Goal: Task Accomplishment & Management: Use online tool/utility

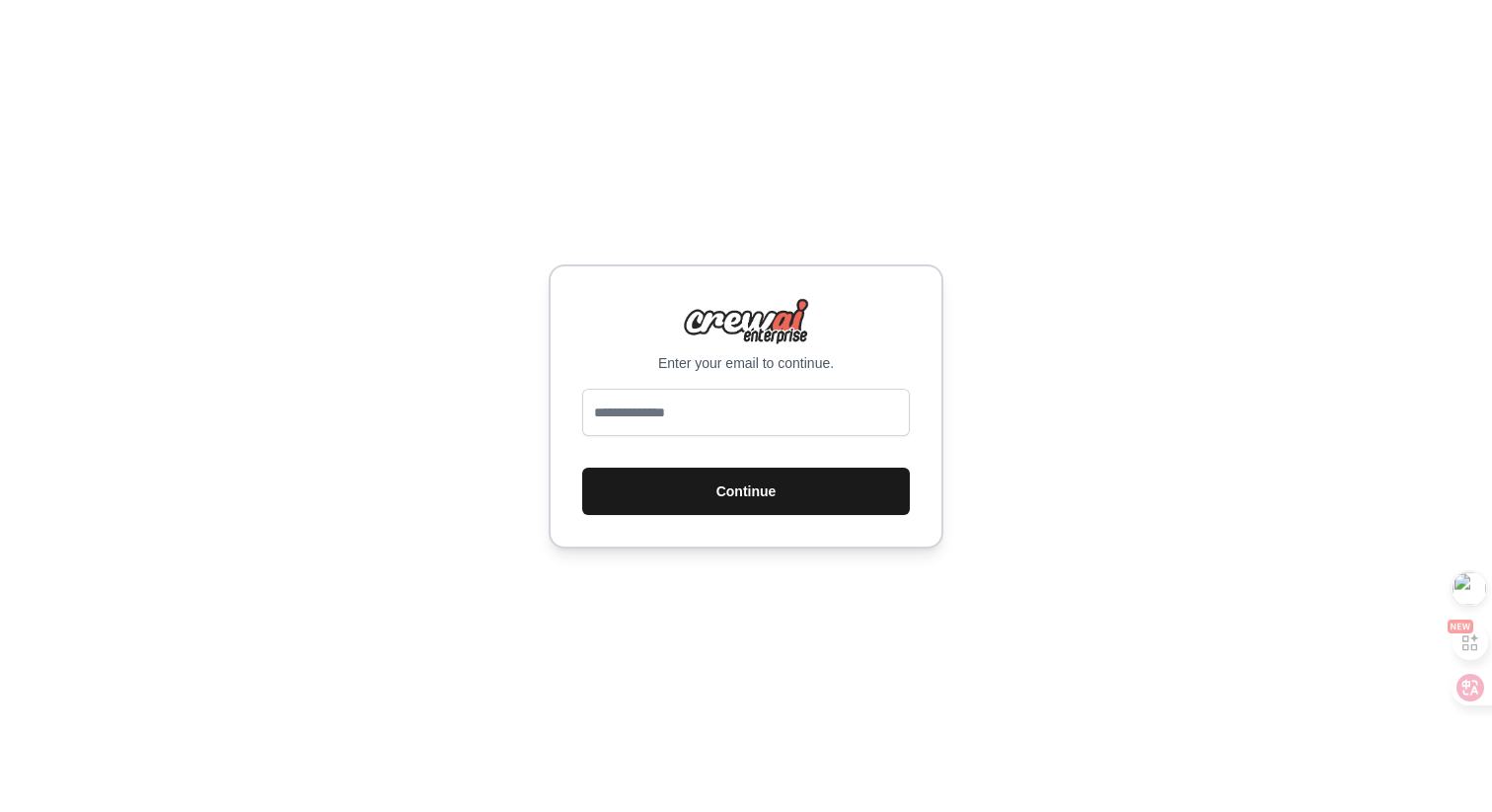
click at [713, 507] on button "Continue" at bounding box center [746, 490] width 328 height 47
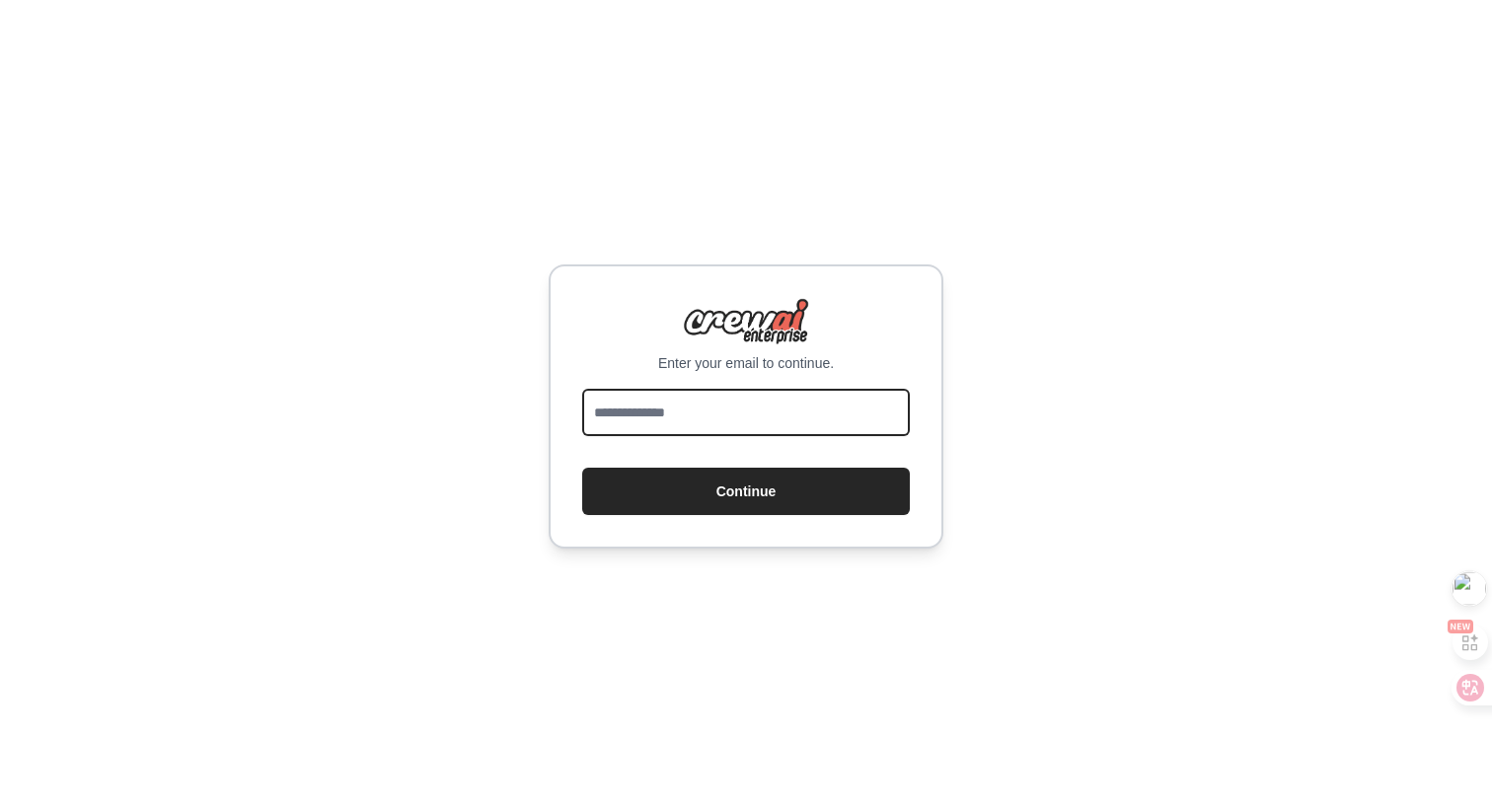
click at [694, 422] on input "email" at bounding box center [746, 411] width 328 height 47
type input "**********"
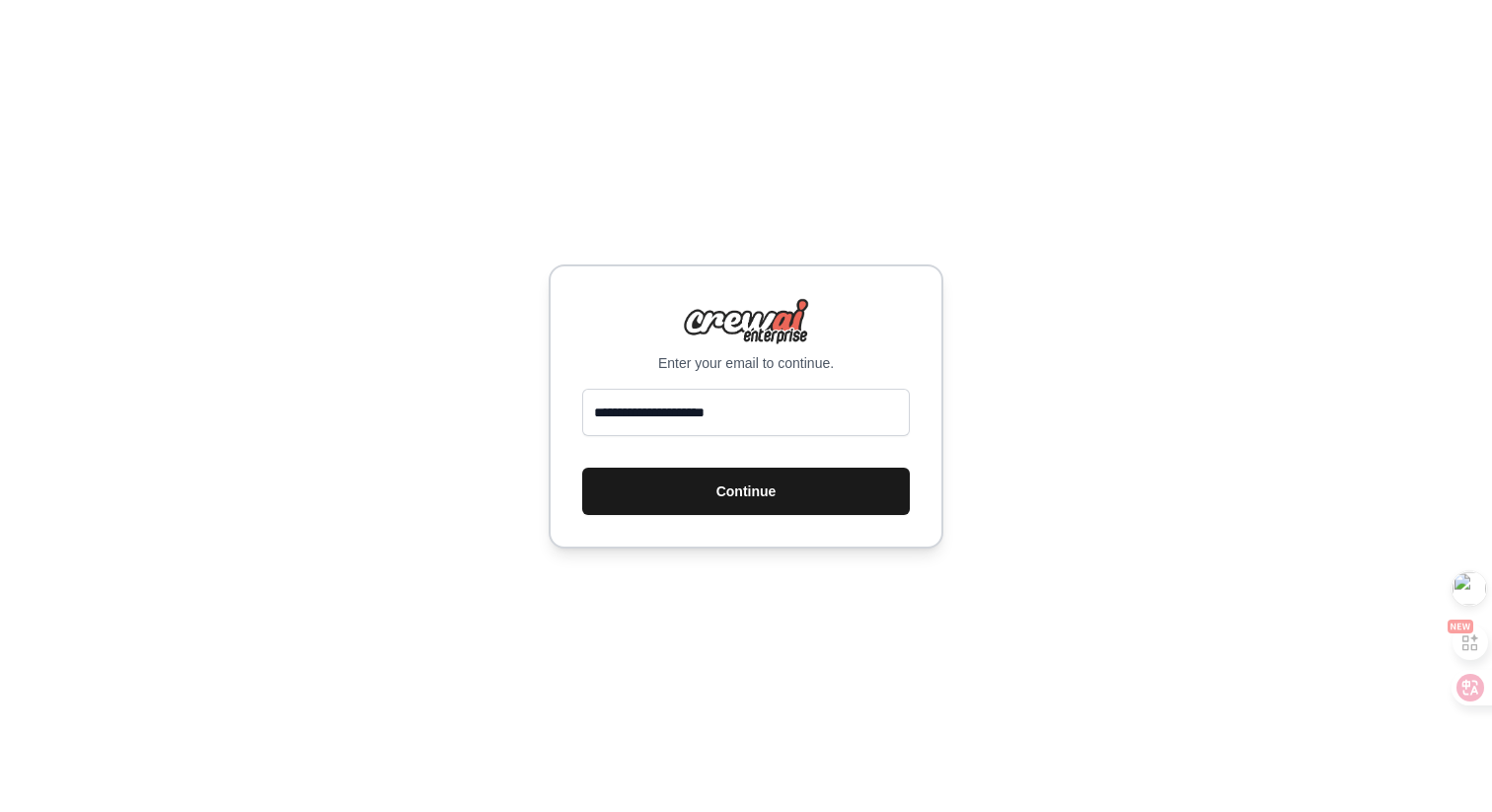
click at [752, 486] on button "Continue" at bounding box center [746, 490] width 328 height 47
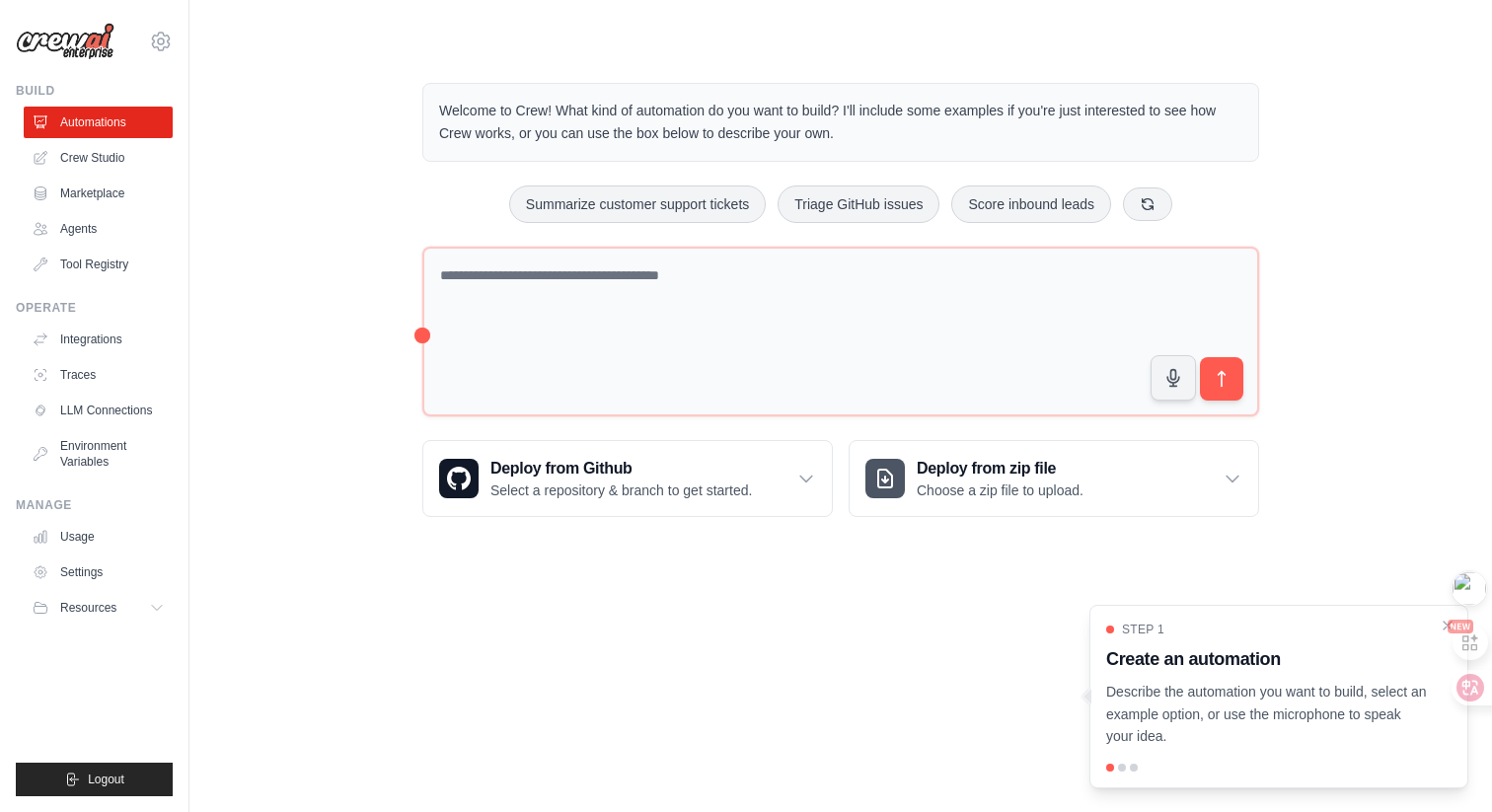
click at [1141, 700] on p "Describe the automation you want to build, select an example option, or use the…" at bounding box center [1267, 714] width 322 height 67
drag, startPoint x: 1472, startPoint y: 645, endPoint x: 1451, endPoint y: 508, distance: 138.6
click at [1451, 508] on html "yam.paul.gao@gmail.com Settings Build Automations Crew Studio" at bounding box center [746, 406] width 1492 height 812
click at [1365, 554] on main "Welcome to Crew! What kind of automation do you want to build? I'll include som…" at bounding box center [841, 284] width 1303 height 568
click at [1465, 412] on img at bounding box center [1467, 418] width 34 height 34
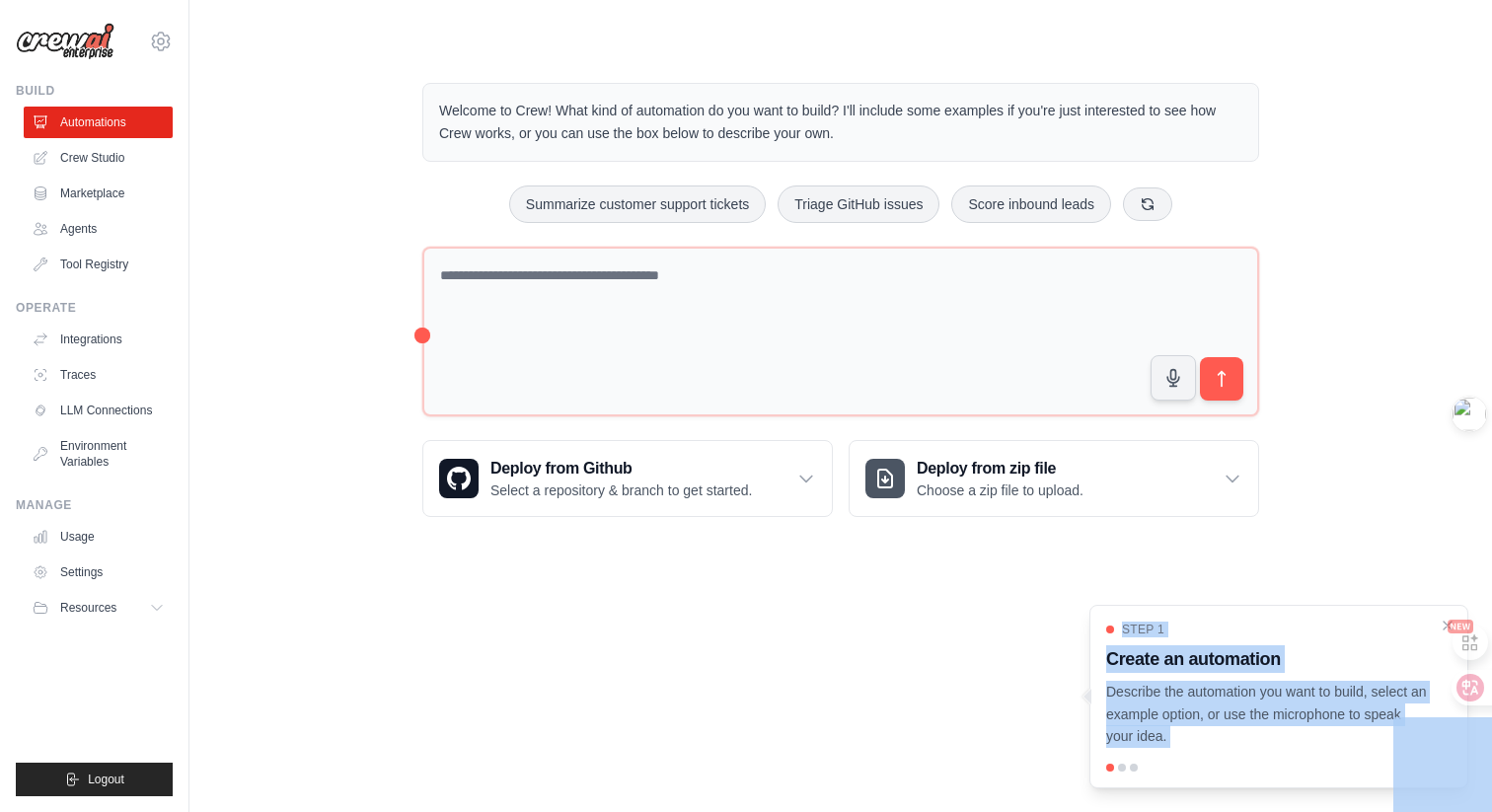
drag, startPoint x: 1472, startPoint y: 644, endPoint x: 1452, endPoint y: 474, distance: 171.2
click at [1452, 474] on html "yam.paul.gao@gmail.com Settings Build Automations Crew Studio" at bounding box center [746, 406] width 1492 height 812
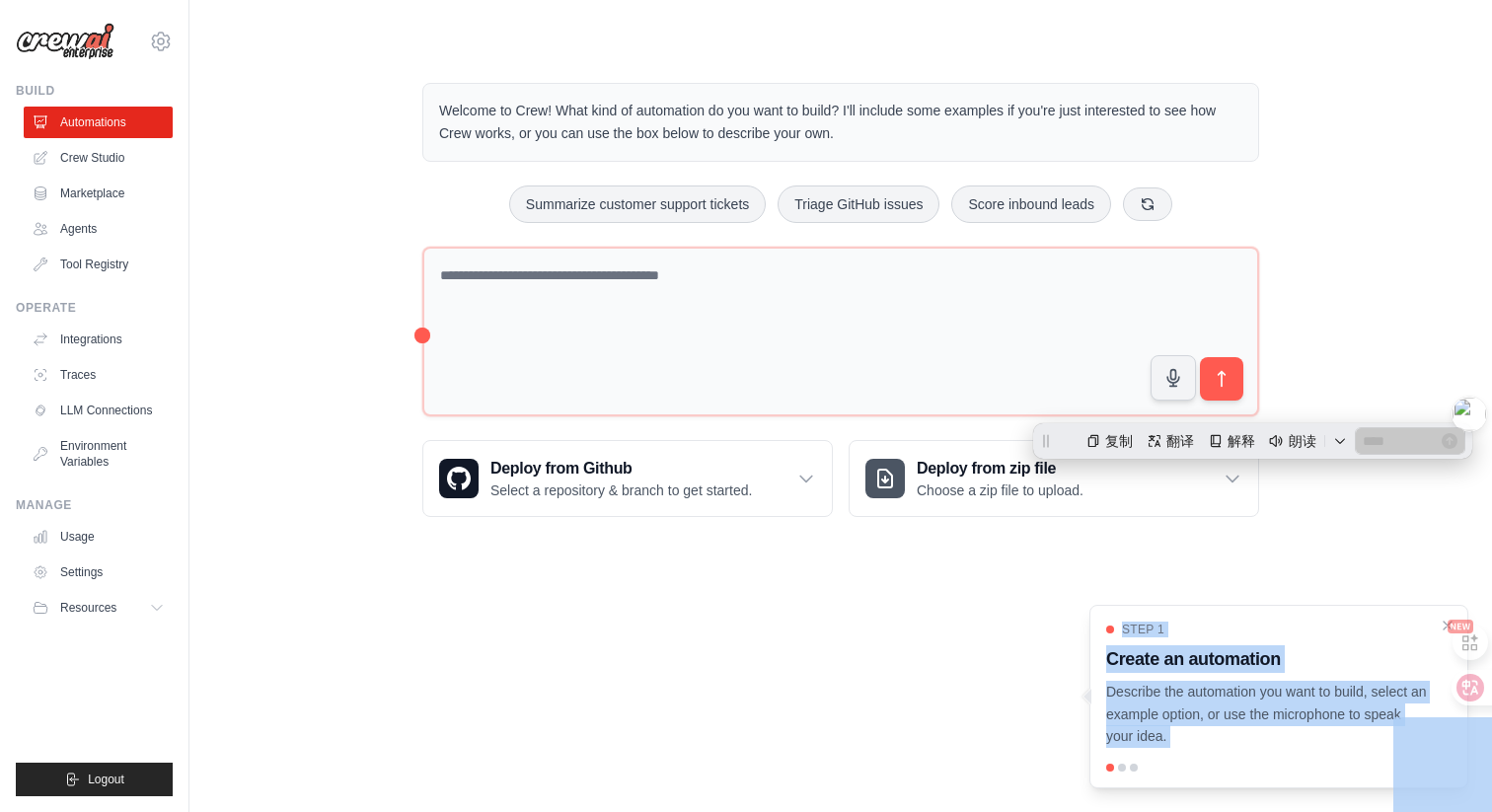
click at [963, 707] on body "yam.paul.gao@gmail.com Settings Build Automations Crew Studio" at bounding box center [746, 406] width 1492 height 812
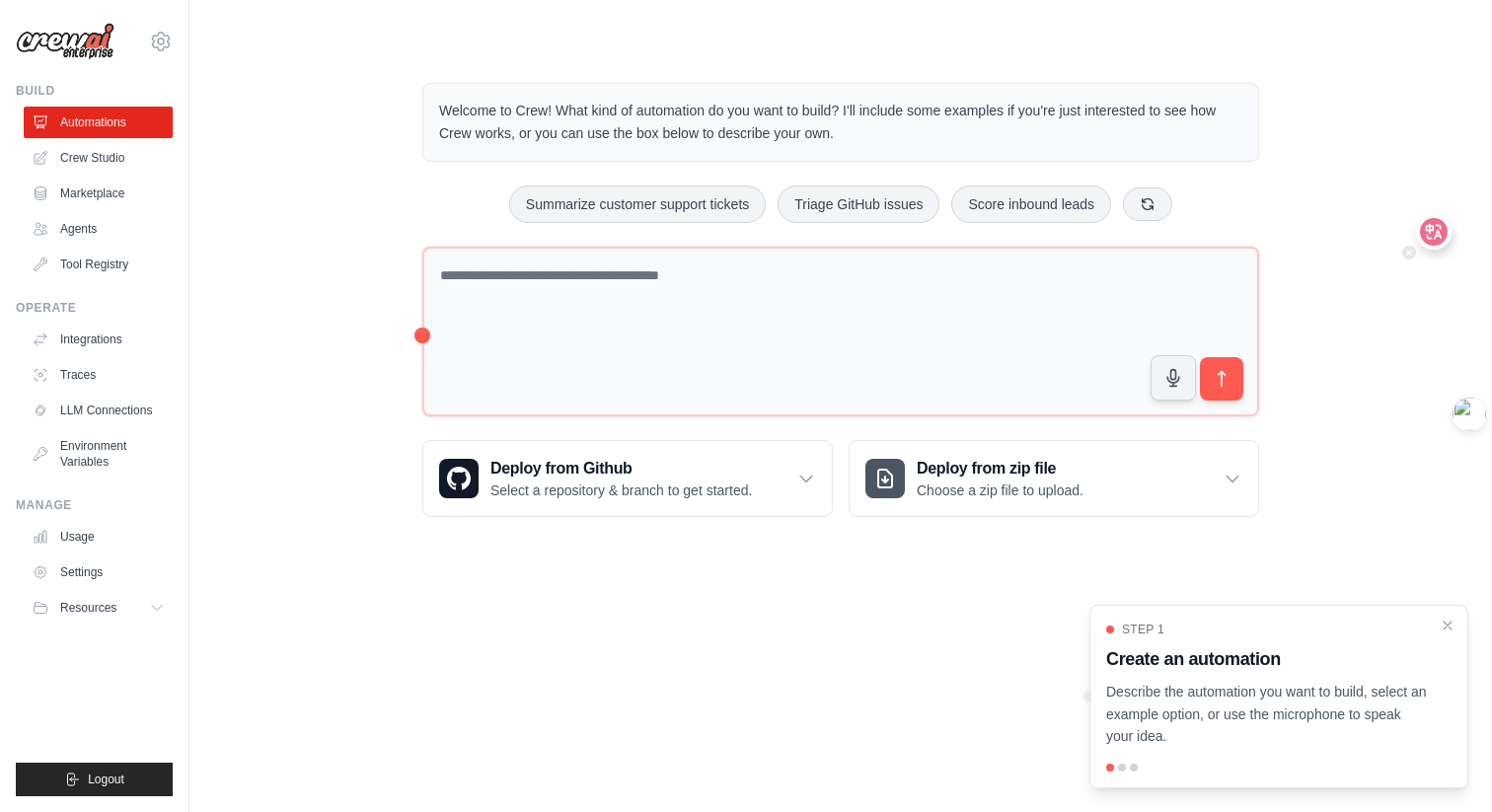
drag, startPoint x: 1461, startPoint y: 677, endPoint x: 1433, endPoint y: 224, distance: 453.9
click at [1433, 224] on icon at bounding box center [1434, 232] width 28 height 28
click at [1471, 299] on rect at bounding box center [1467, 298] width 16 height 16
select select "****"
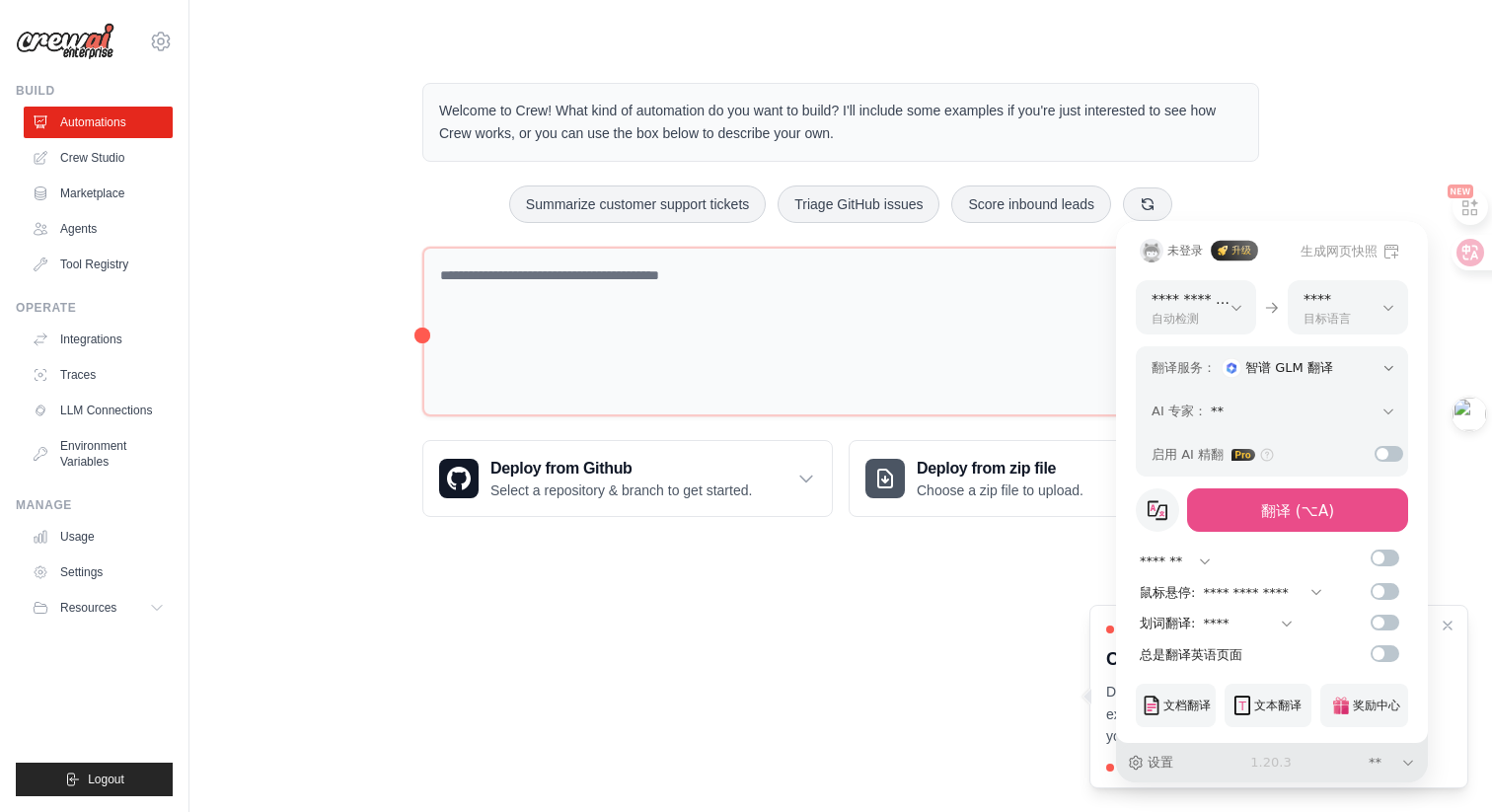
click at [1470, 265] on div "**********" at bounding box center [746, 406] width 1492 height 812
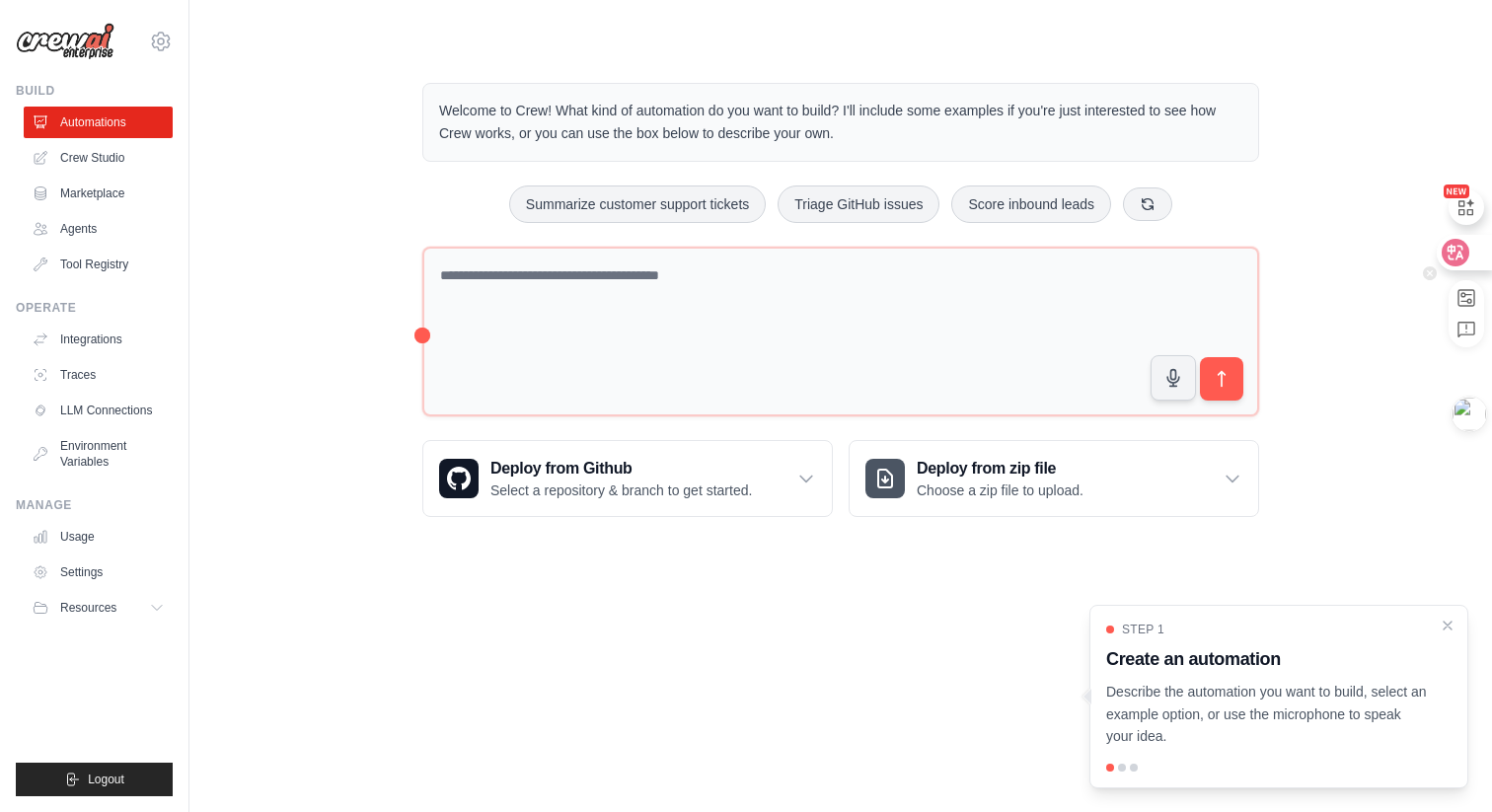
click at [1471, 260] on div at bounding box center [1463, 253] width 53 height 36
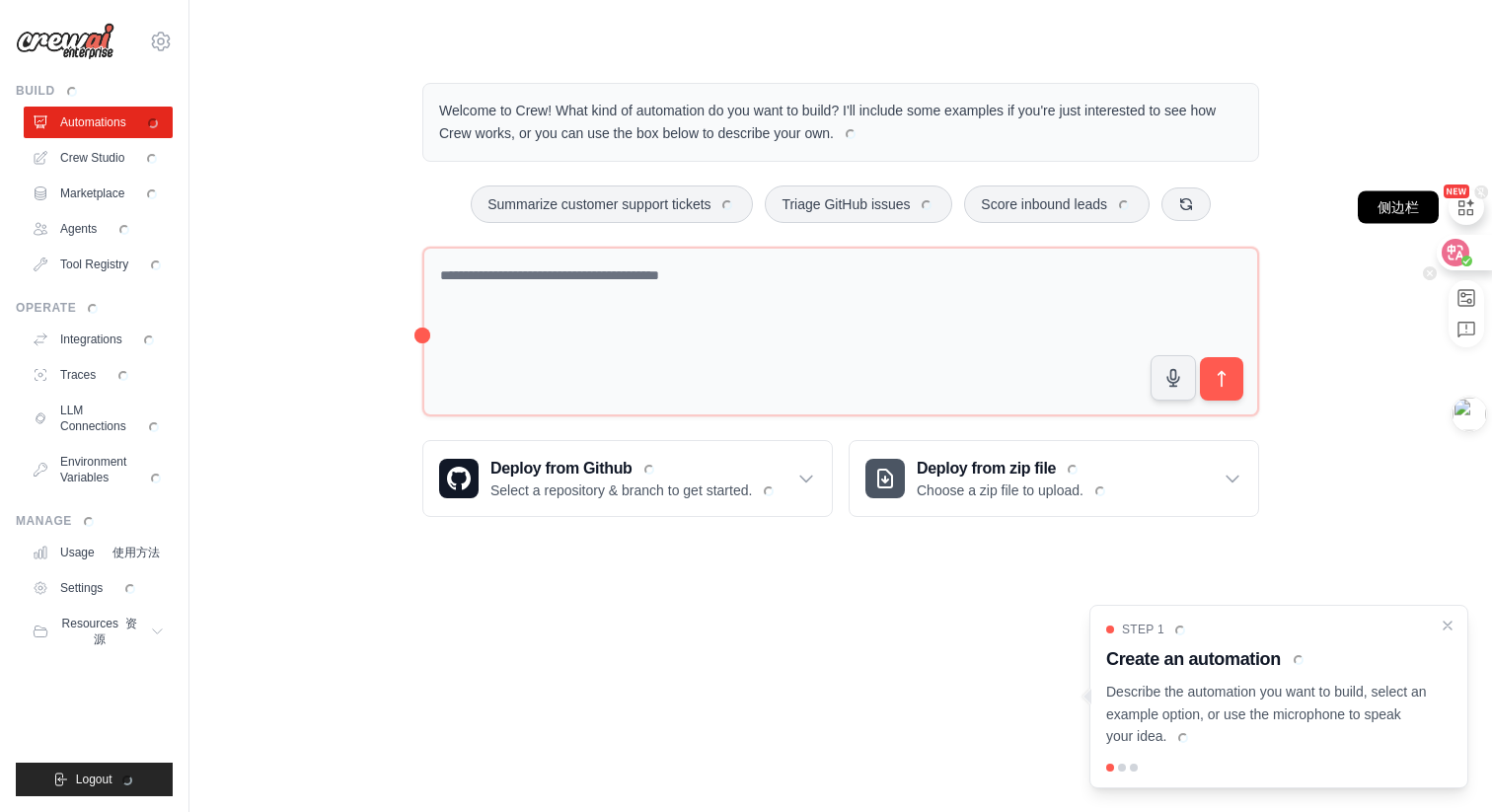
click at [1469, 211] on icon at bounding box center [1467, 208] width 22 height 22
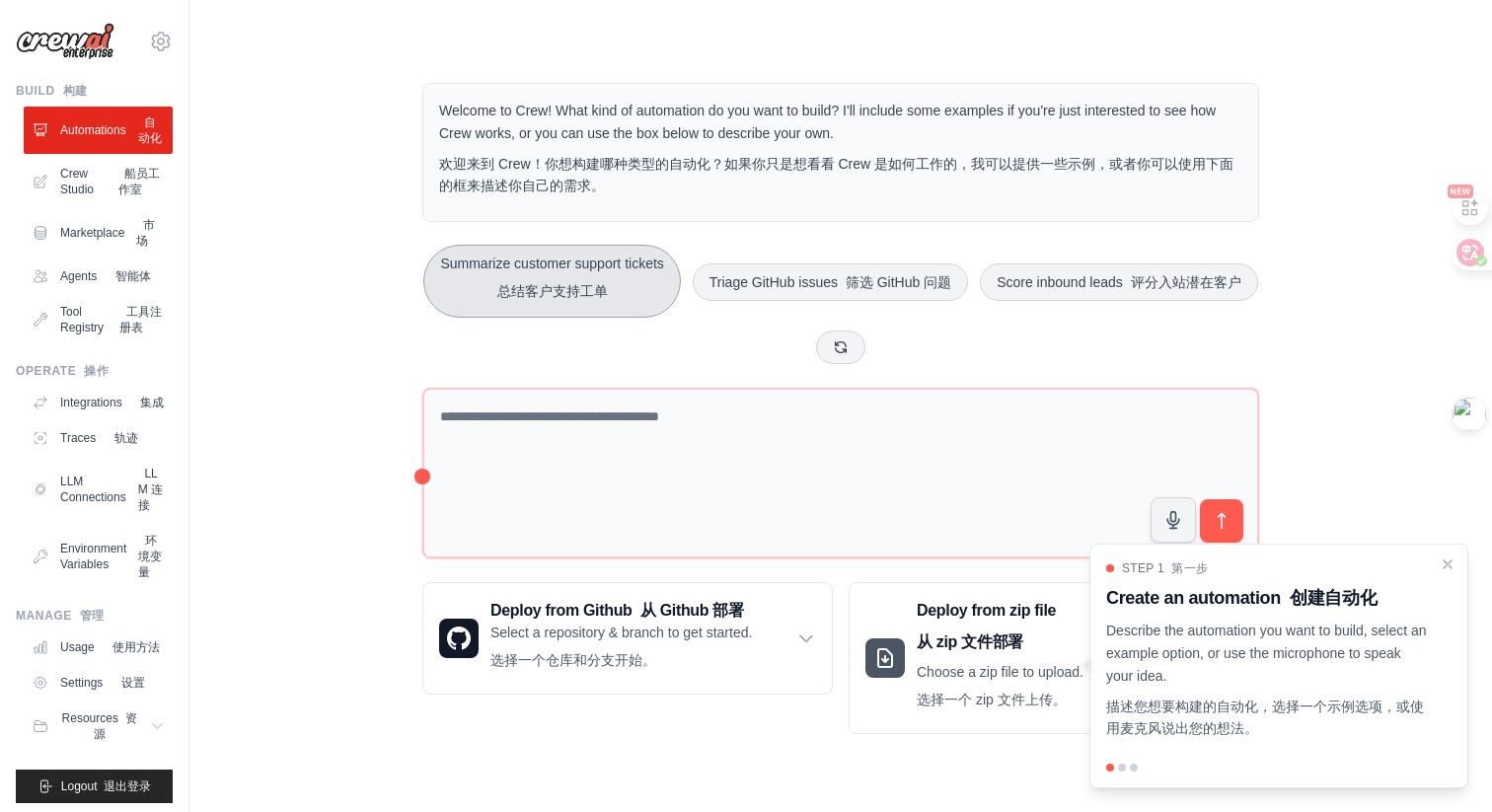
click at [669, 262] on button "Summarize customer support tickets 总结客户支持工单" at bounding box center [552, 281] width 257 height 73
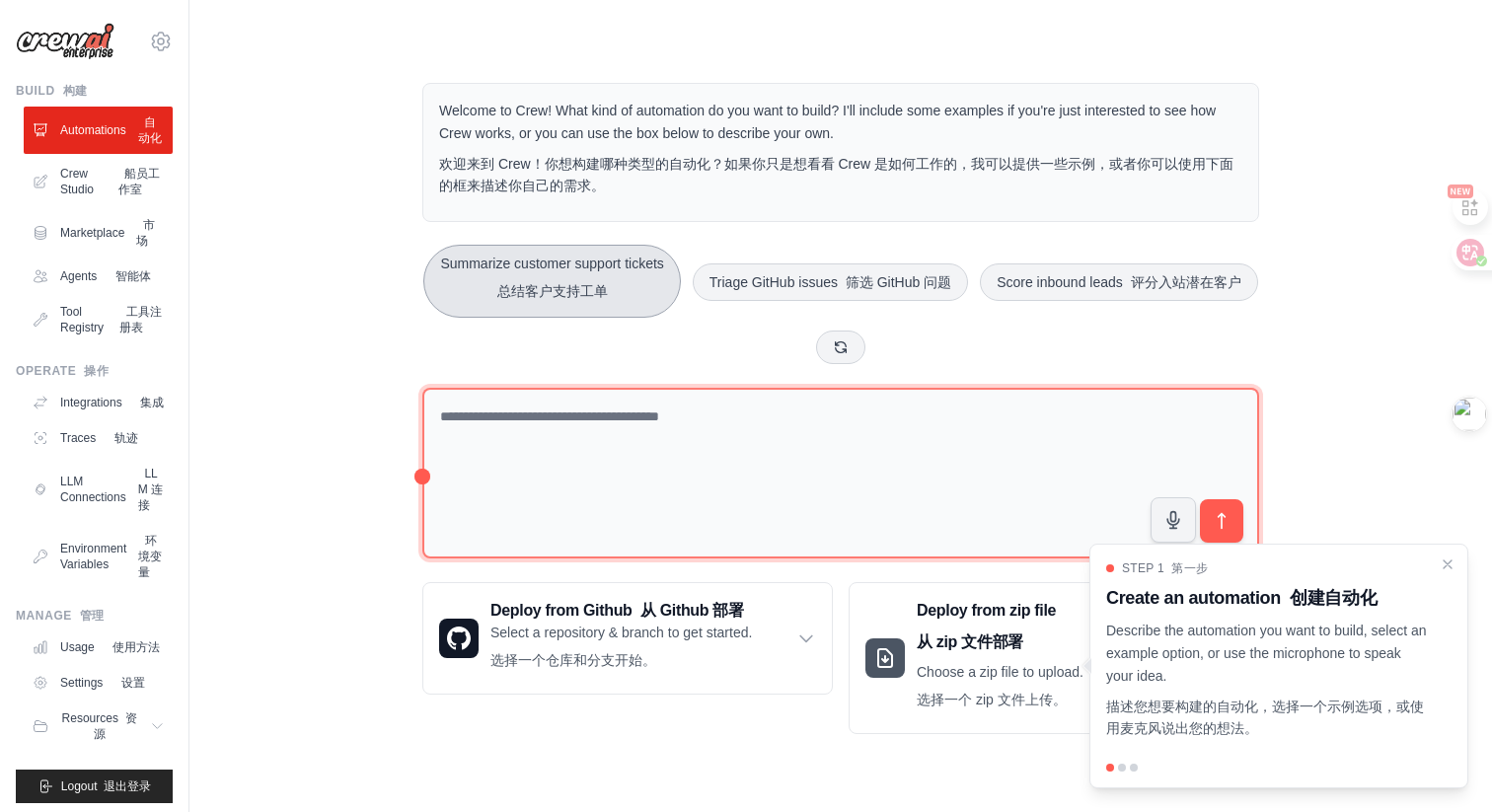
type textarea "**********"
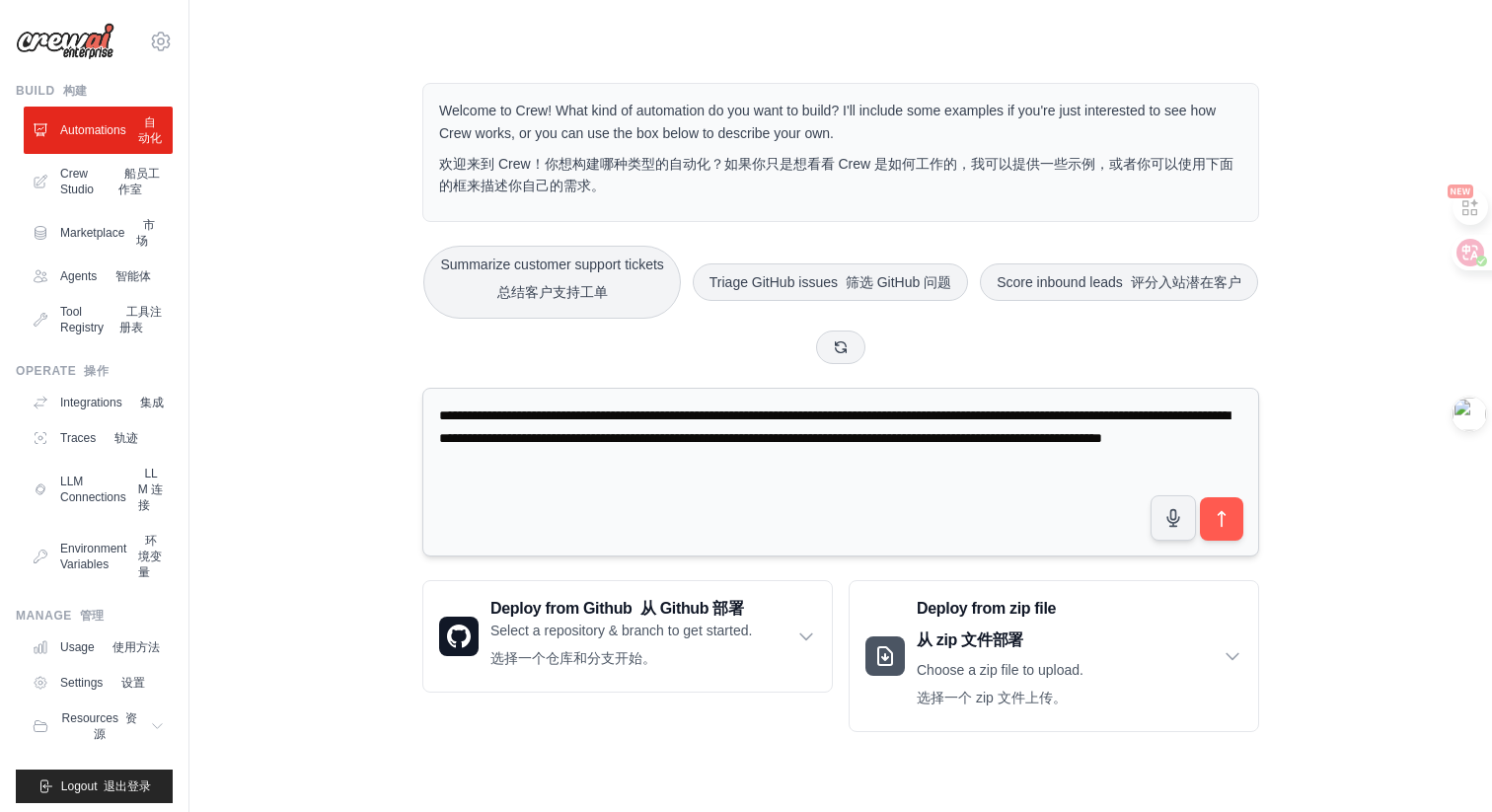
drag, startPoint x: 891, startPoint y: 485, endPoint x: 434, endPoint y: 424, distance: 461.1
click at [434, 424] on textarea "**********" at bounding box center [841, 471] width 837 height 169
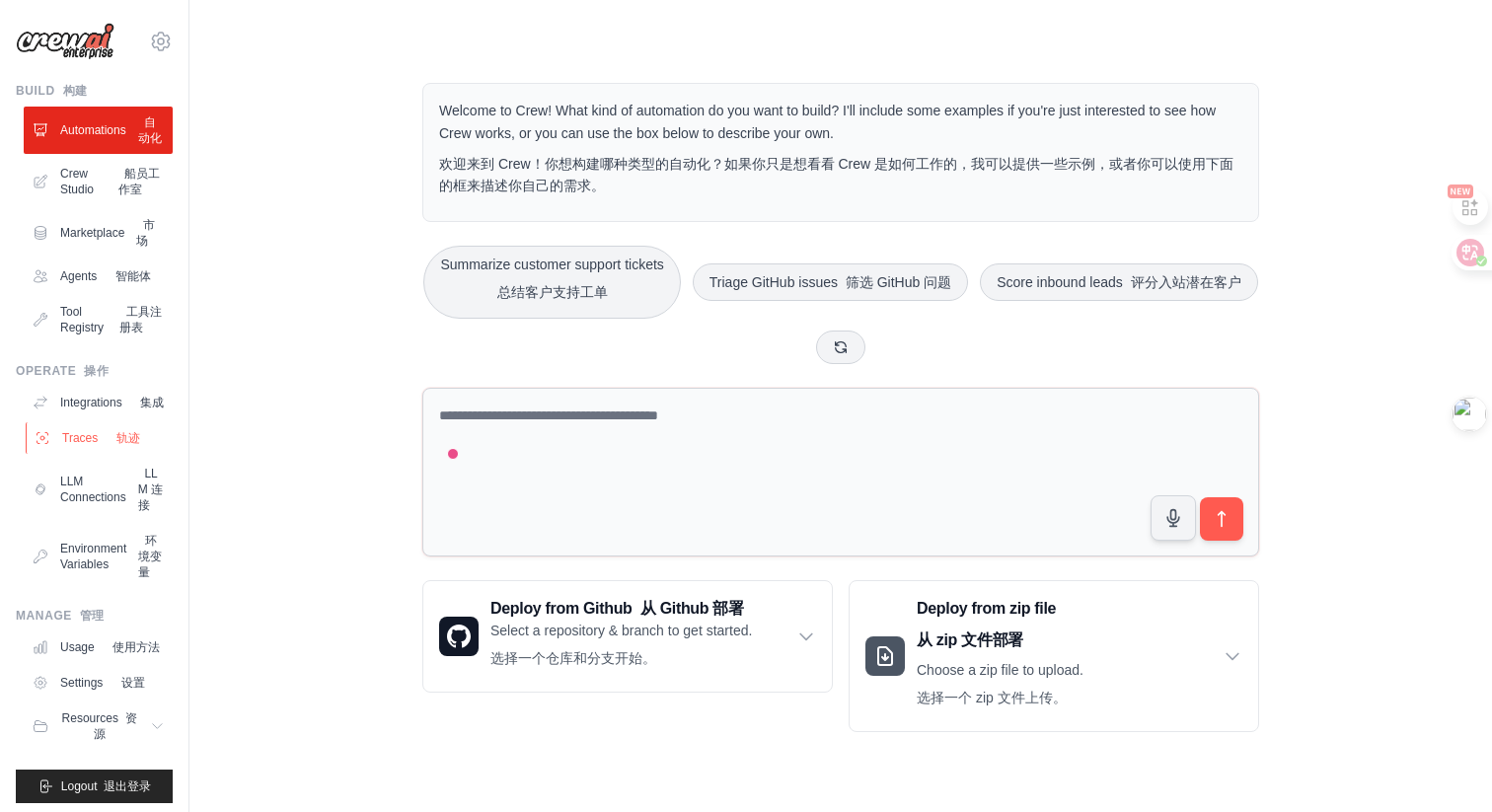
click at [85, 453] on link "Traces 轨迹" at bounding box center [100, 438] width 149 height 32
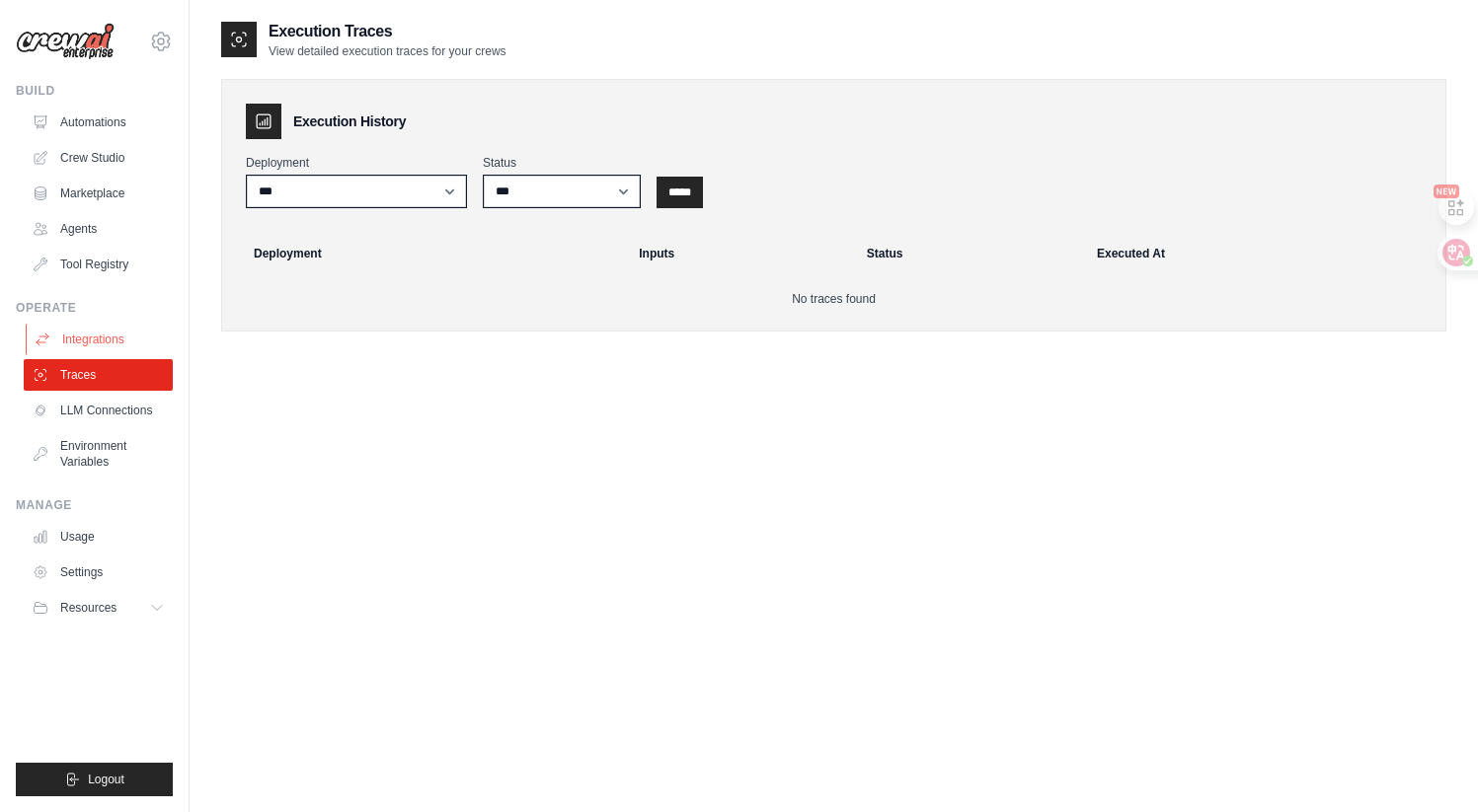
click at [100, 336] on link "Integrations" at bounding box center [100, 340] width 149 height 32
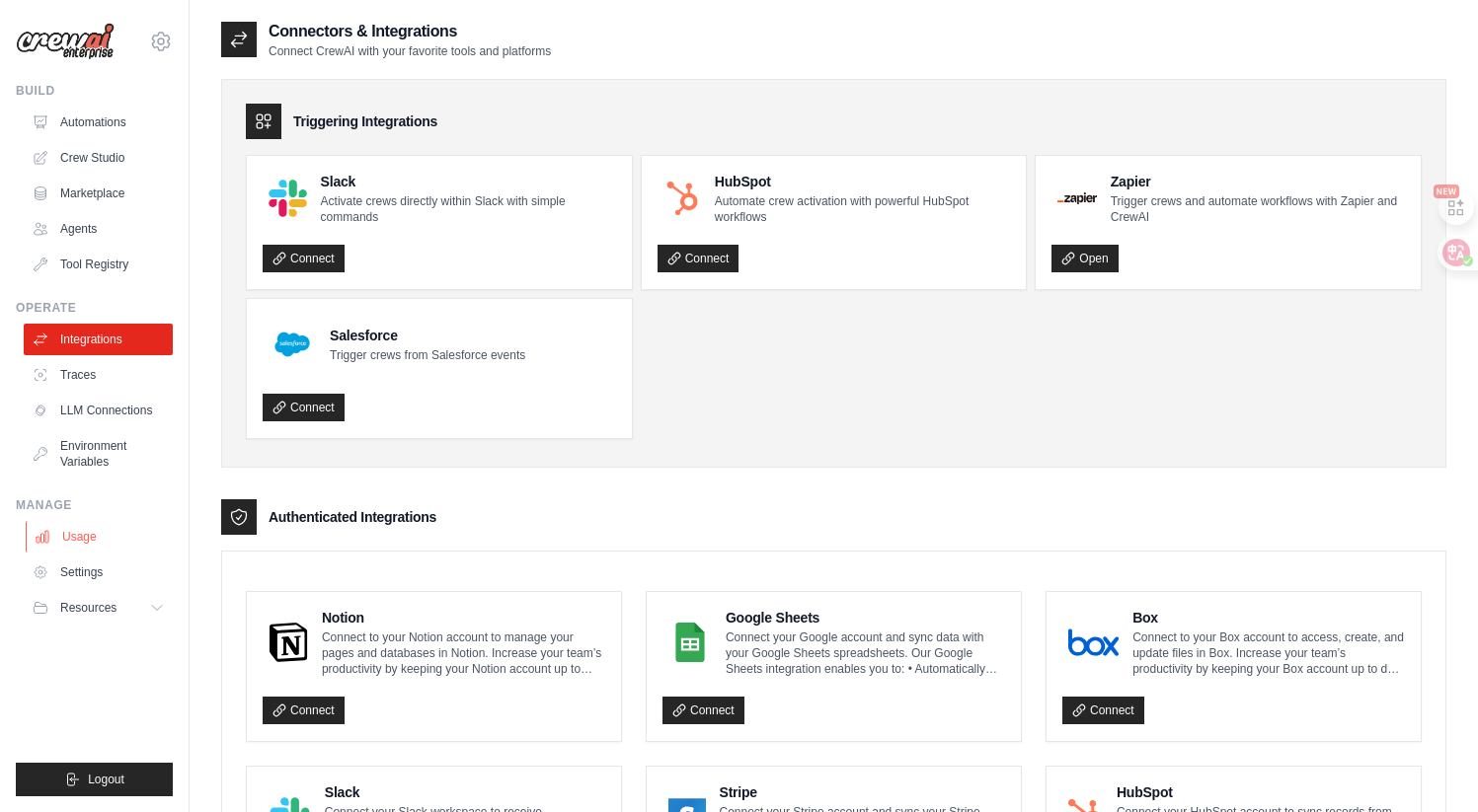
click at [85, 537] on link "Usage" at bounding box center [100, 537] width 149 height 32
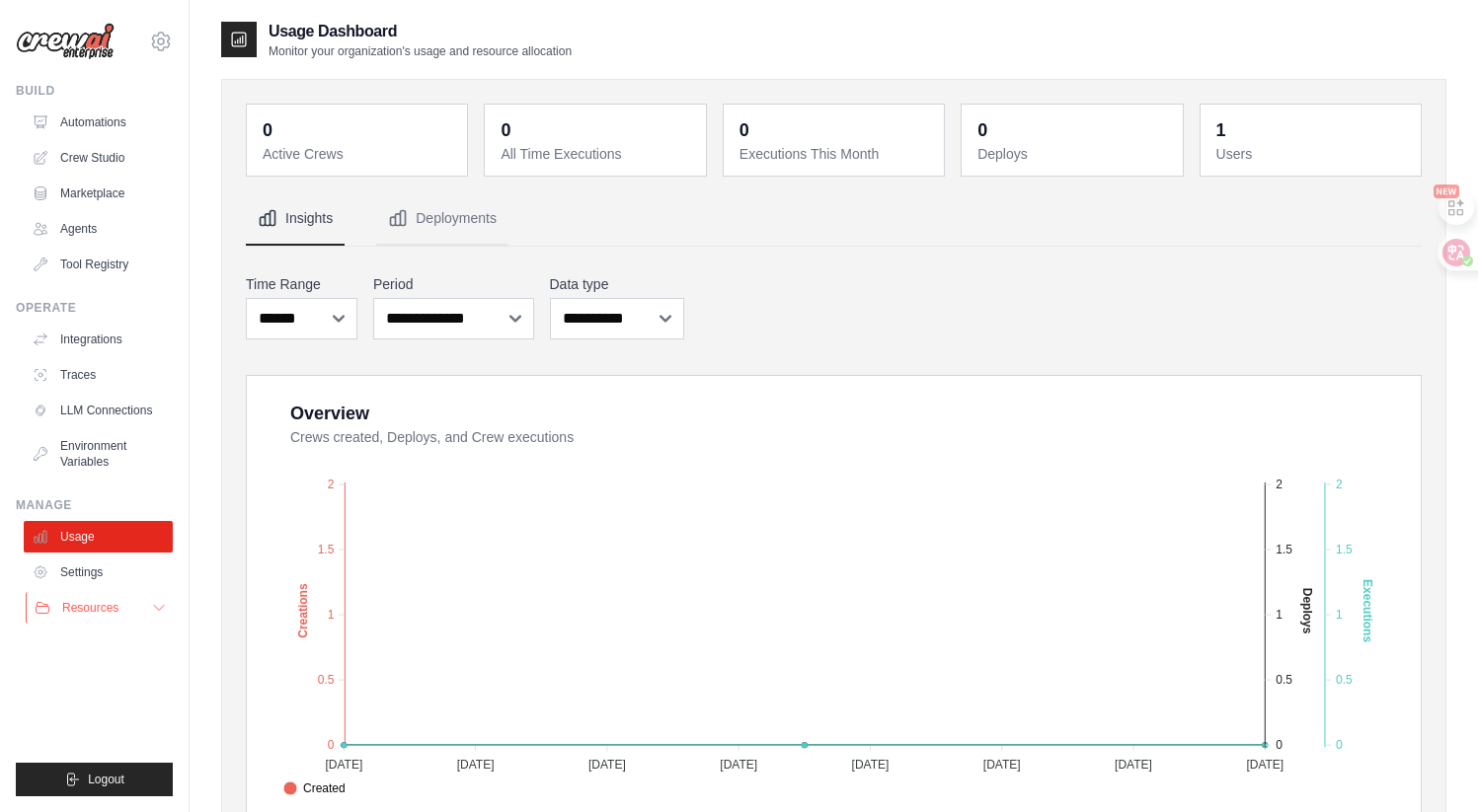
click at [100, 604] on span "Resources" at bounding box center [90, 608] width 56 height 16
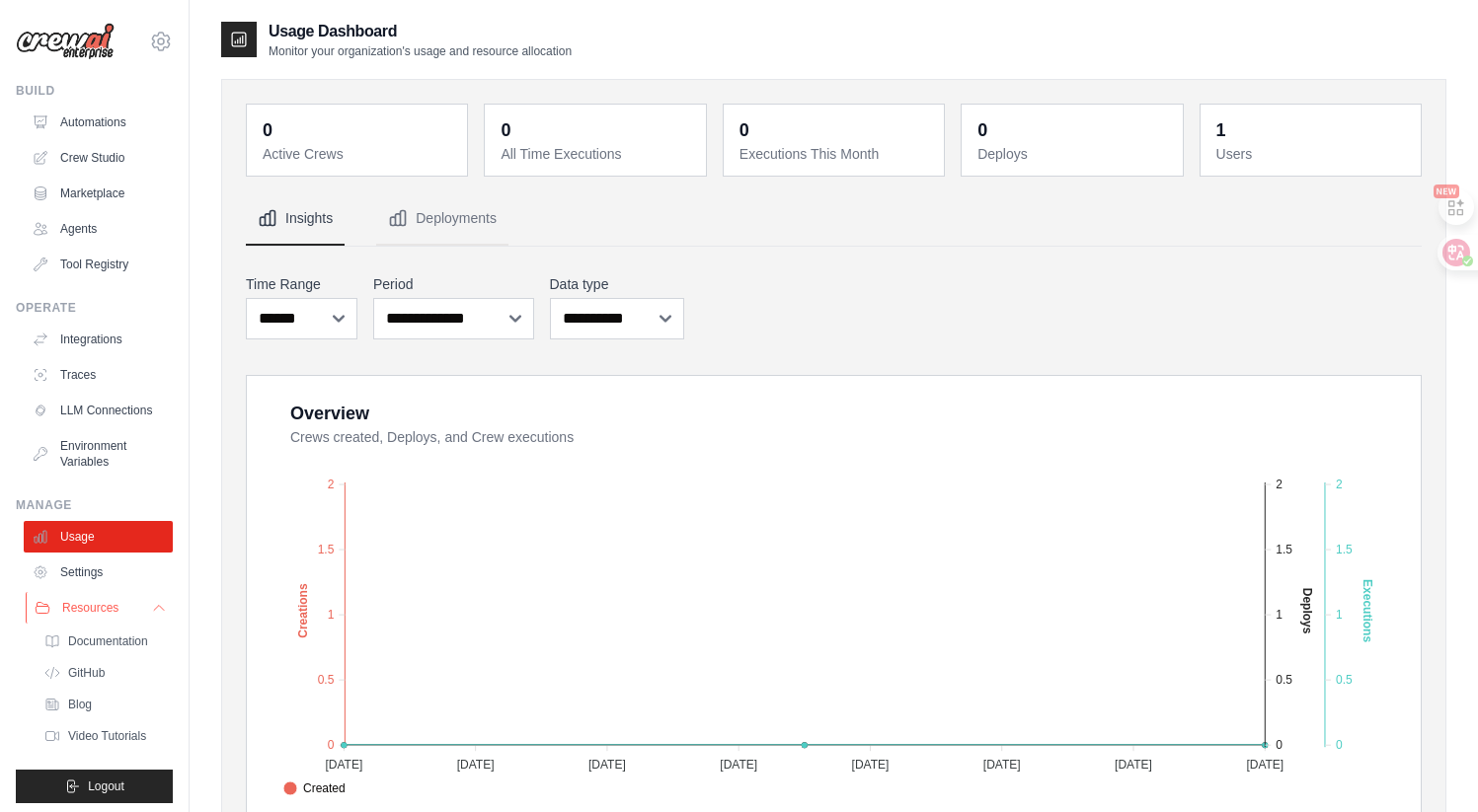
scroll to position [39, 0]
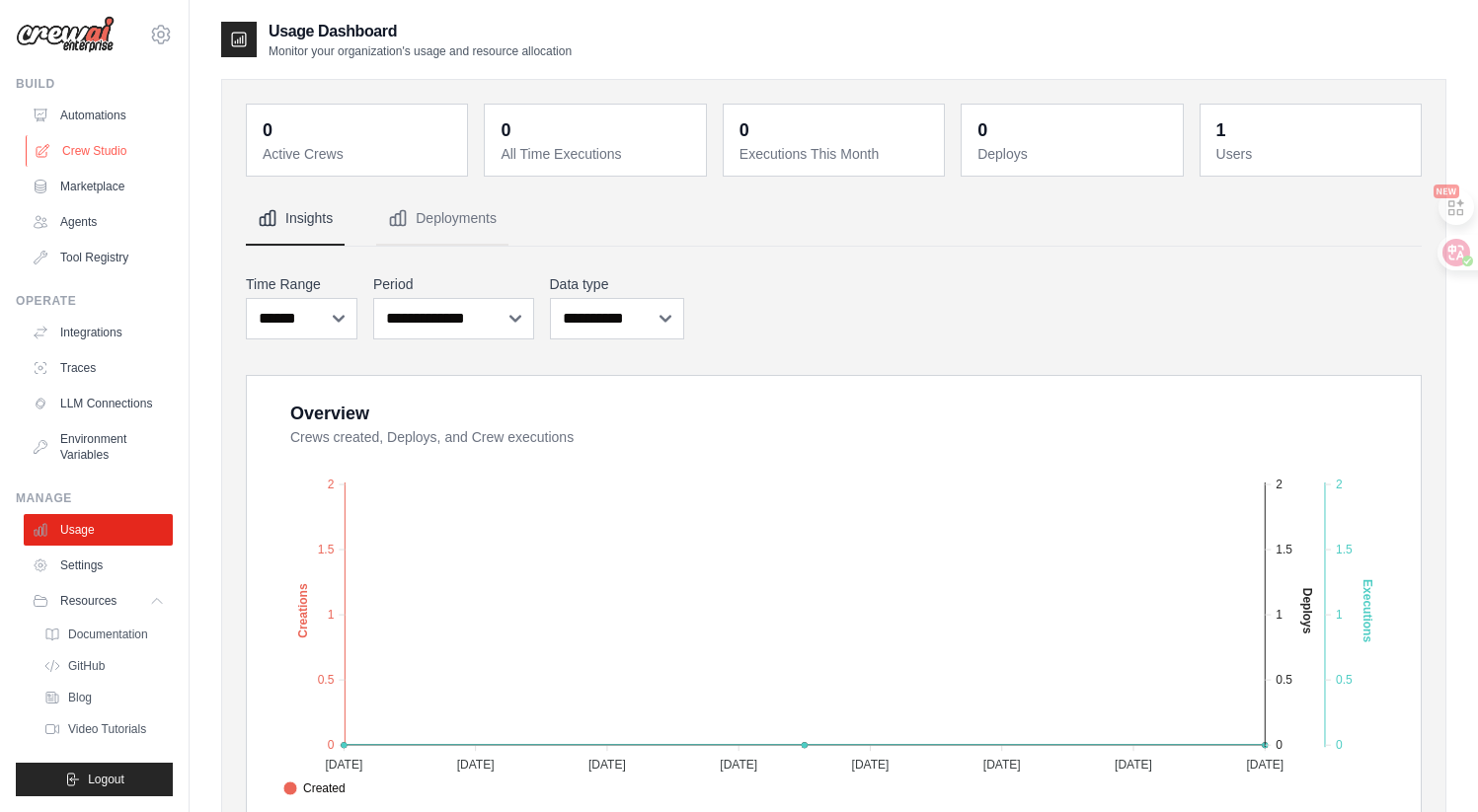
click at [89, 135] on link "Crew Studio" at bounding box center [100, 151] width 149 height 32
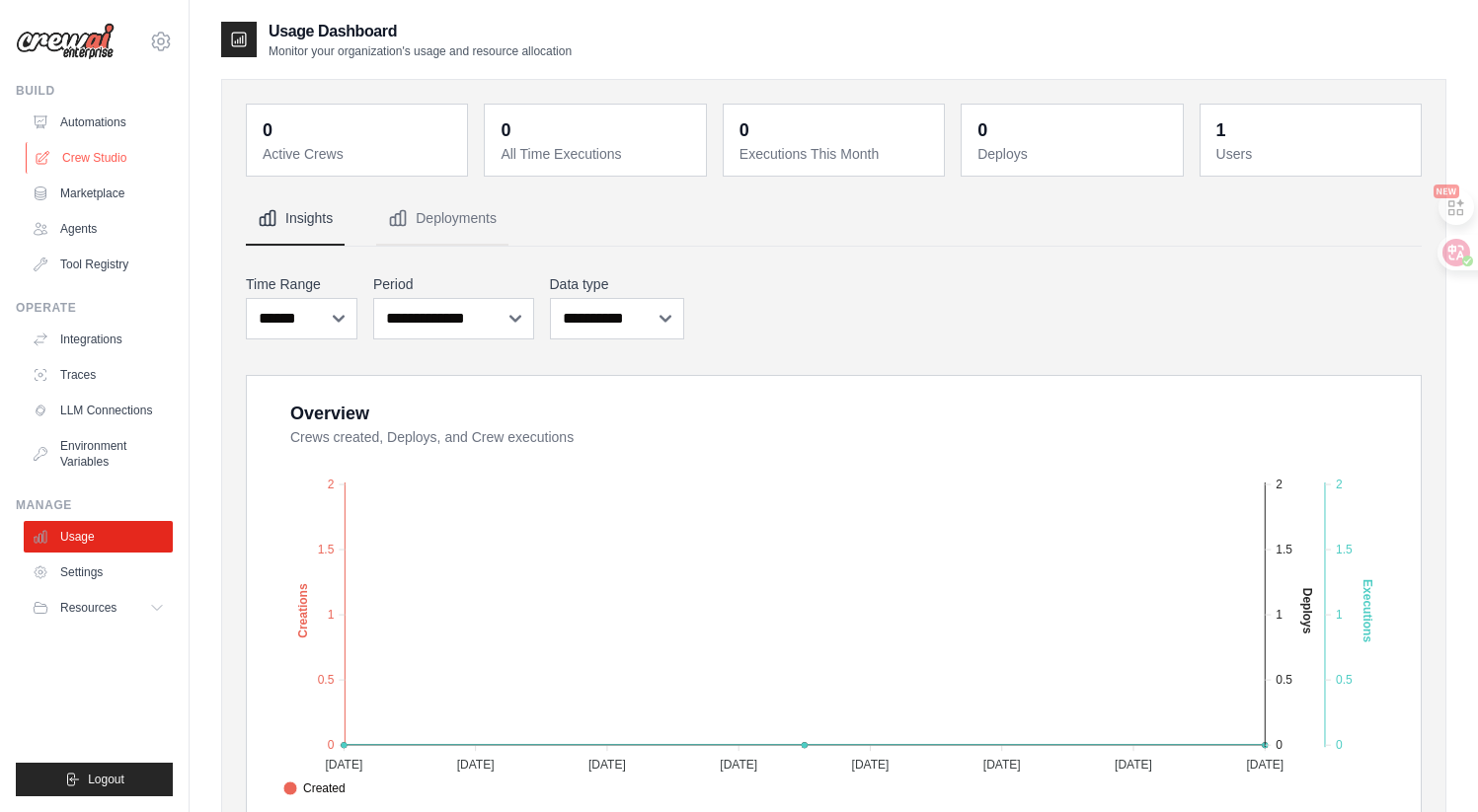
scroll to position [0, 0]
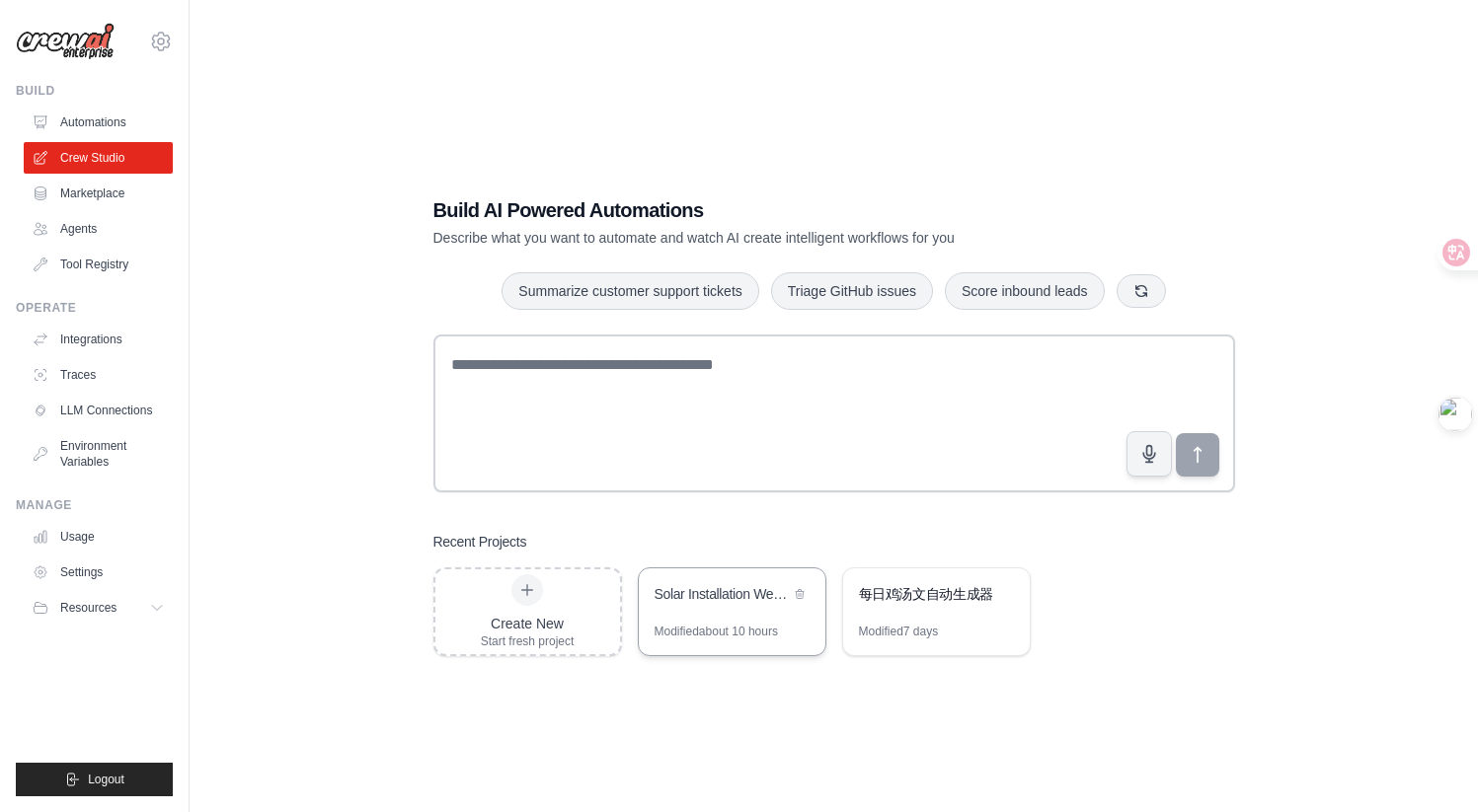
click at [722, 604] on div "Solar Installation Website Research & Form Analysis" at bounding box center [722, 596] width 135 height 24
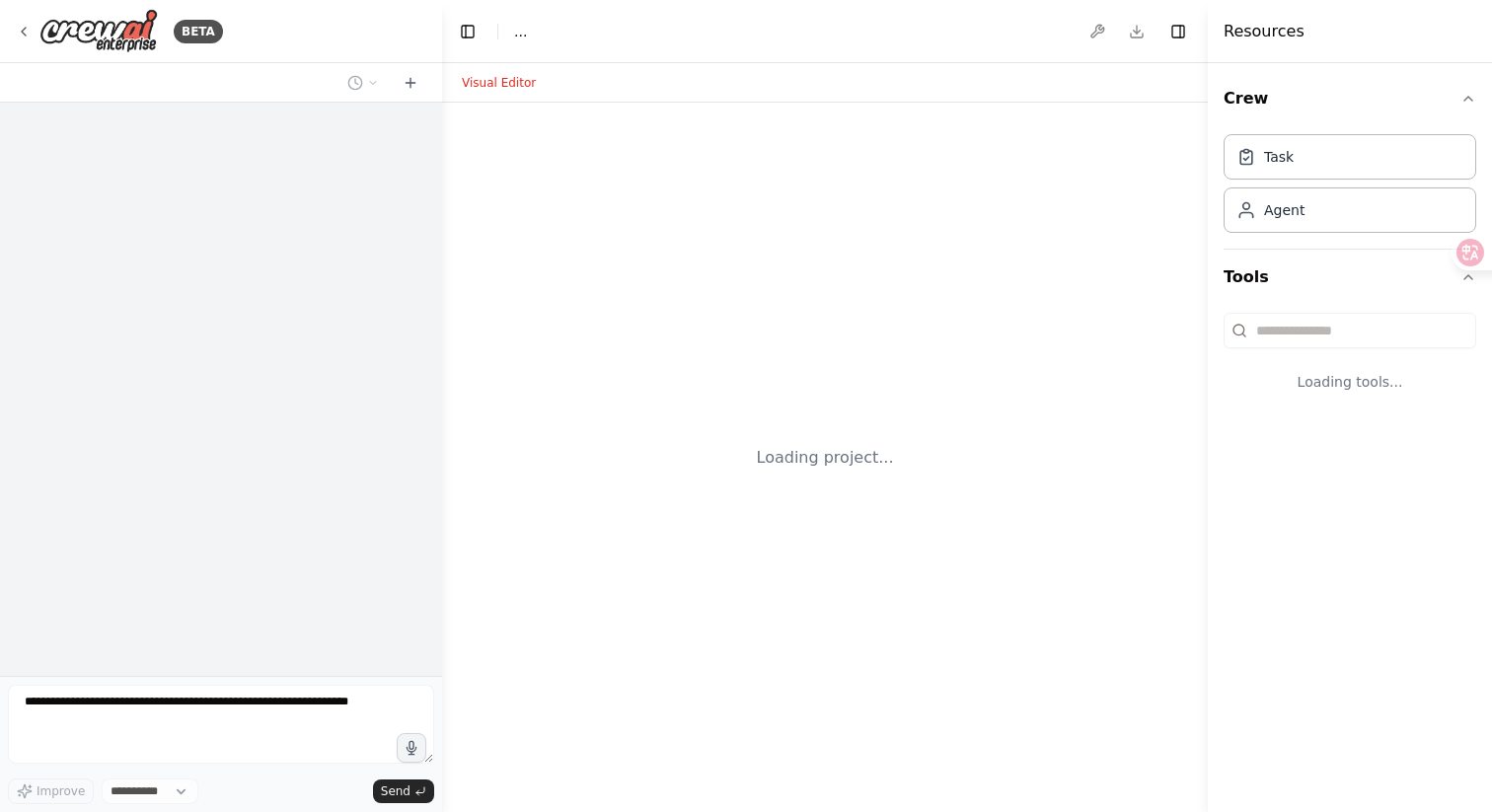
select select "****"
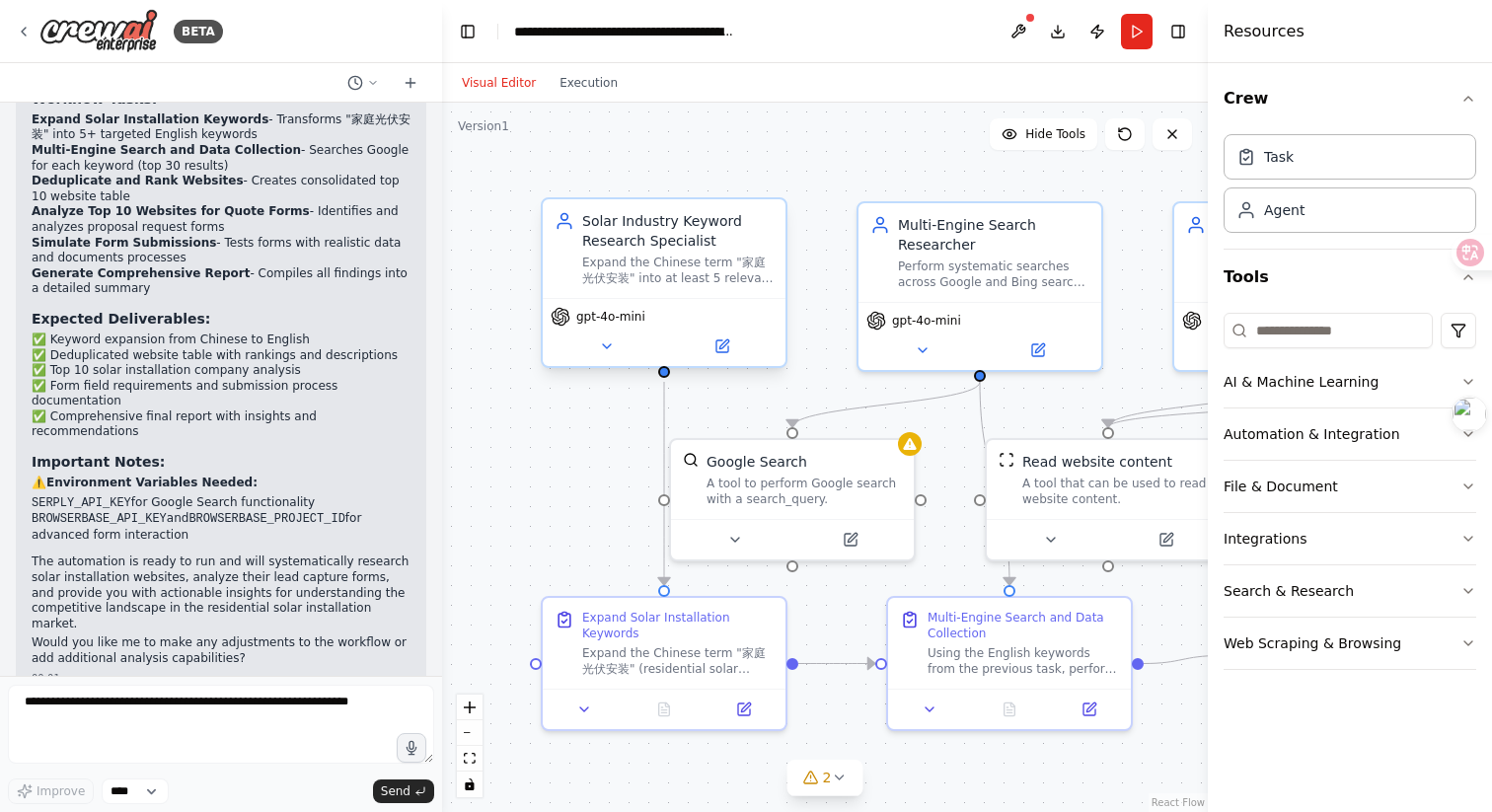
click at [599, 255] on div "Expand the Chinese term "家庭光伏安装" into at least 5 relevant keywords and translat…" at bounding box center [679, 271] width 192 height 32
click at [611, 351] on icon at bounding box center [608, 347] width 16 height 16
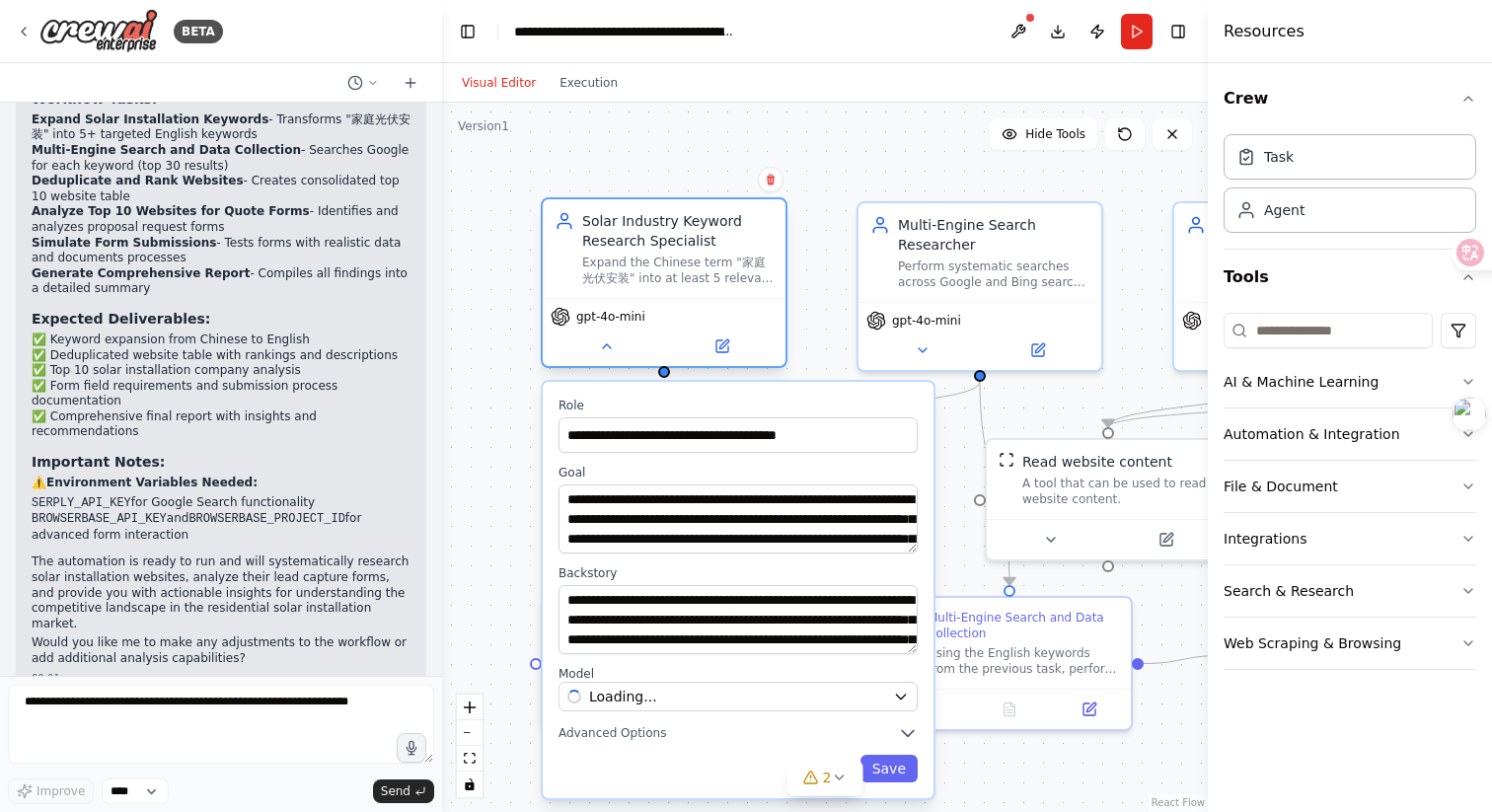
click at [614, 323] on span "gpt-4o-mini" at bounding box center [611, 317] width 69 height 16
click at [640, 698] on span "OpenAI - gpt-4o-mini" at bounding box center [662, 696] width 144 height 20
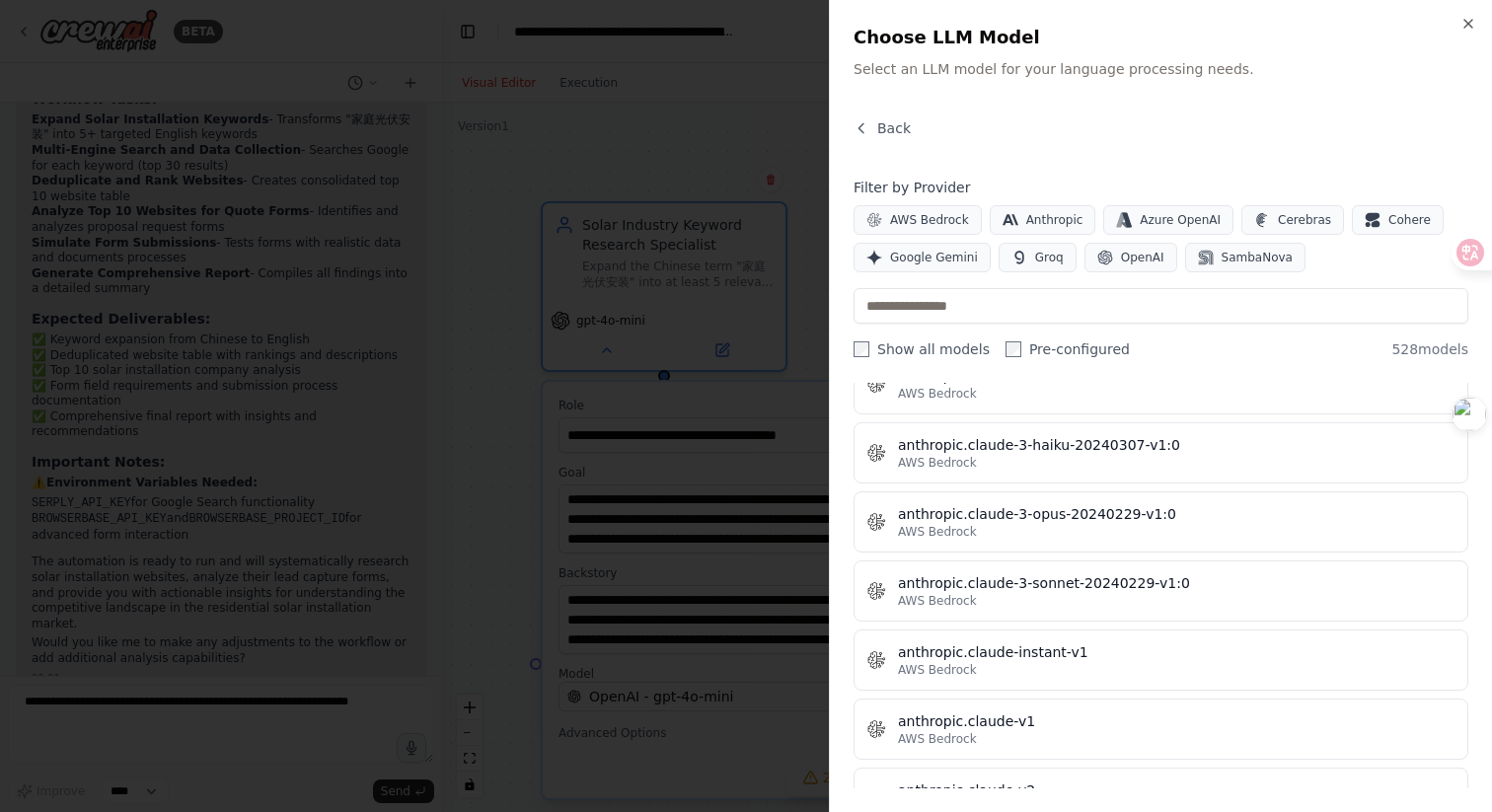
scroll to position [1750, 0]
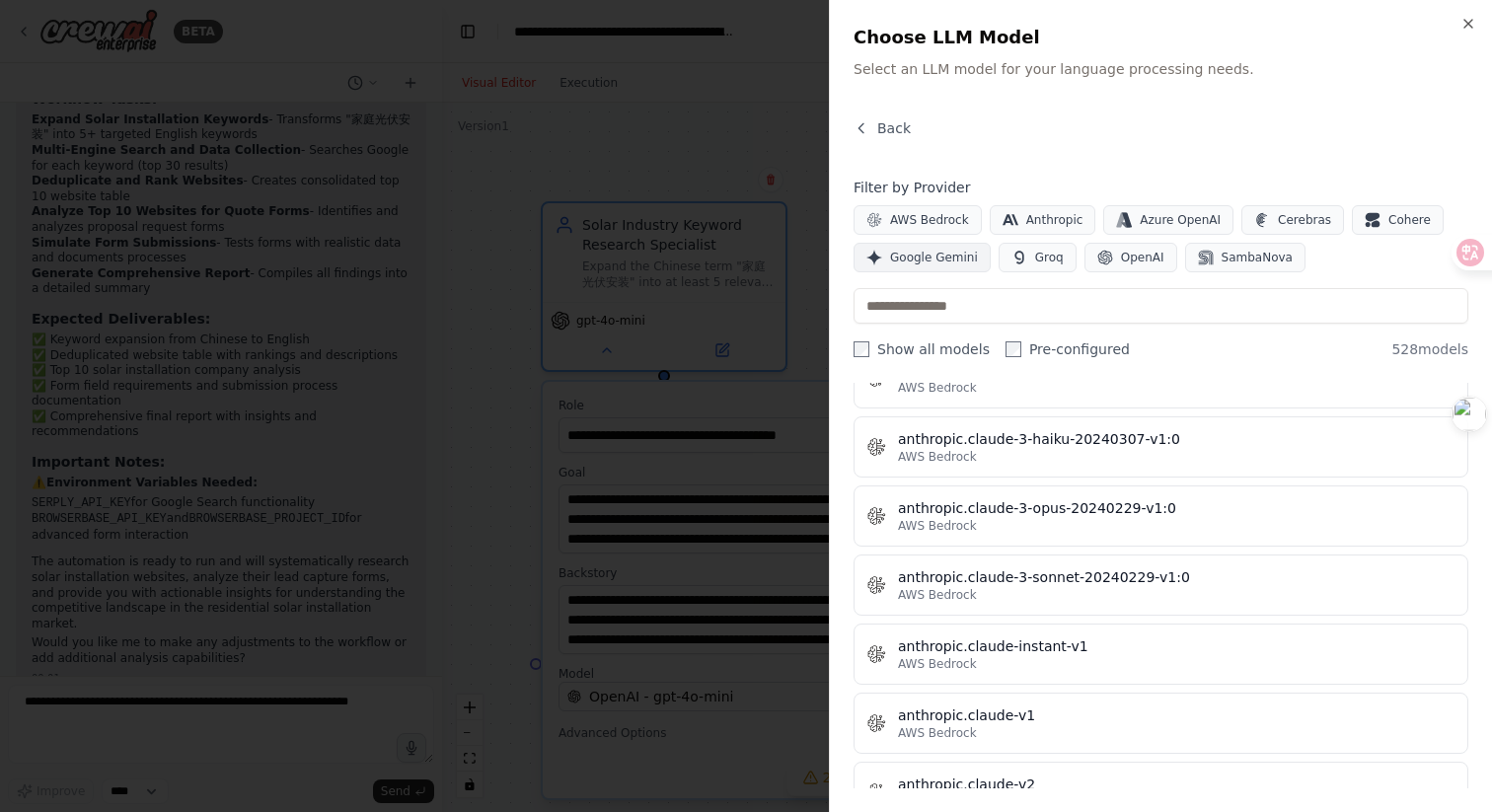
click at [931, 252] on span "Google Gemini" at bounding box center [934, 258] width 88 height 16
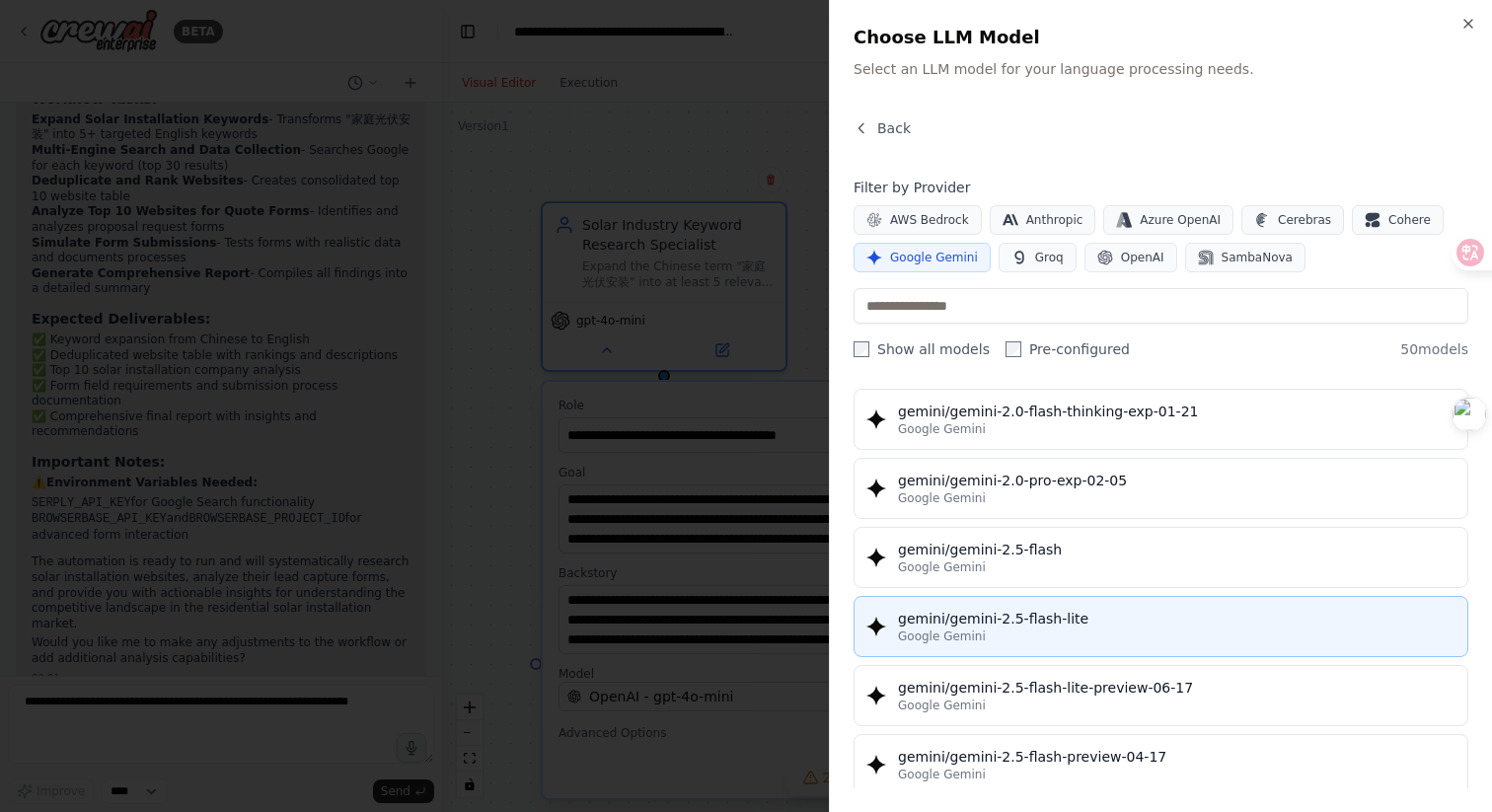
scroll to position [1603, 0]
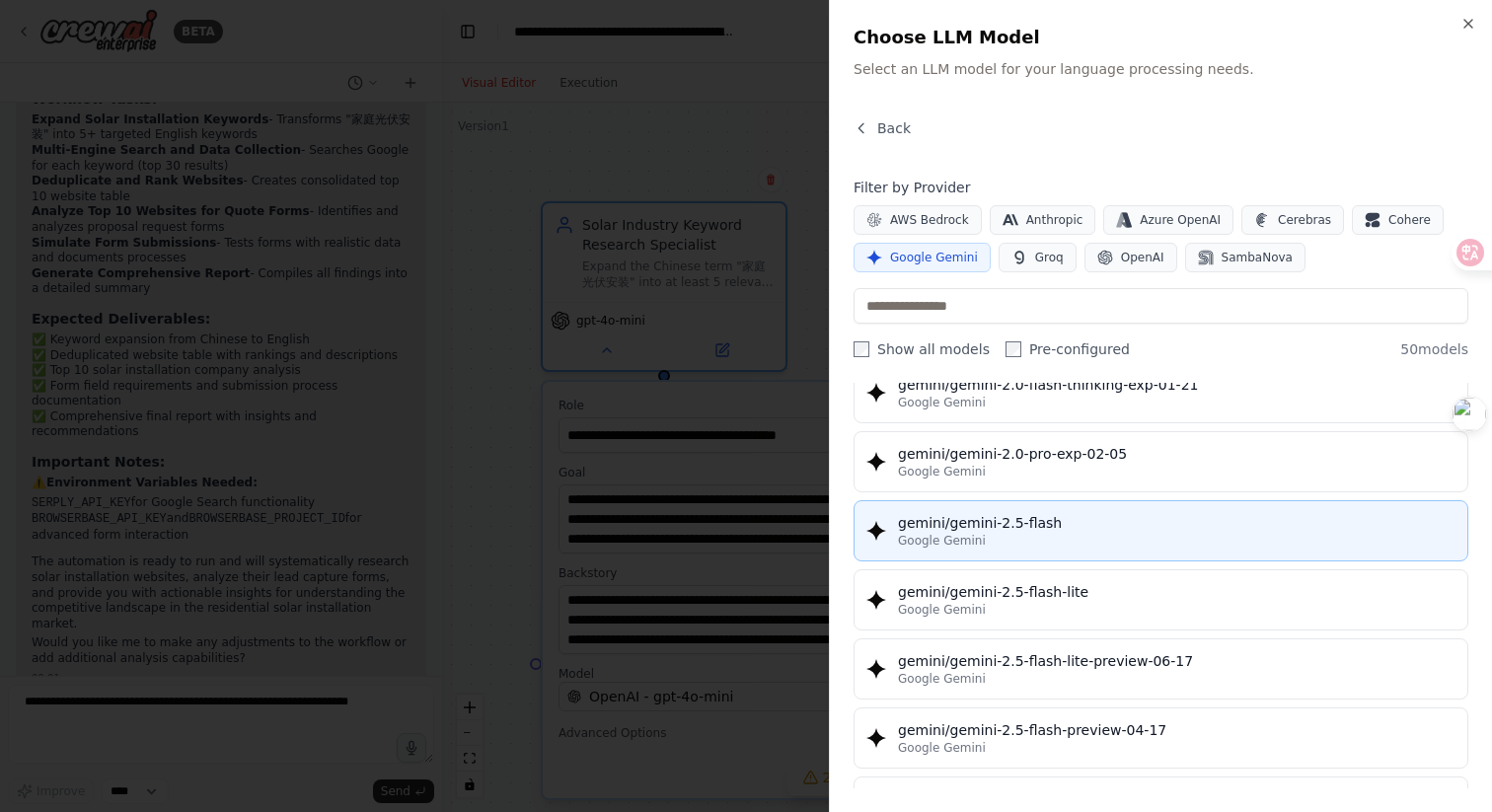
click at [960, 520] on div "gemini/gemini-2.5-flash" at bounding box center [1177, 523] width 558 height 20
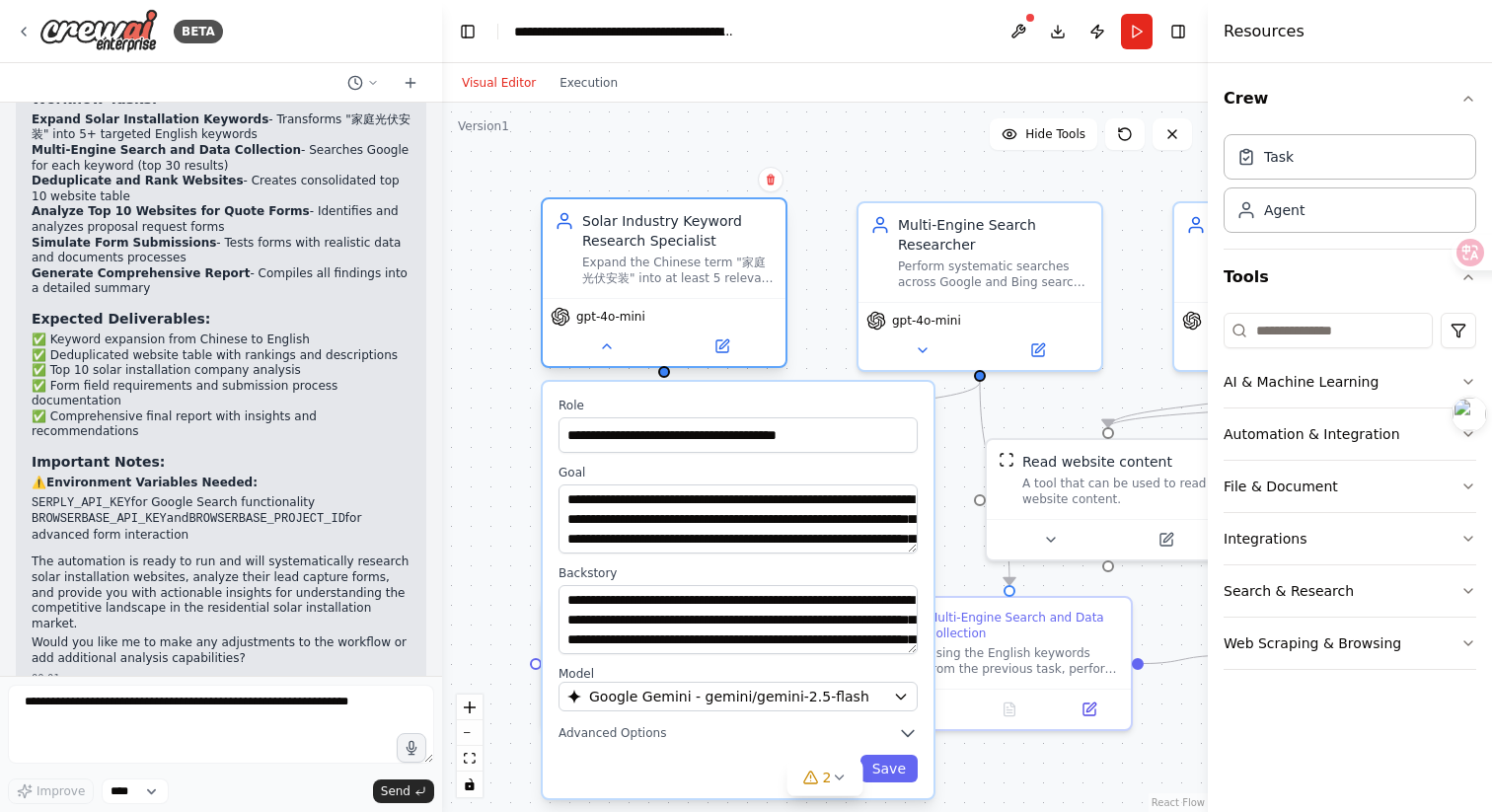
click at [620, 326] on div "gpt-4o-mini" at bounding box center [598, 317] width 95 height 20
click at [607, 352] on icon at bounding box center [608, 347] width 16 height 16
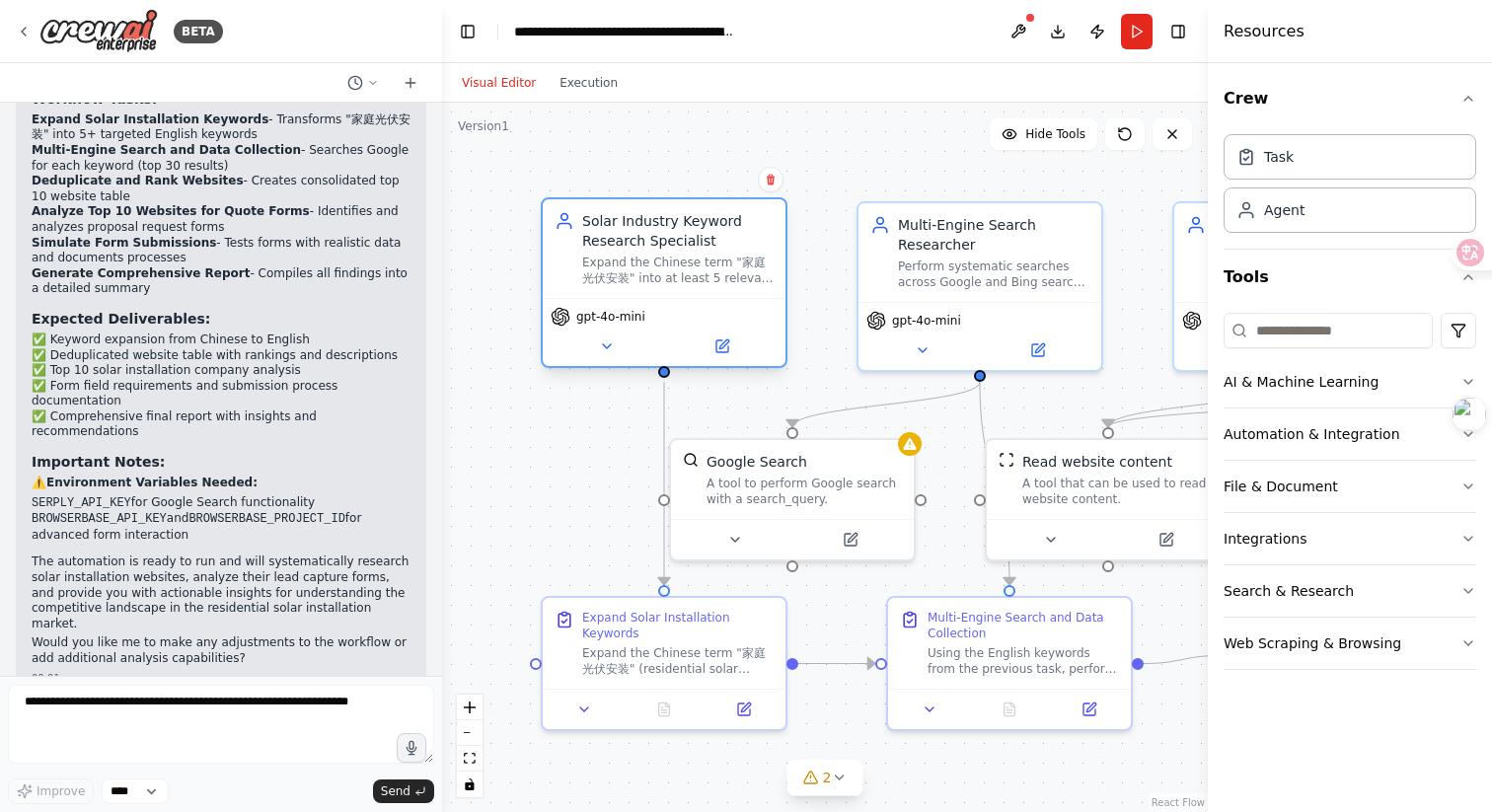
click at [620, 314] on span "gpt-4o-mini" at bounding box center [611, 317] width 69 height 16
click at [606, 347] on icon at bounding box center [608, 347] width 8 height 4
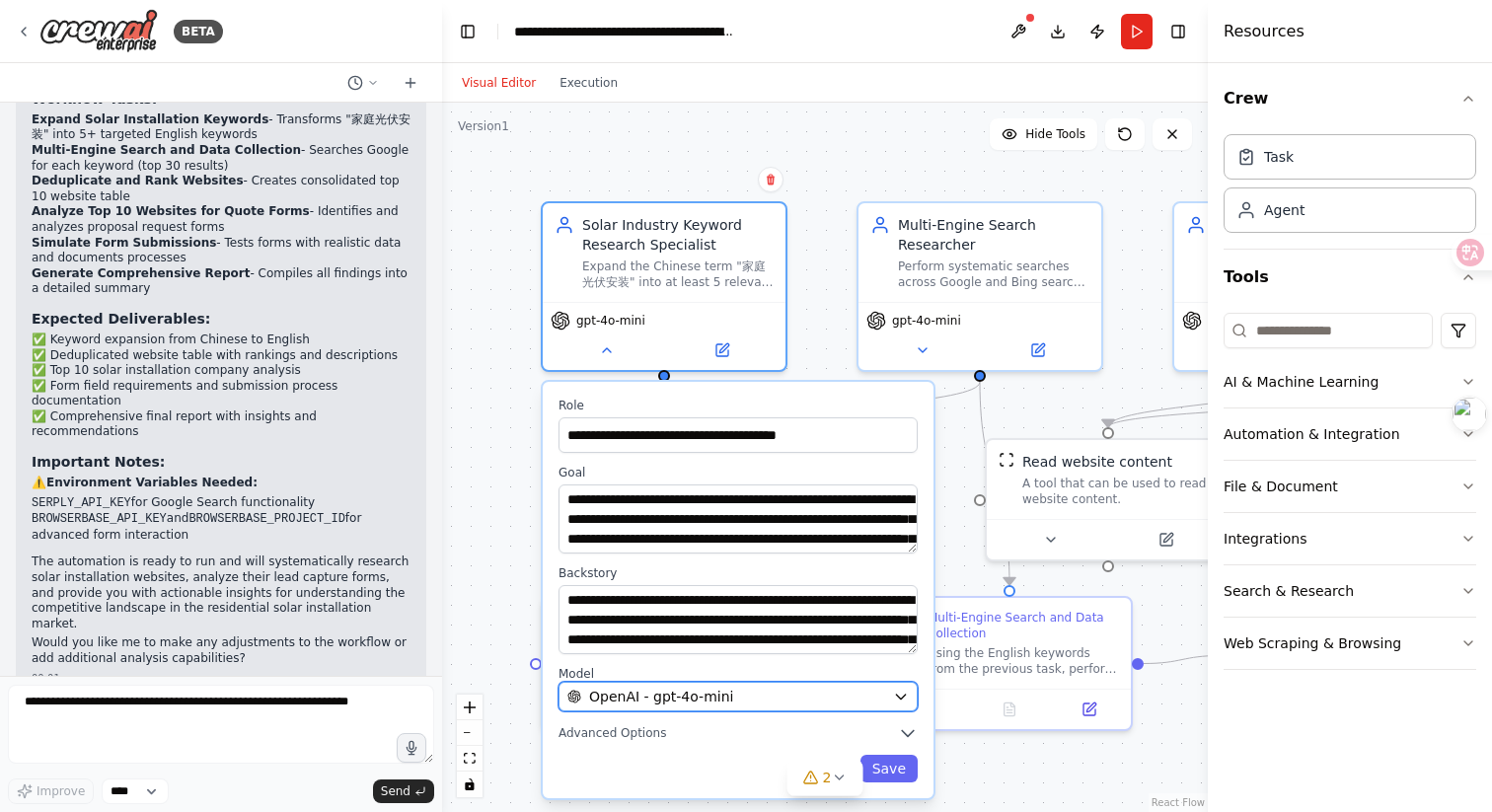
click at [635, 707] on button "OpenAI - gpt-4o-mini" at bounding box center [739, 697] width 360 height 30
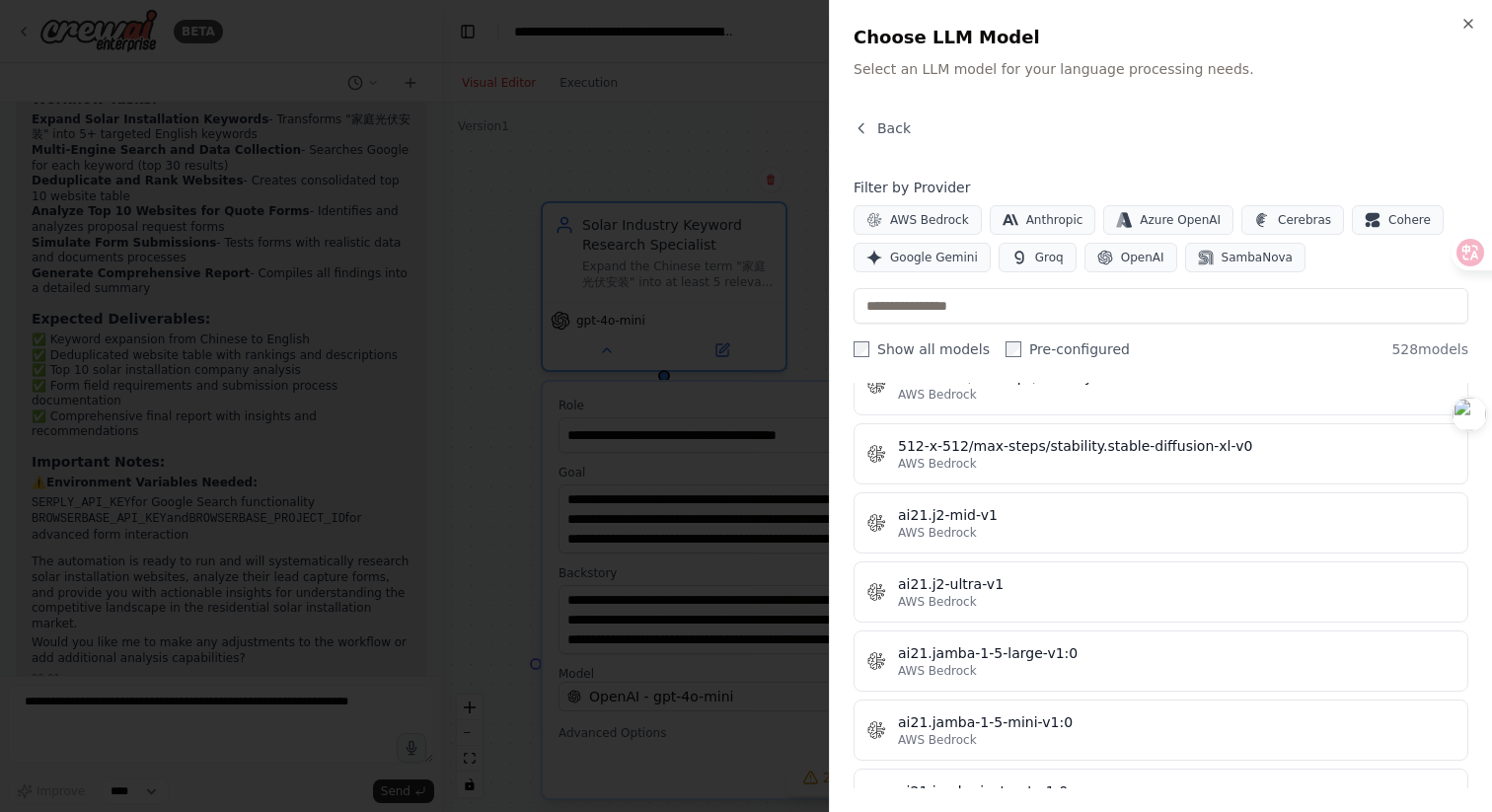
scroll to position [871, 0]
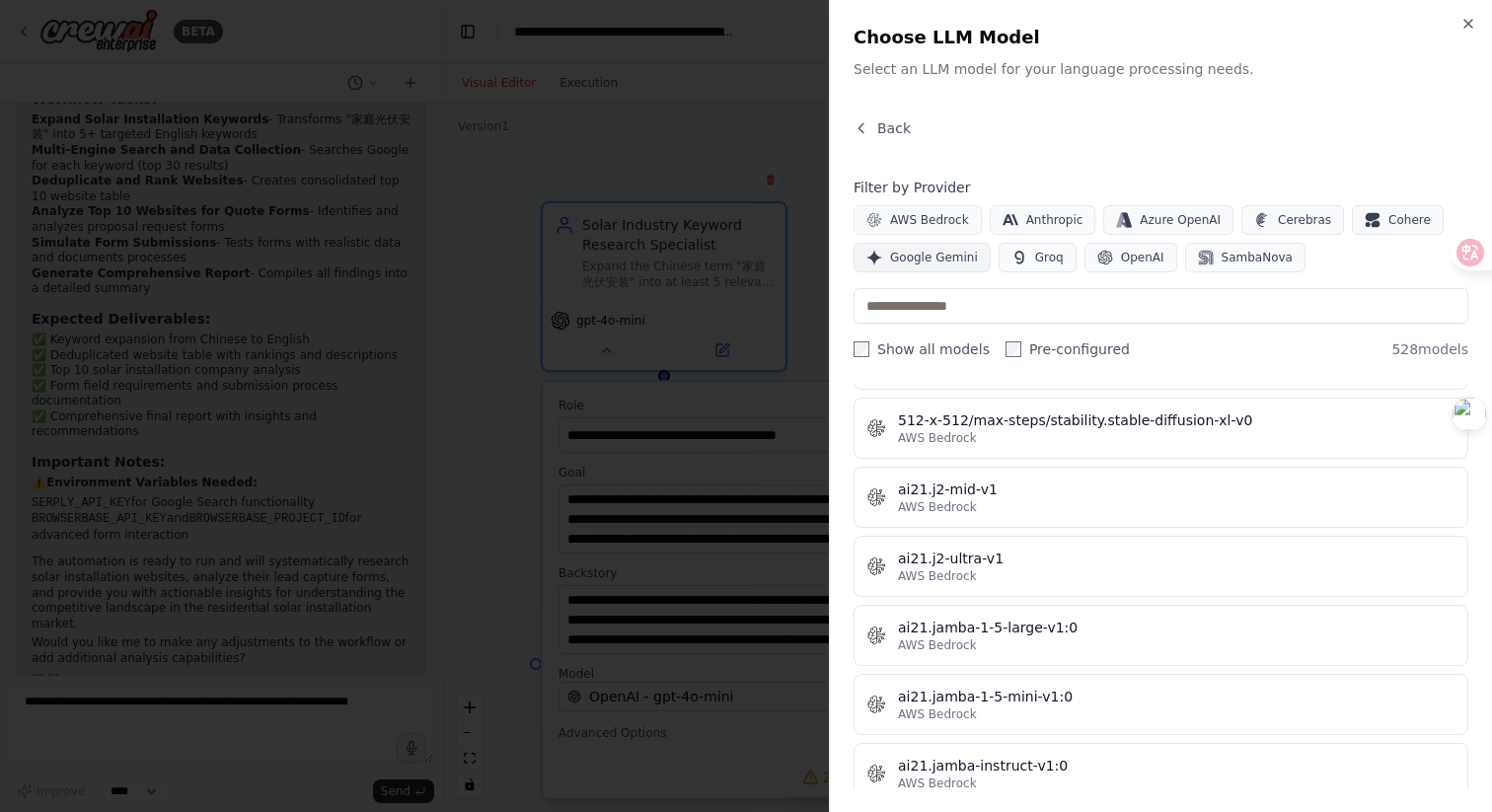
click at [935, 260] on span "Google Gemini" at bounding box center [934, 258] width 88 height 16
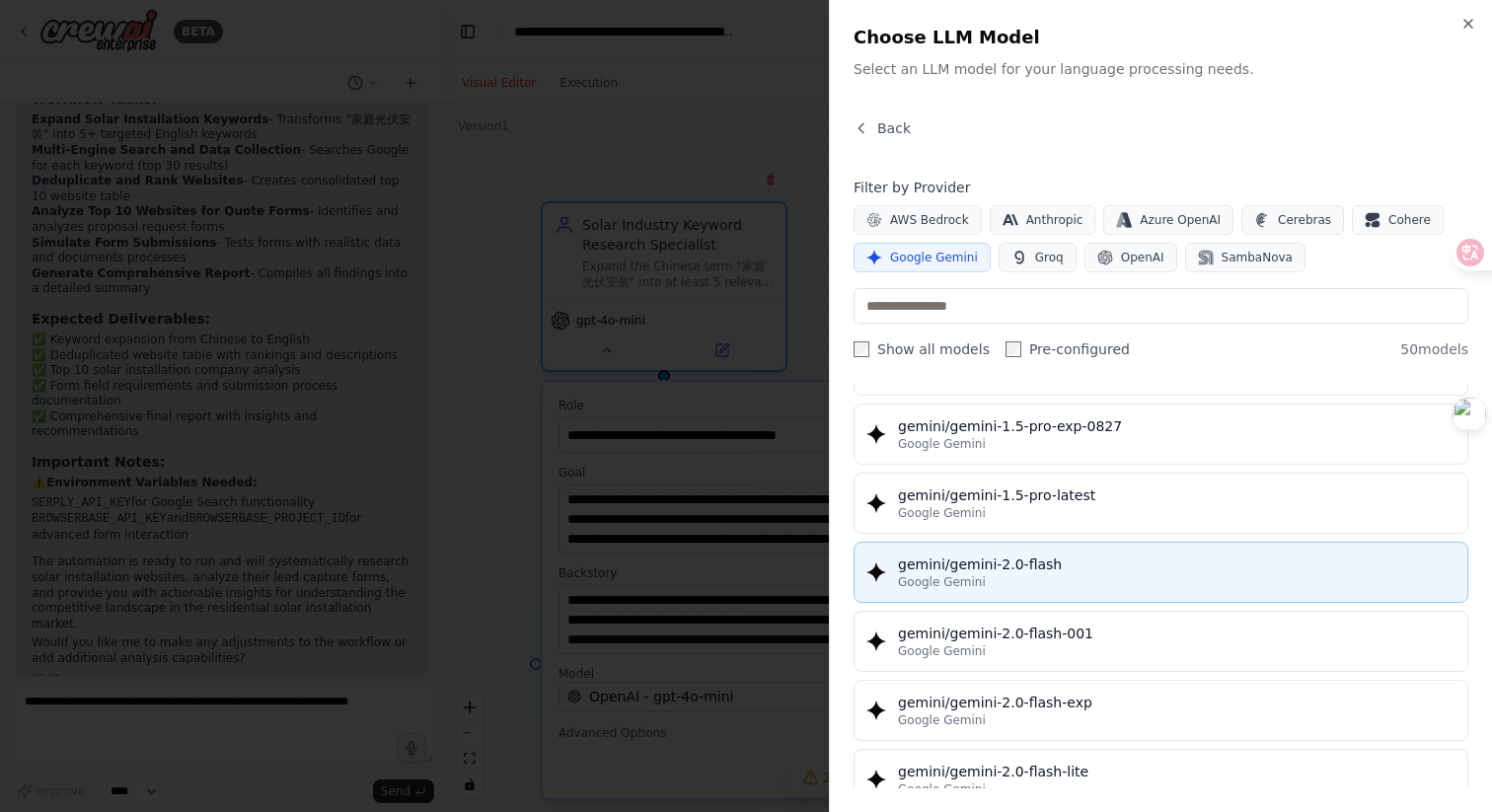
click at [984, 565] on div "gemini/gemini-2.0-flash" at bounding box center [1177, 564] width 558 height 20
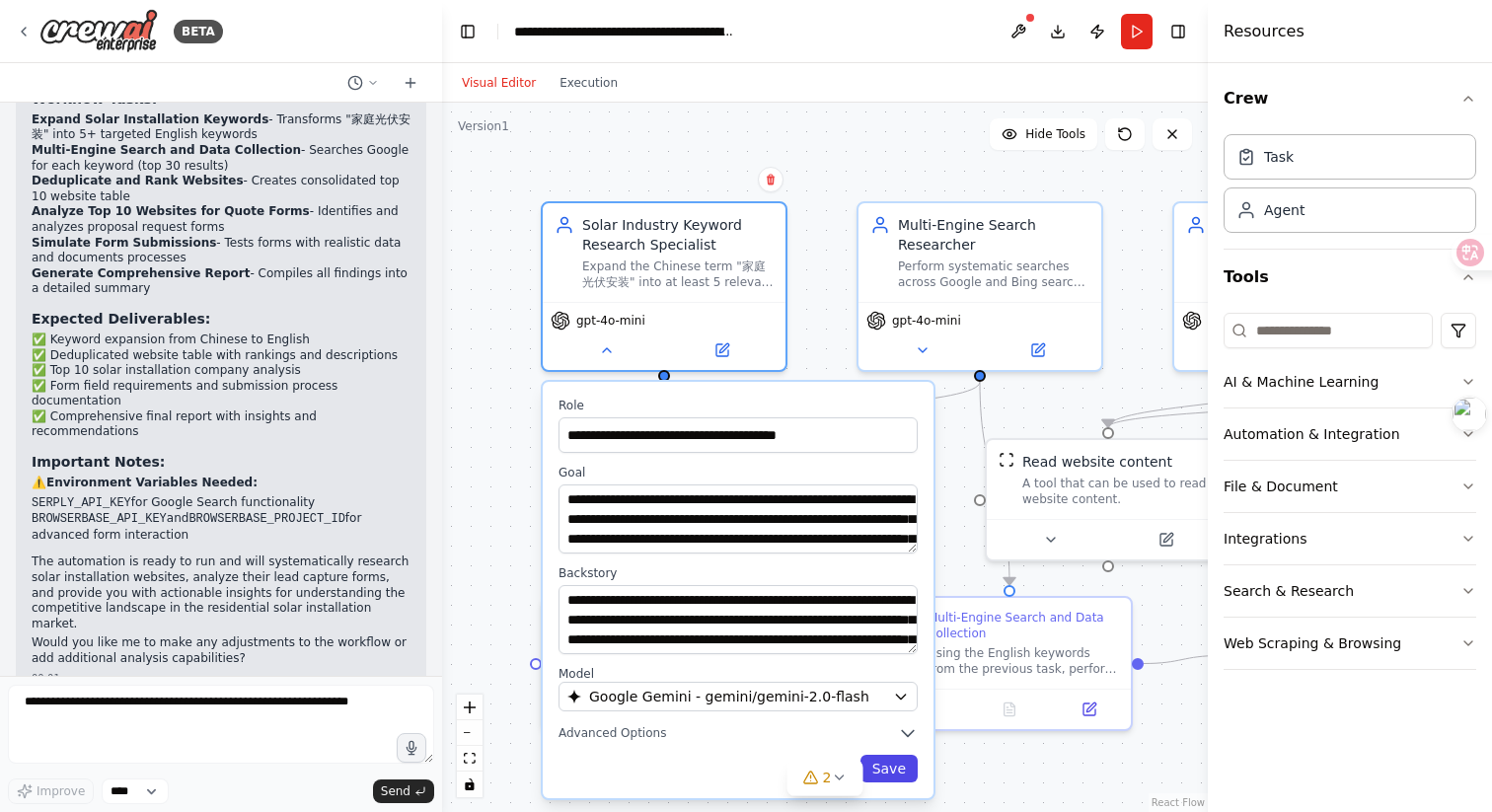
click at [893, 764] on button "Save" at bounding box center [888, 769] width 57 height 28
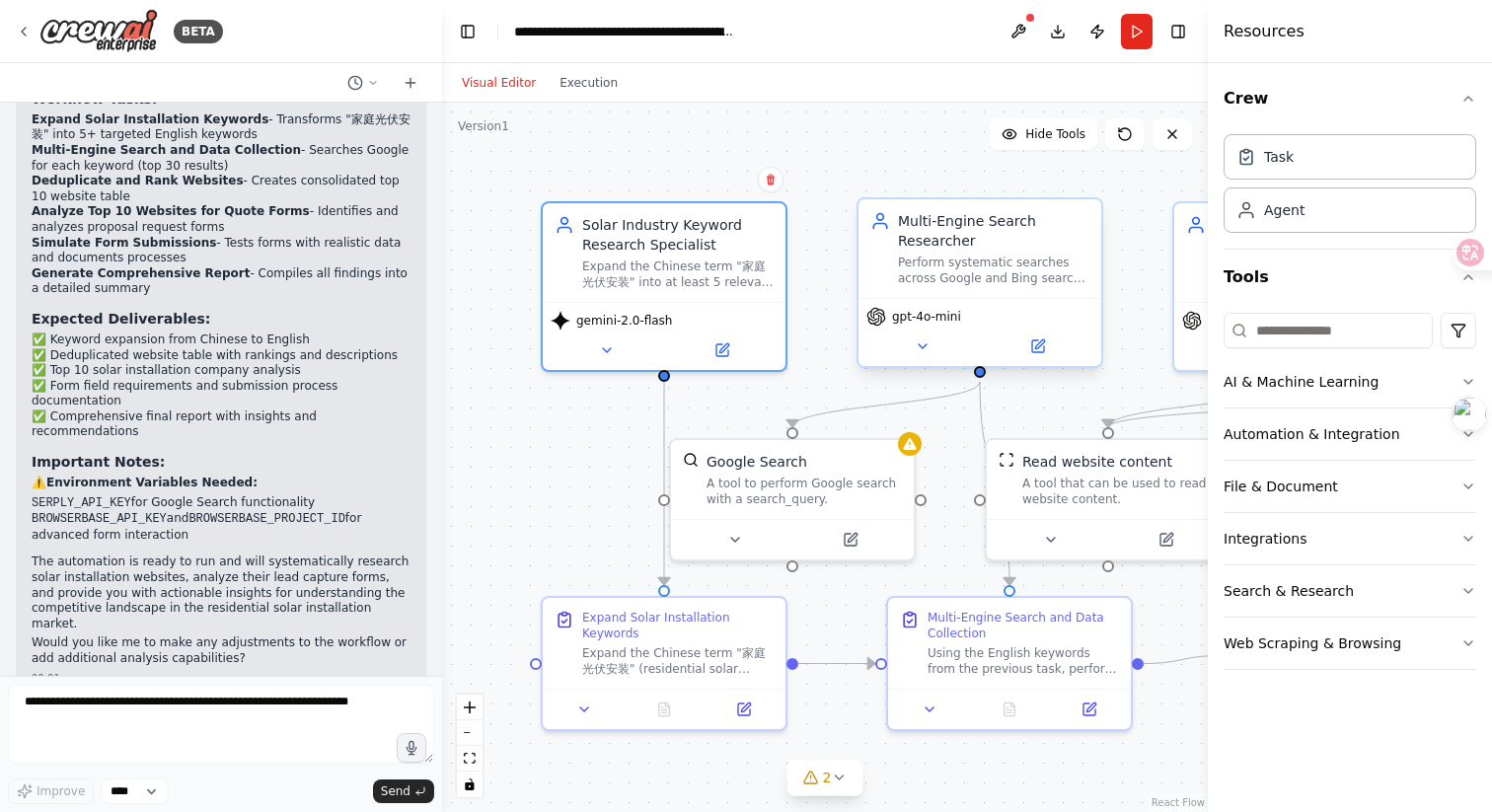
click at [928, 323] on span "gpt-4o-mini" at bounding box center [926, 317] width 69 height 16
click at [924, 359] on div "gpt-4o-mini" at bounding box center [979, 332] width 243 height 68
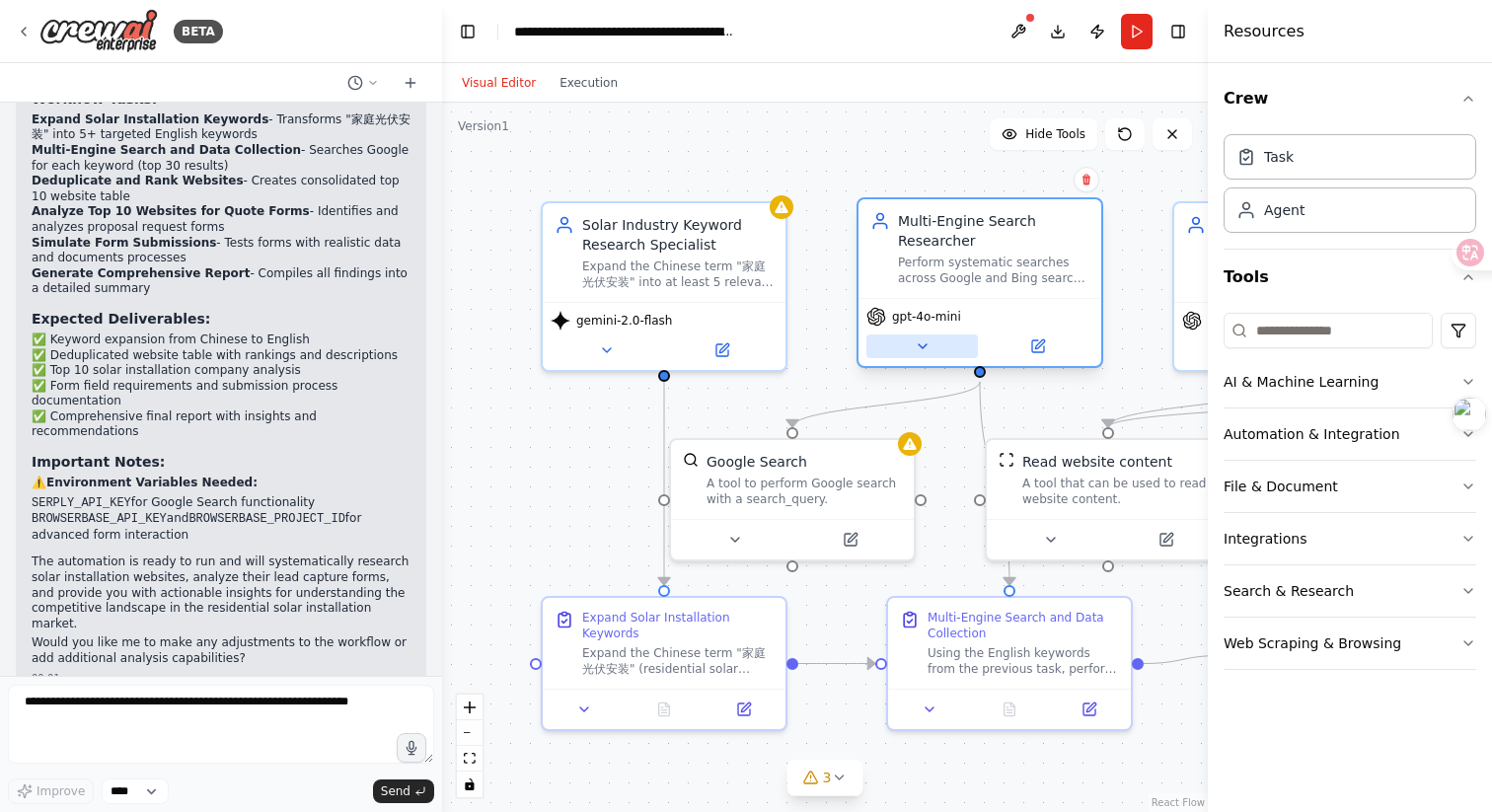
click at [924, 339] on icon at bounding box center [923, 347] width 16 height 16
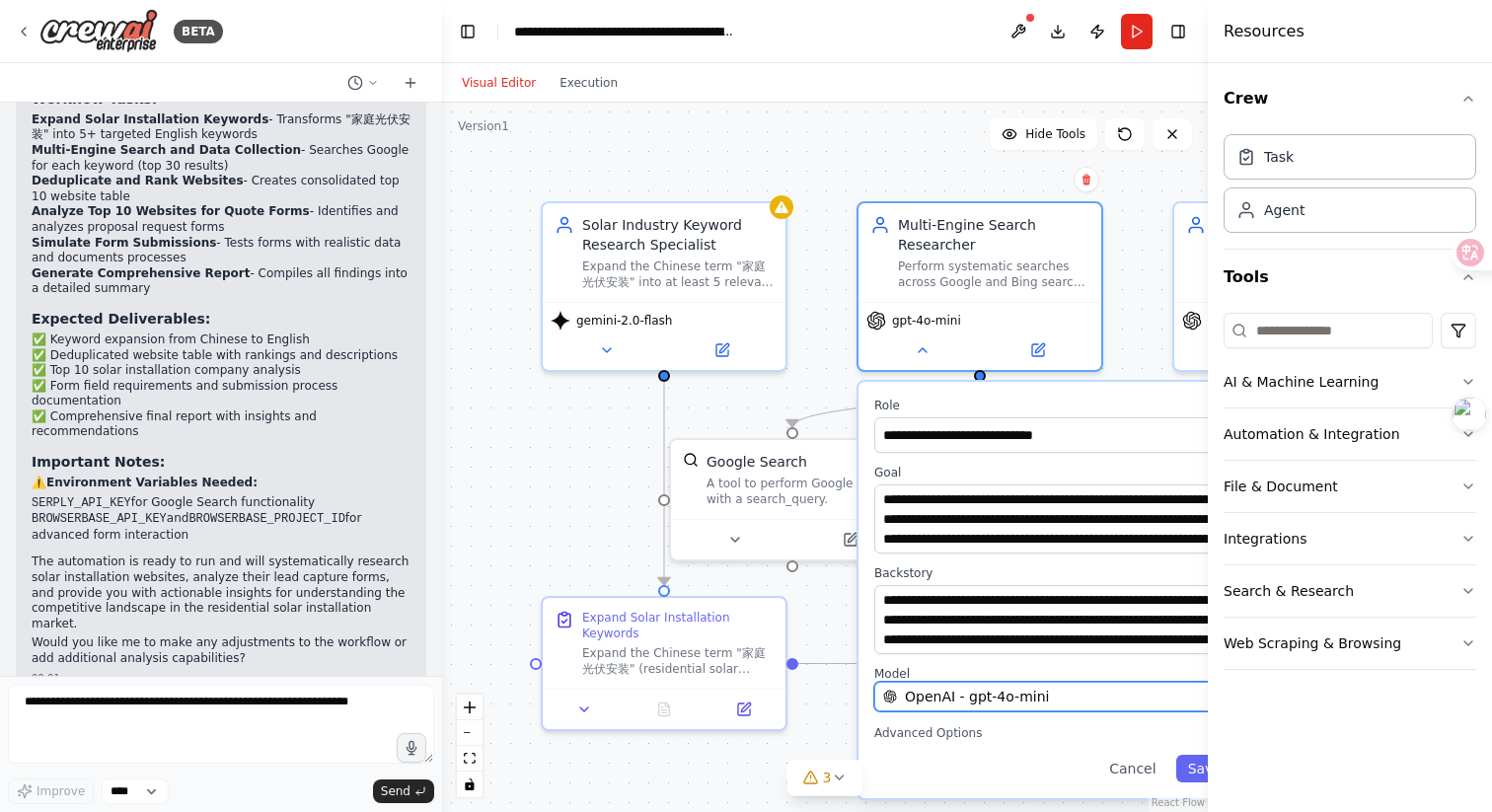
click at [928, 683] on button "OpenAI - gpt-4o-mini" at bounding box center [1054, 697] width 360 height 30
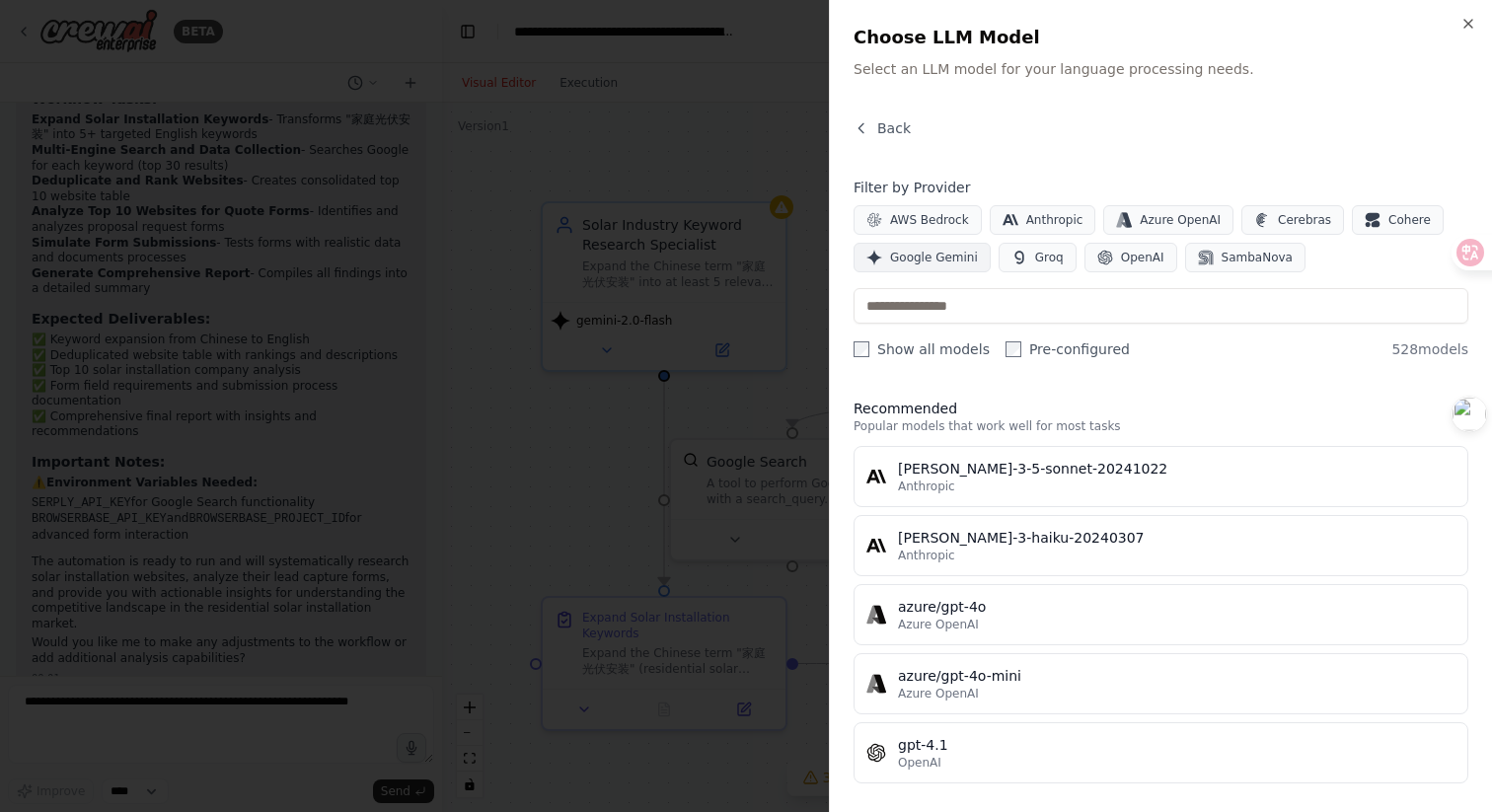
click at [939, 257] on span "Google Gemini" at bounding box center [934, 258] width 88 height 16
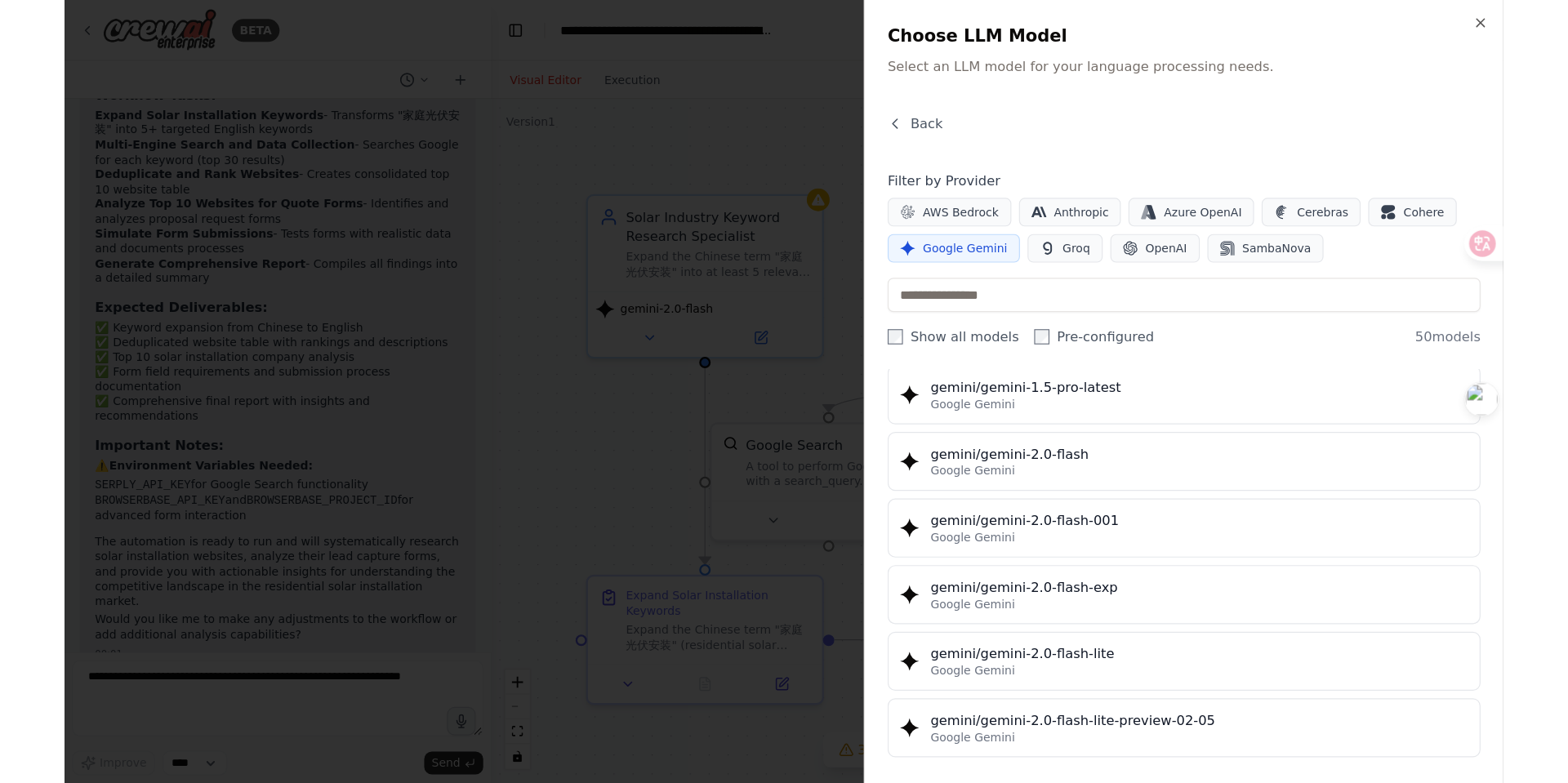
scroll to position [823, 0]
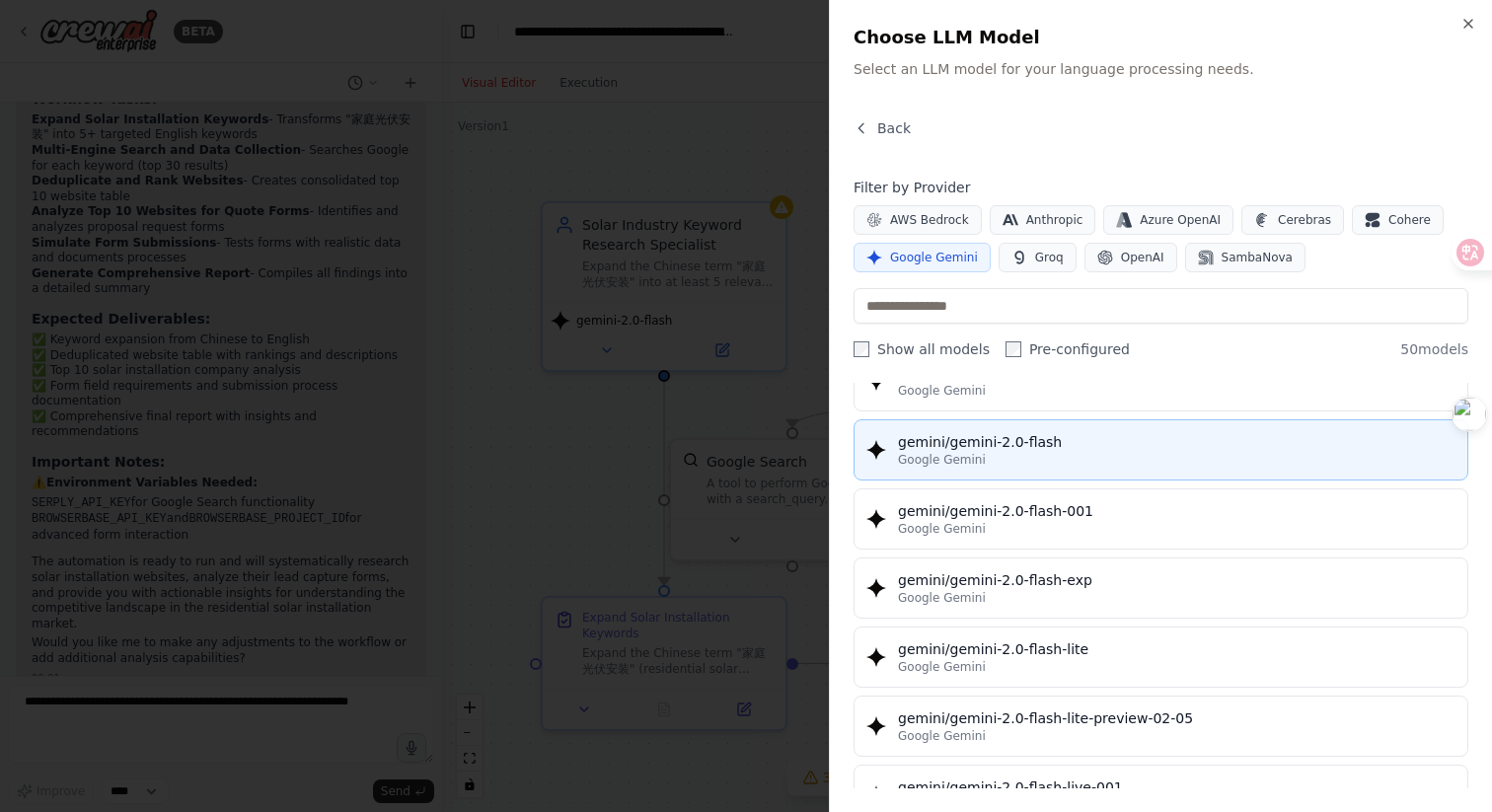
click at [1023, 448] on div "gemini/gemini-2.0-flash" at bounding box center [1177, 442] width 558 height 20
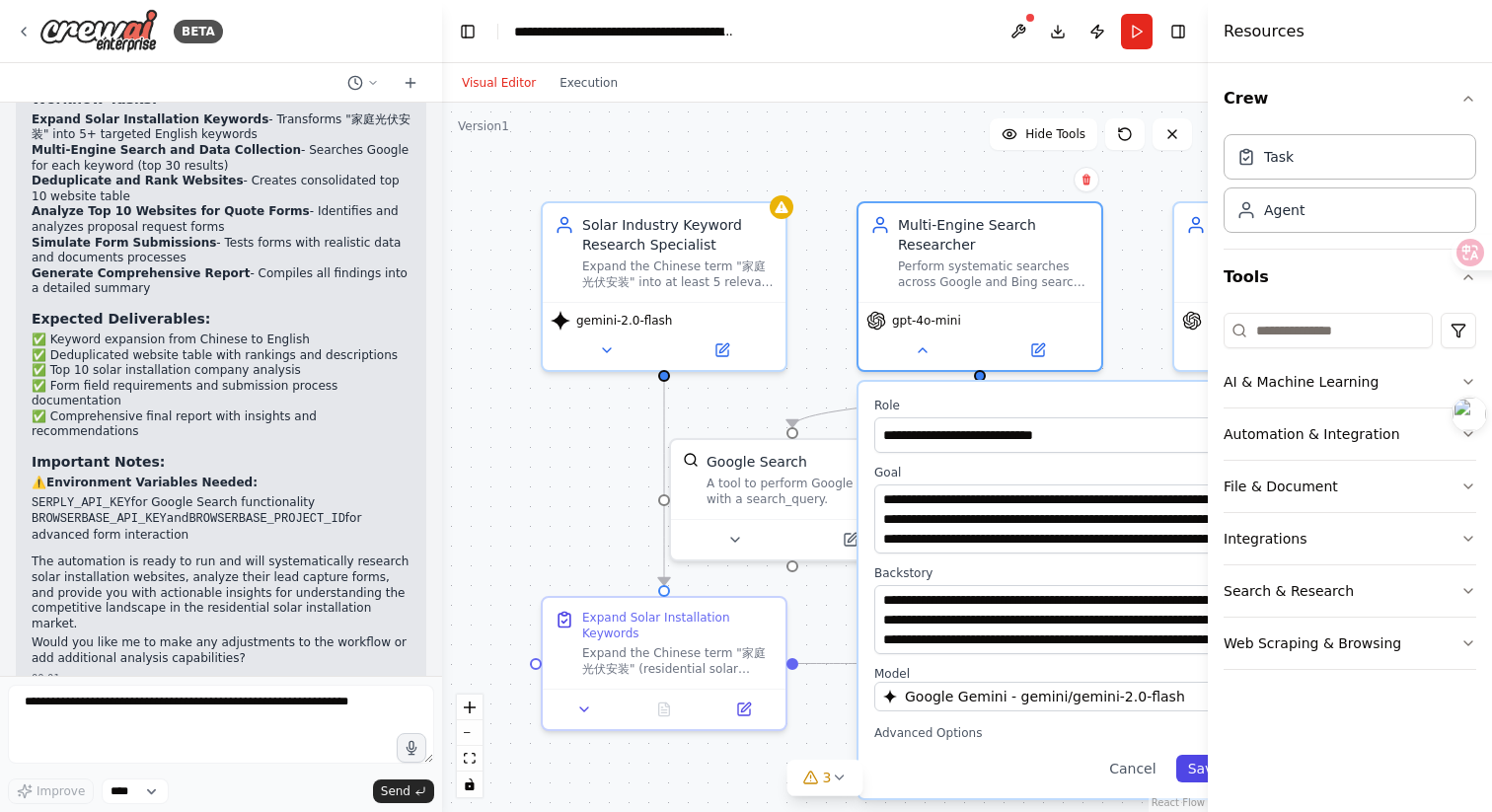
click at [1186, 762] on button "Save" at bounding box center [1204, 769] width 57 height 28
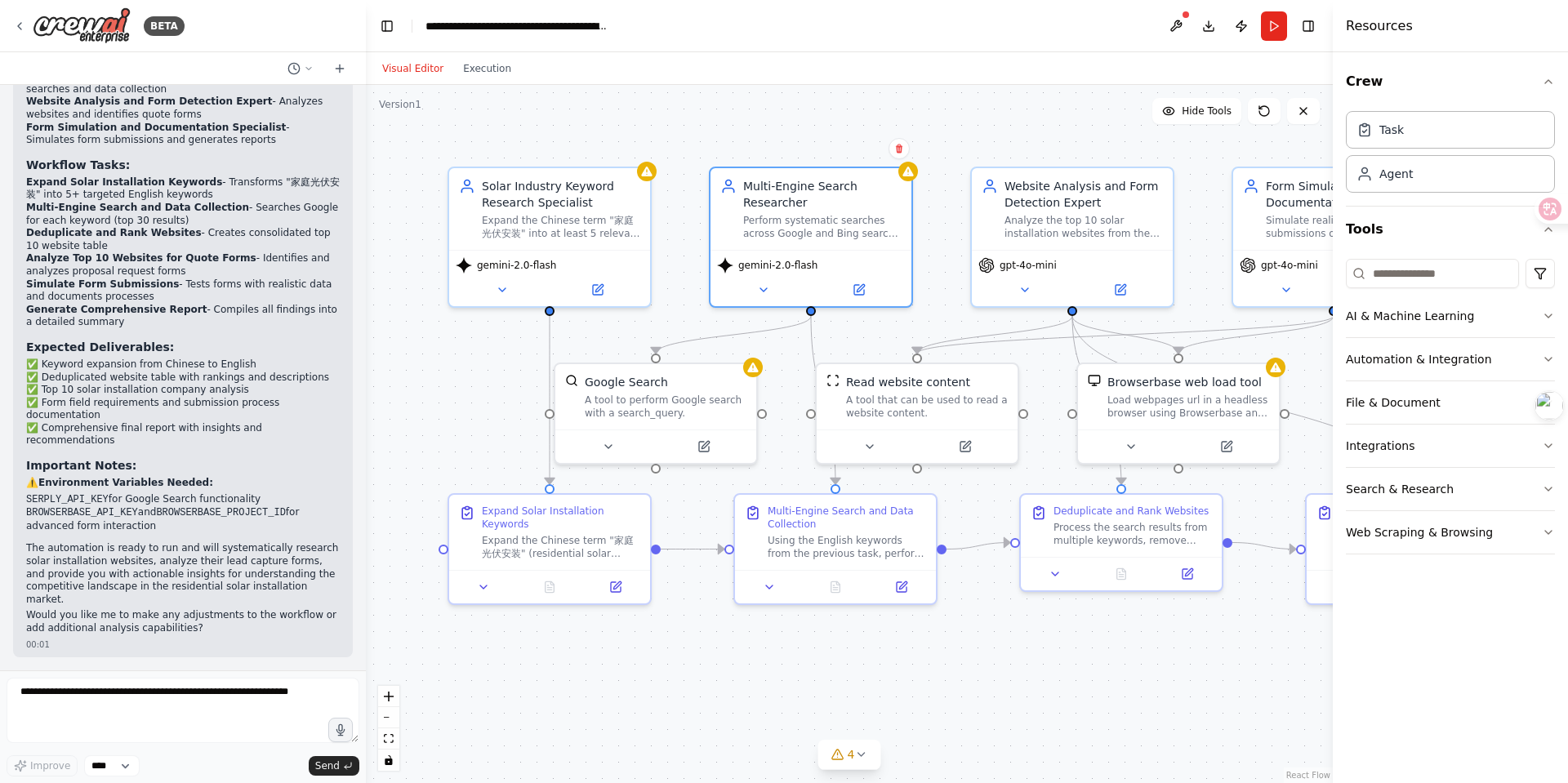
scroll to position [1363, 0]
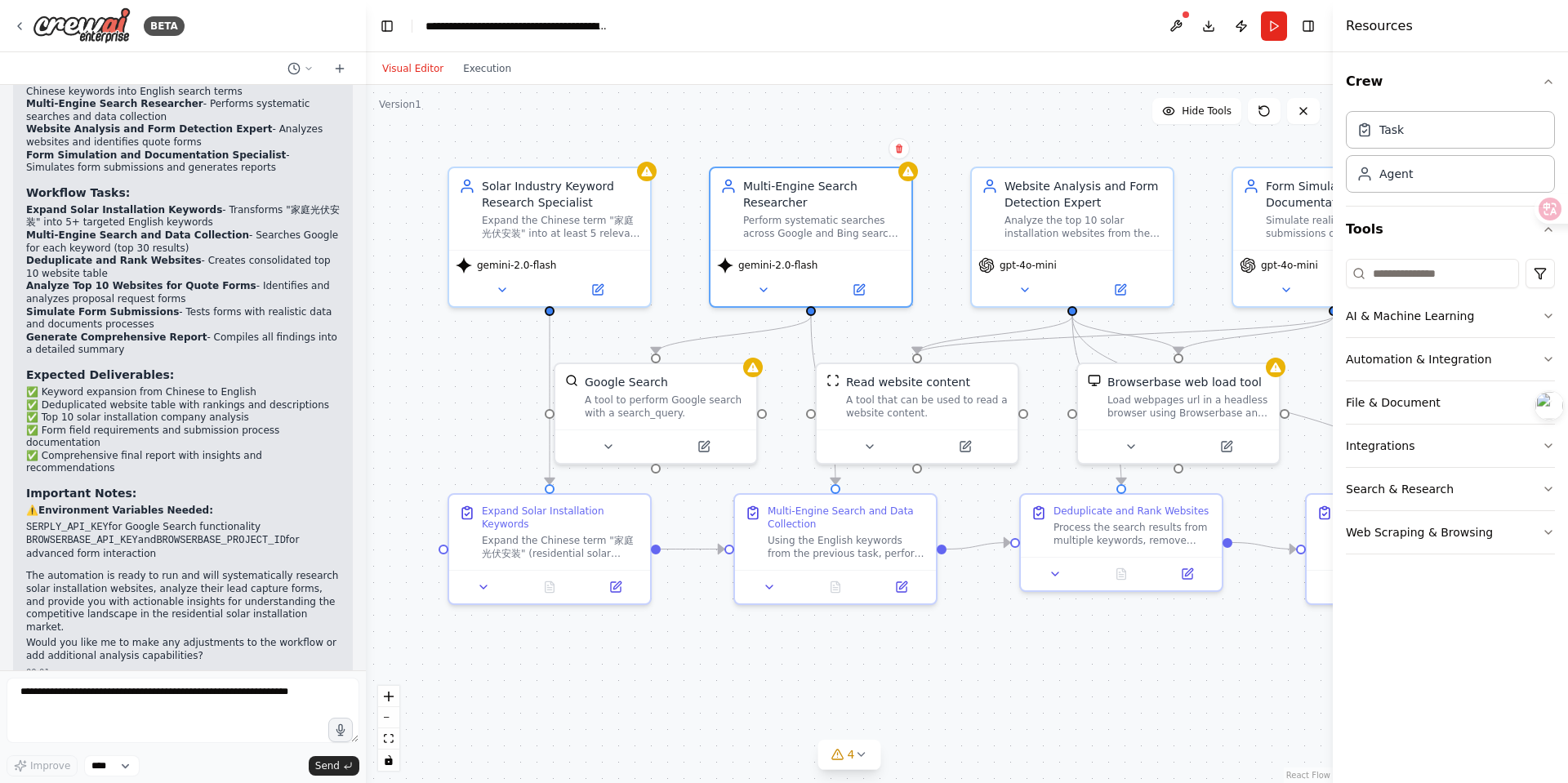
click at [930, 136] on div ".deletable-edge-delete-btn { width: 20px; height: 20px; border: 0px solid #ffff…" at bounding box center [850, 434] width 968 height 699
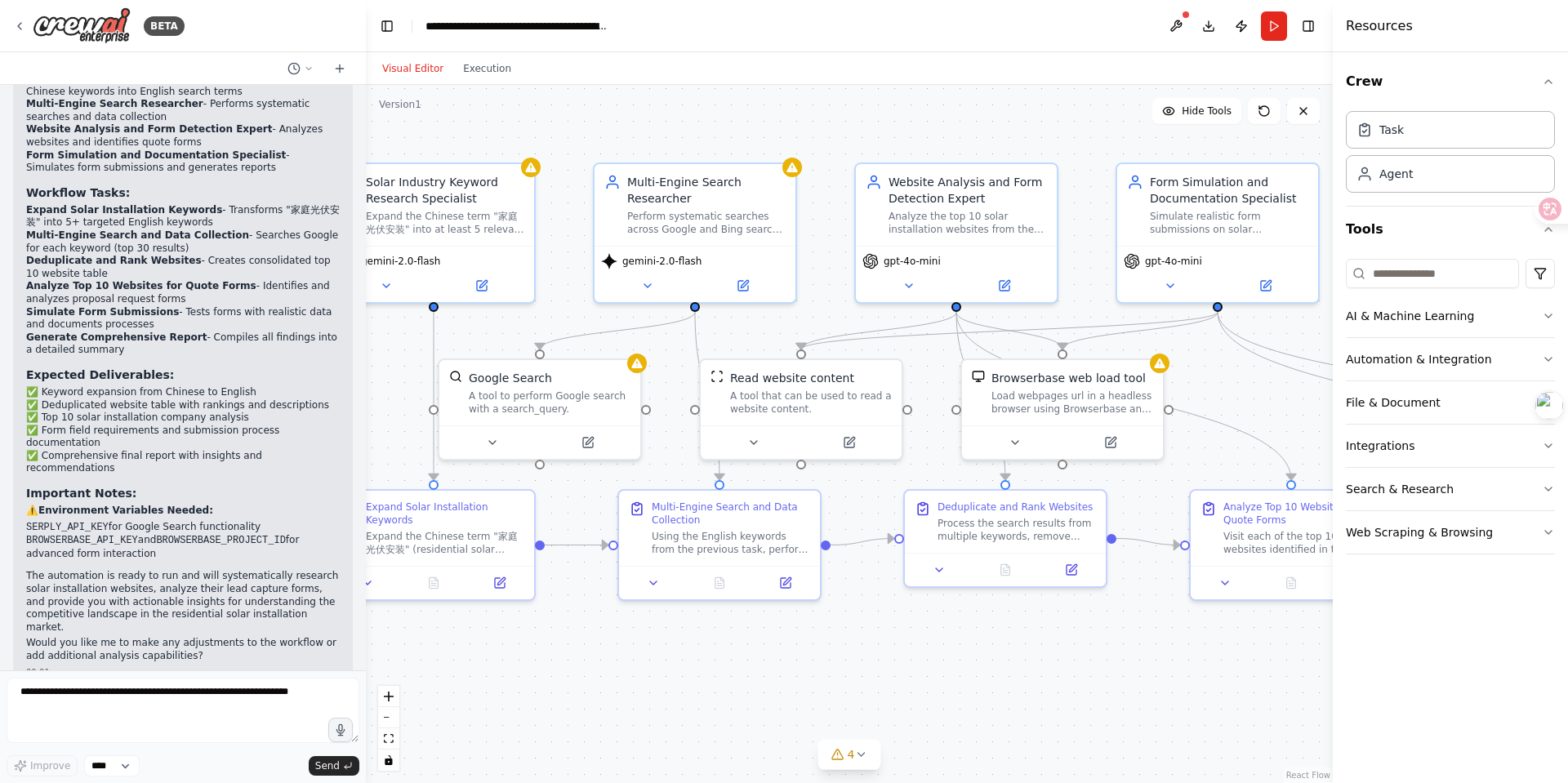
drag, startPoint x: 930, startPoint y: 136, endPoint x: 815, endPoint y: 131, distance: 115.1
click at [815, 131] on div ".deletable-edge-delete-btn { width: 20px; height: 20px; border: 0px solid #ffff…" at bounding box center [850, 434] width 968 height 699
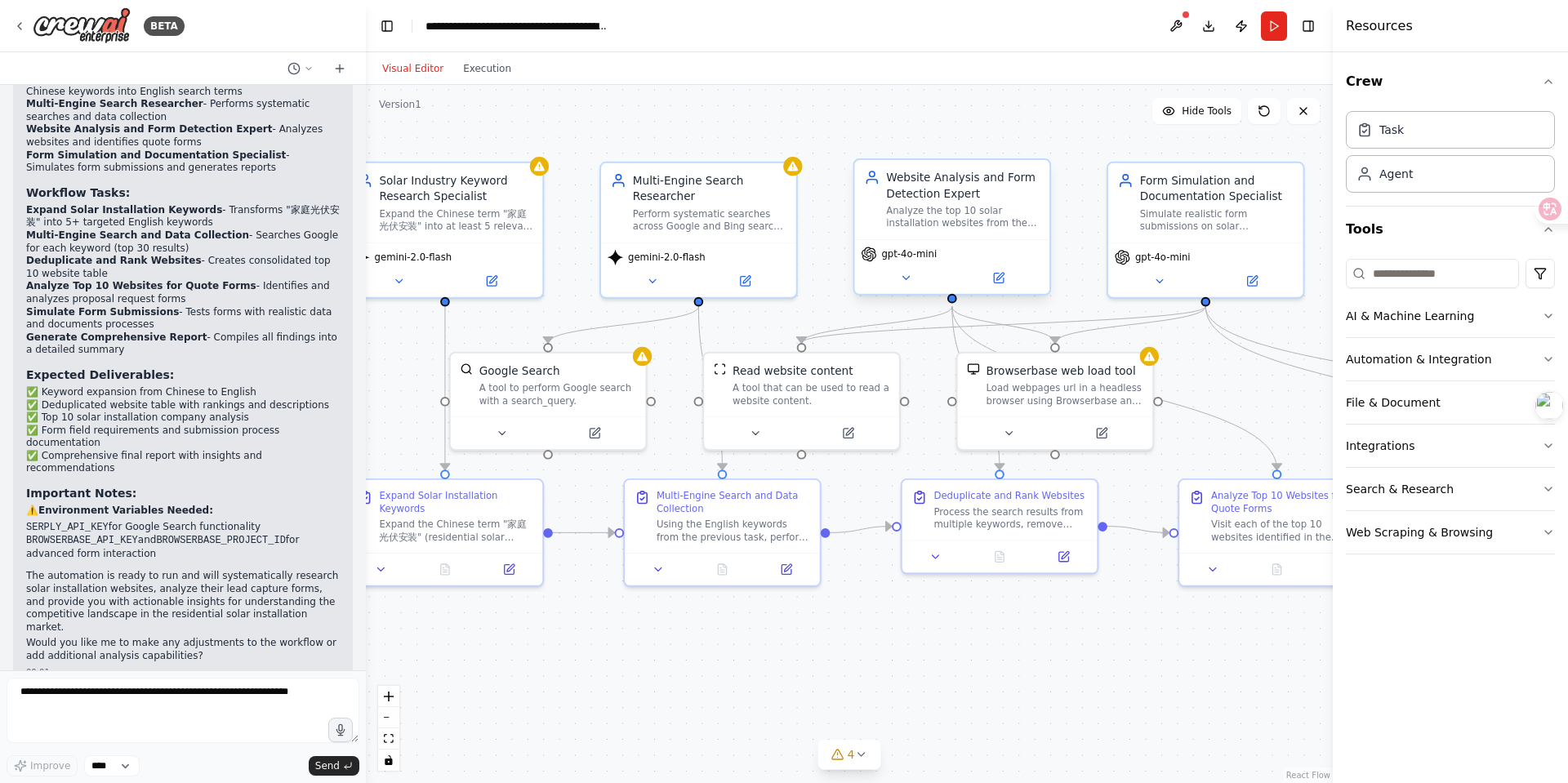
click at [973, 193] on div "Website Analysis and Form Detection Expert" at bounding box center [963, 185] width 154 height 32
click at [911, 279] on icon at bounding box center [906, 279] width 13 height 13
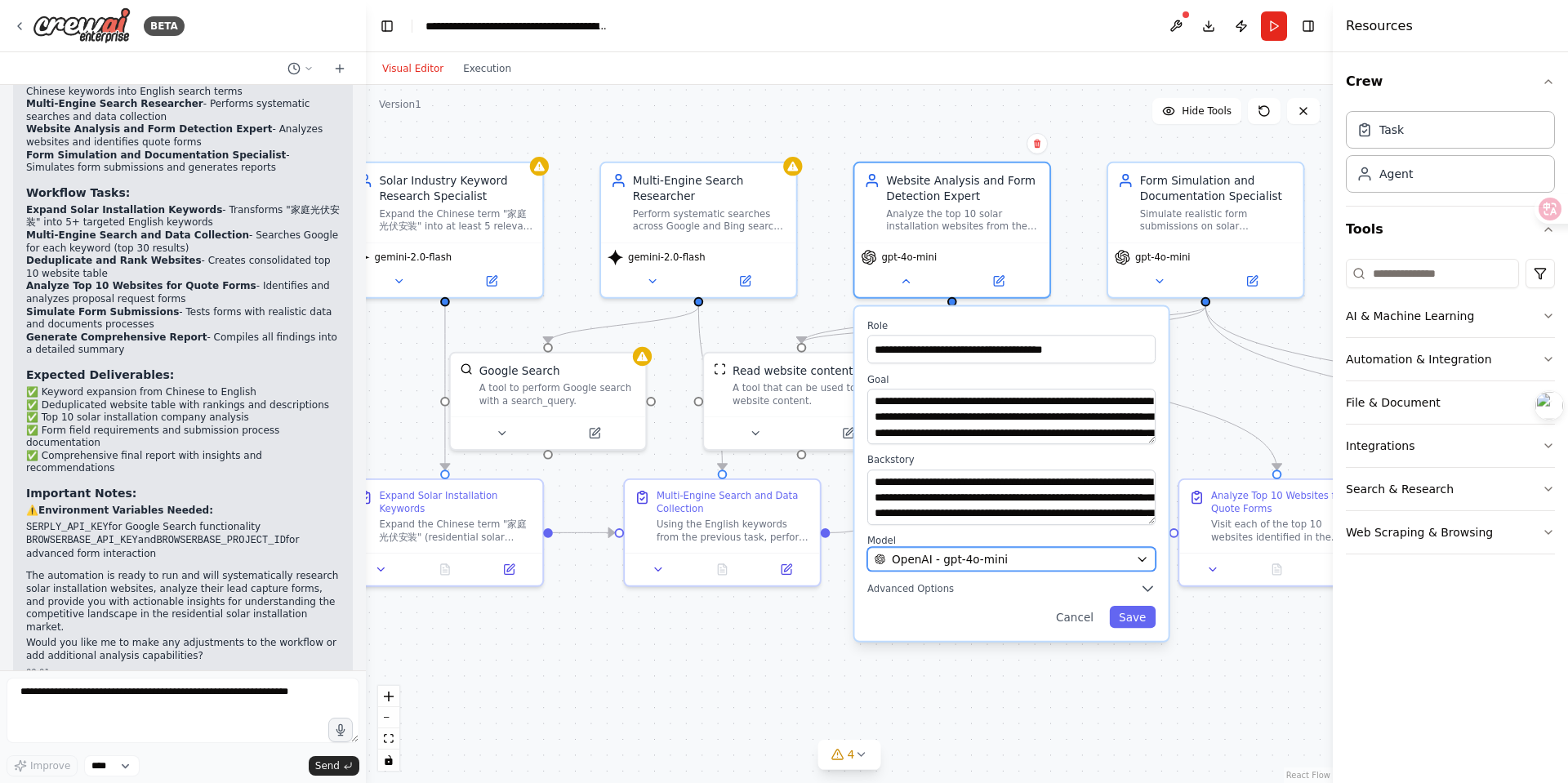
click at [918, 556] on span "OpenAI - gpt-4o-mini" at bounding box center [950, 559] width 116 height 16
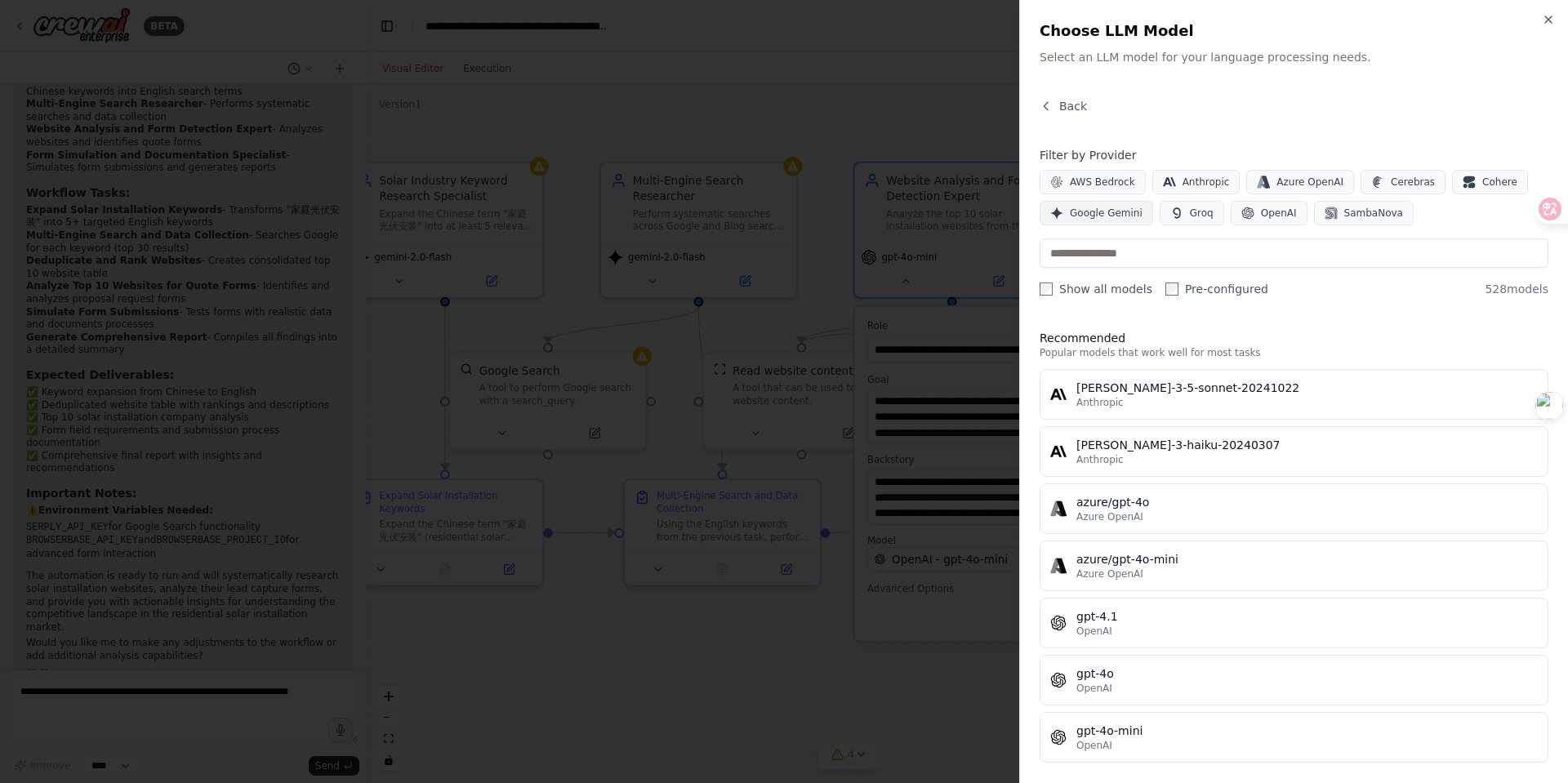
click at [1100, 217] on span "Google Gemini" at bounding box center [1107, 213] width 73 height 13
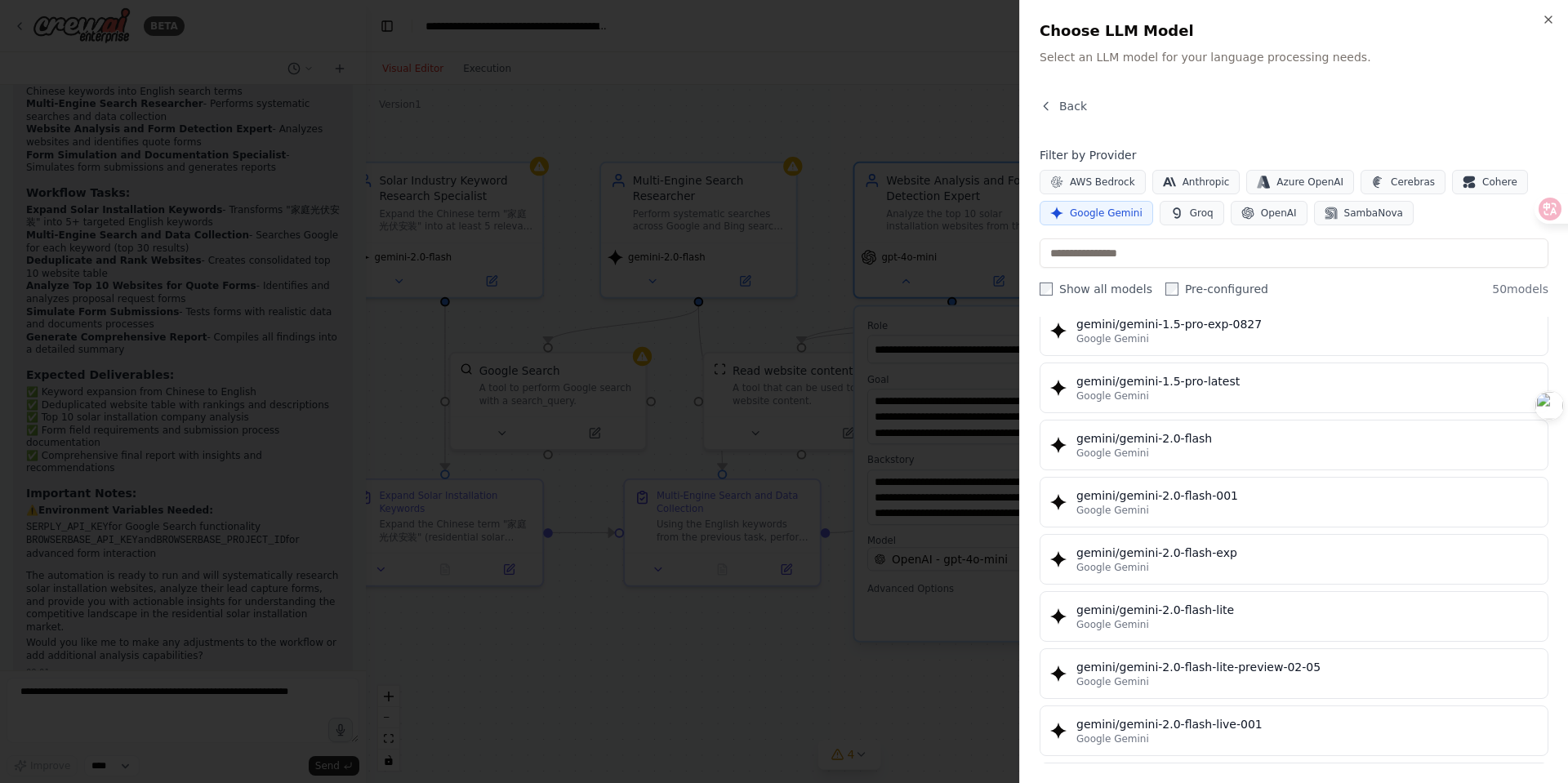
scroll to position [750, 0]
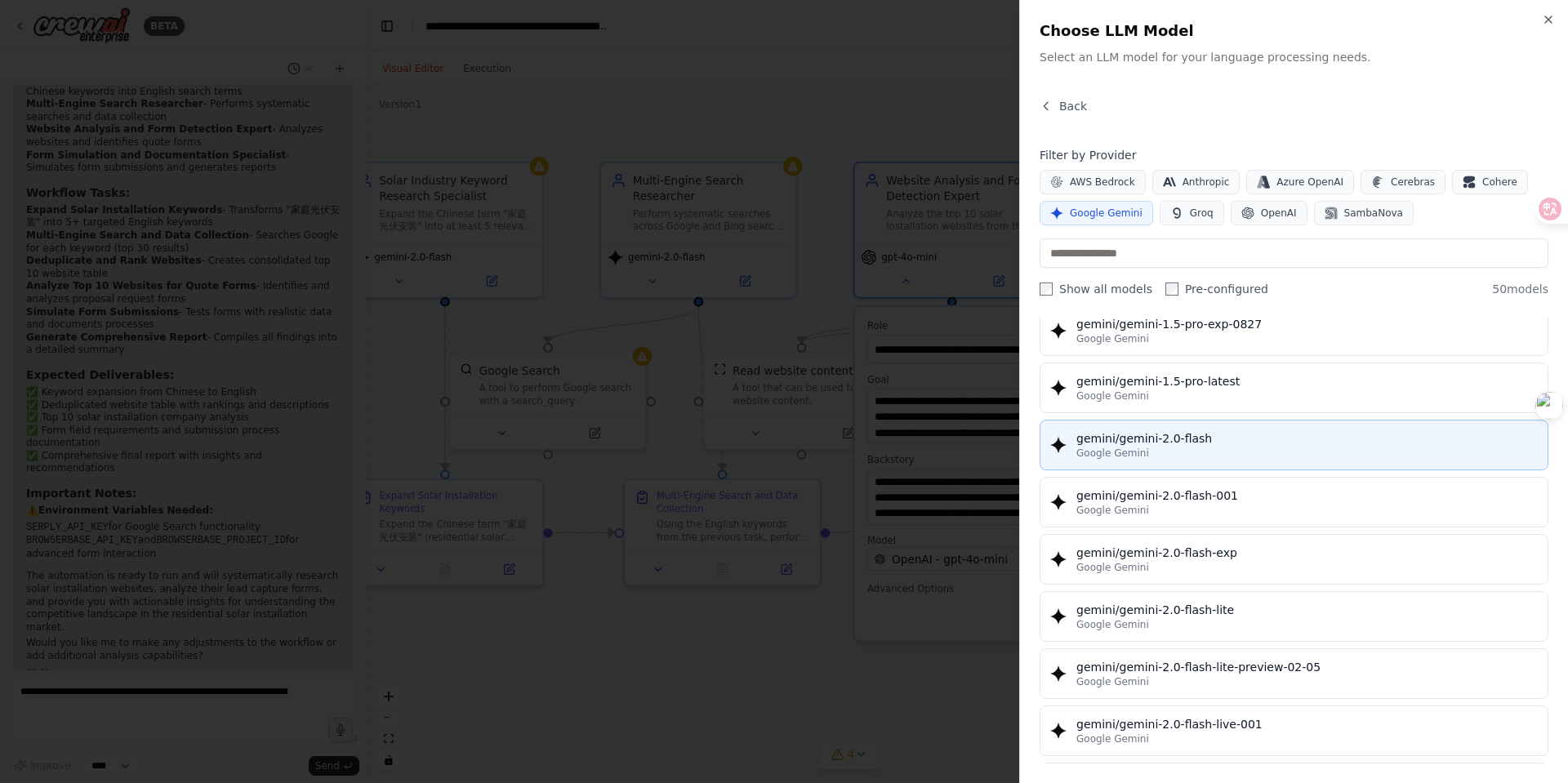
click at [1146, 442] on div "gemini/gemini-2.0-flash" at bounding box center [1307, 439] width 461 height 17
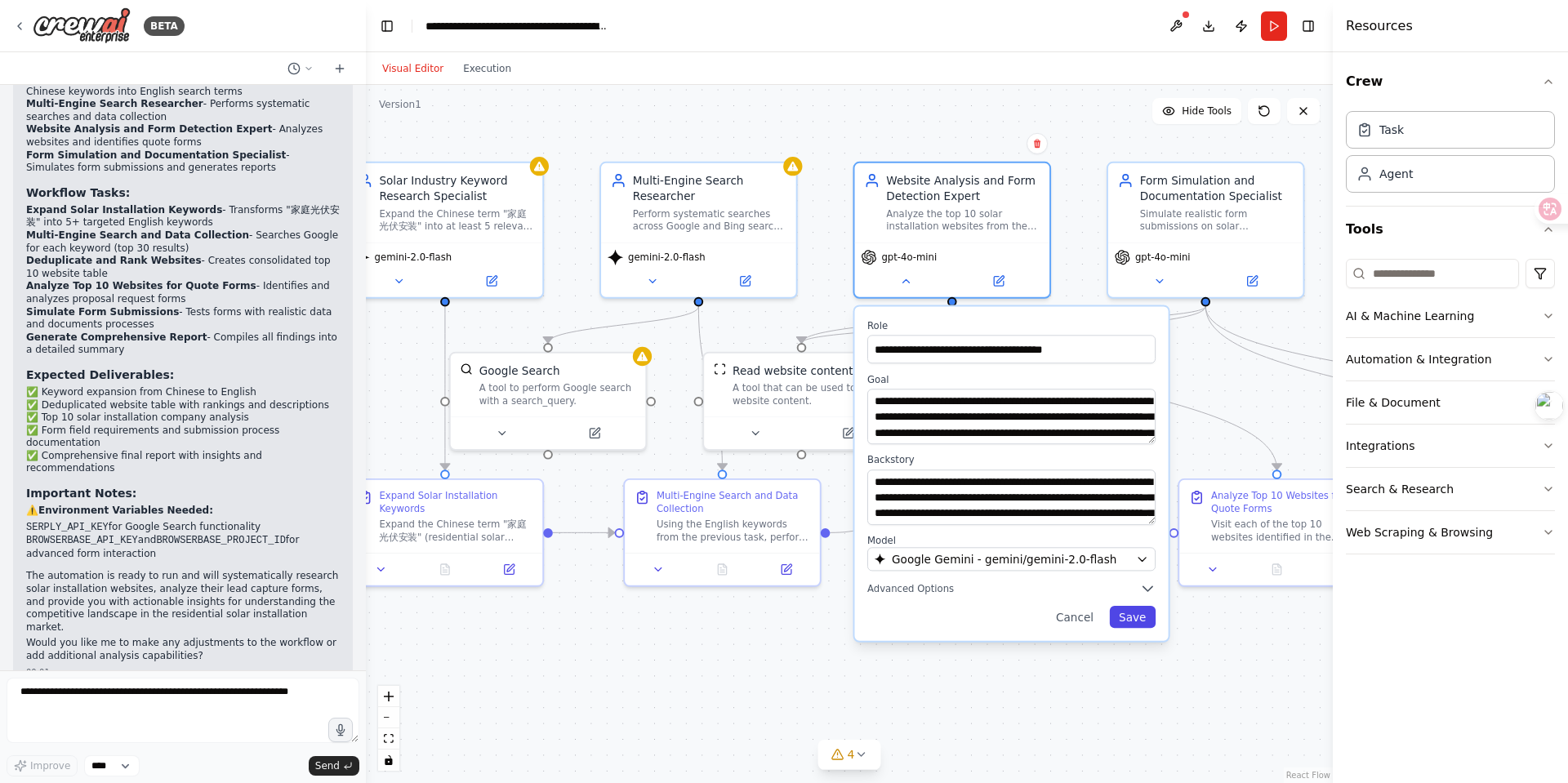
click at [1131, 615] on button "Save" at bounding box center [1132, 617] width 46 height 22
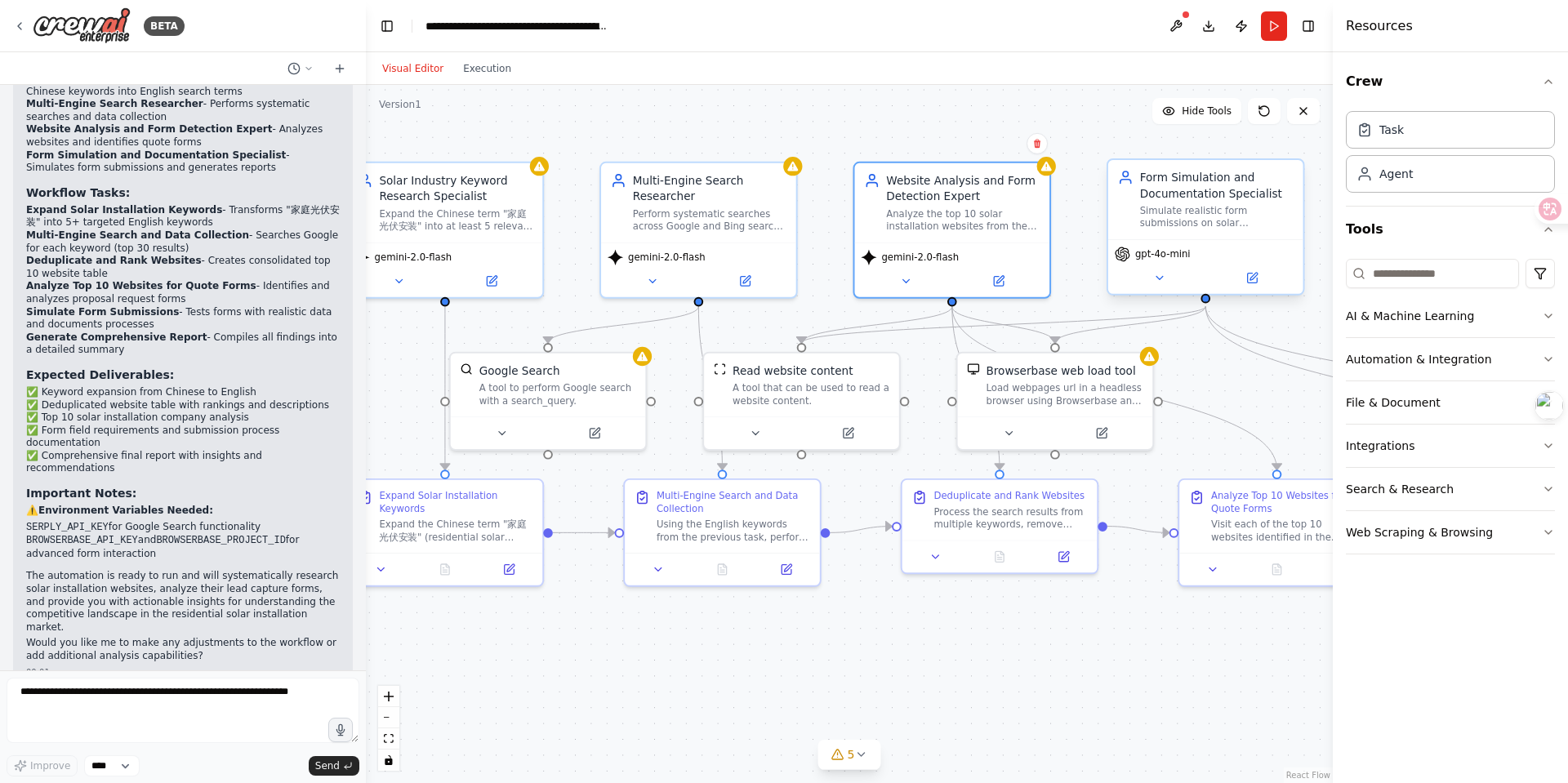
click at [1154, 257] on span "gpt-4o-mini" at bounding box center [1163, 255] width 55 height 13
click at [1154, 272] on icon at bounding box center [1160, 279] width 13 height 13
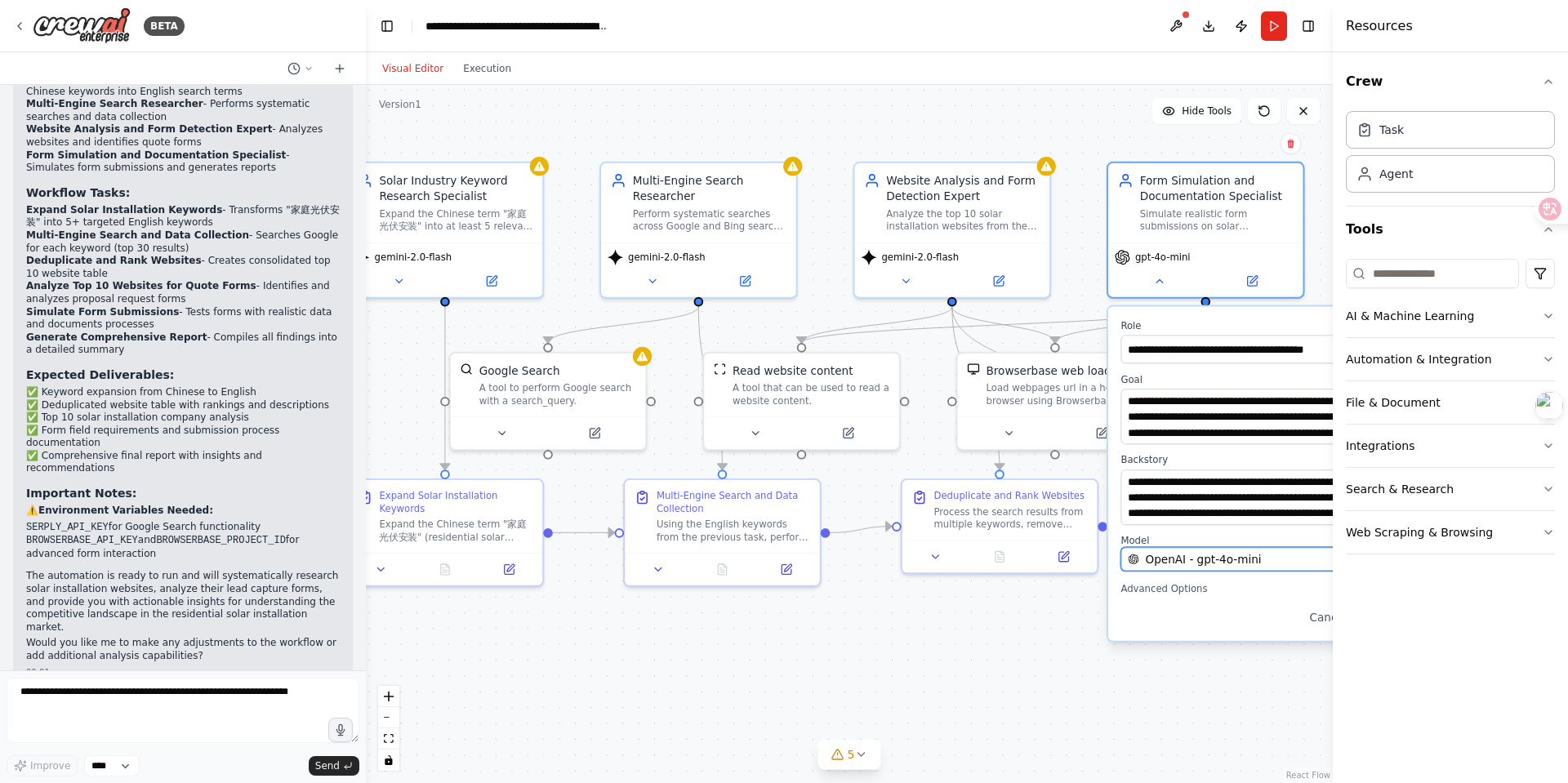
click at [1165, 566] on span "OpenAI - gpt-4o-mini" at bounding box center [1203, 559] width 116 height 16
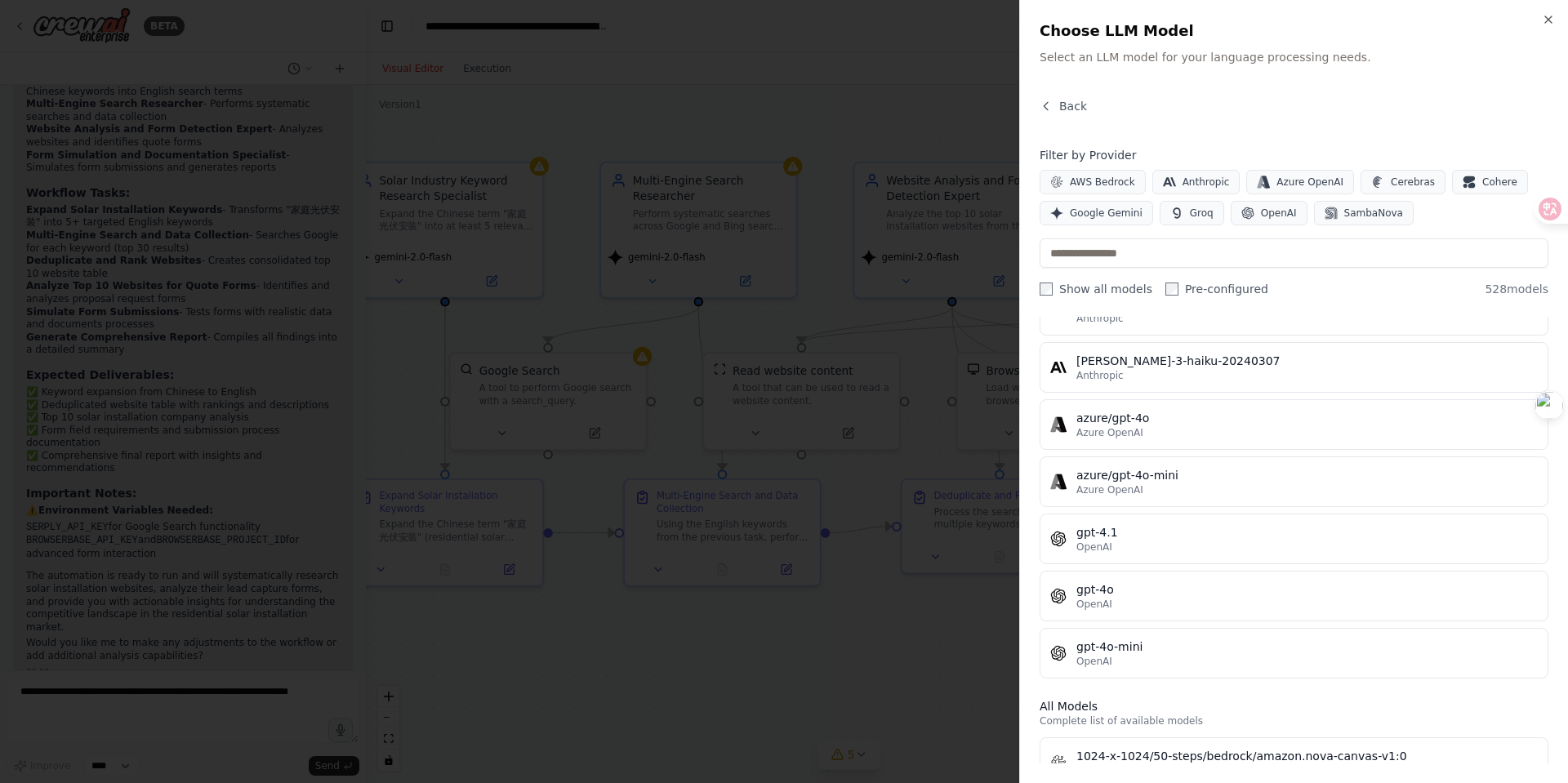
scroll to position [0, 0]
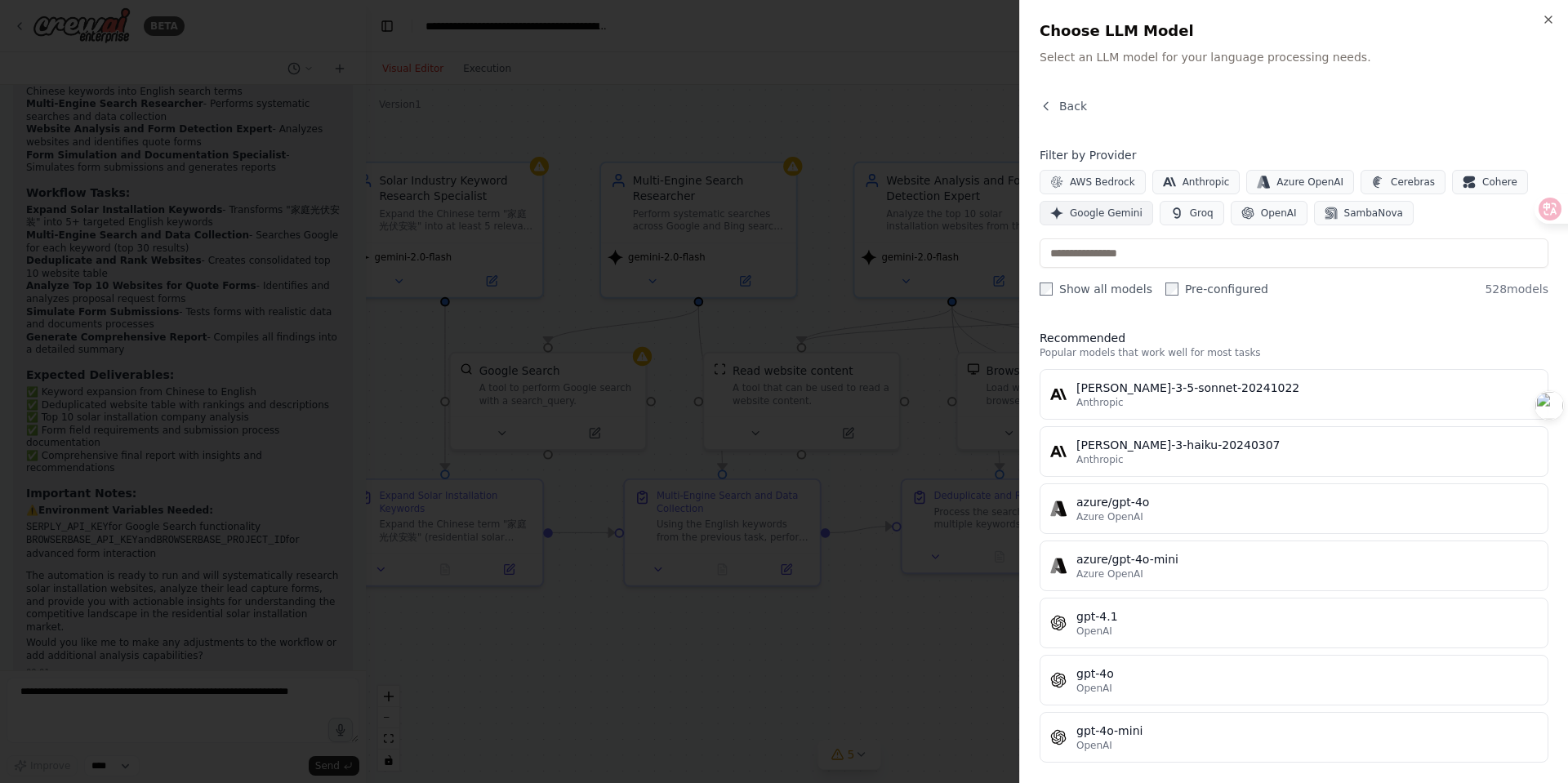
click at [1090, 208] on span "Google Gemini" at bounding box center [1107, 213] width 73 height 13
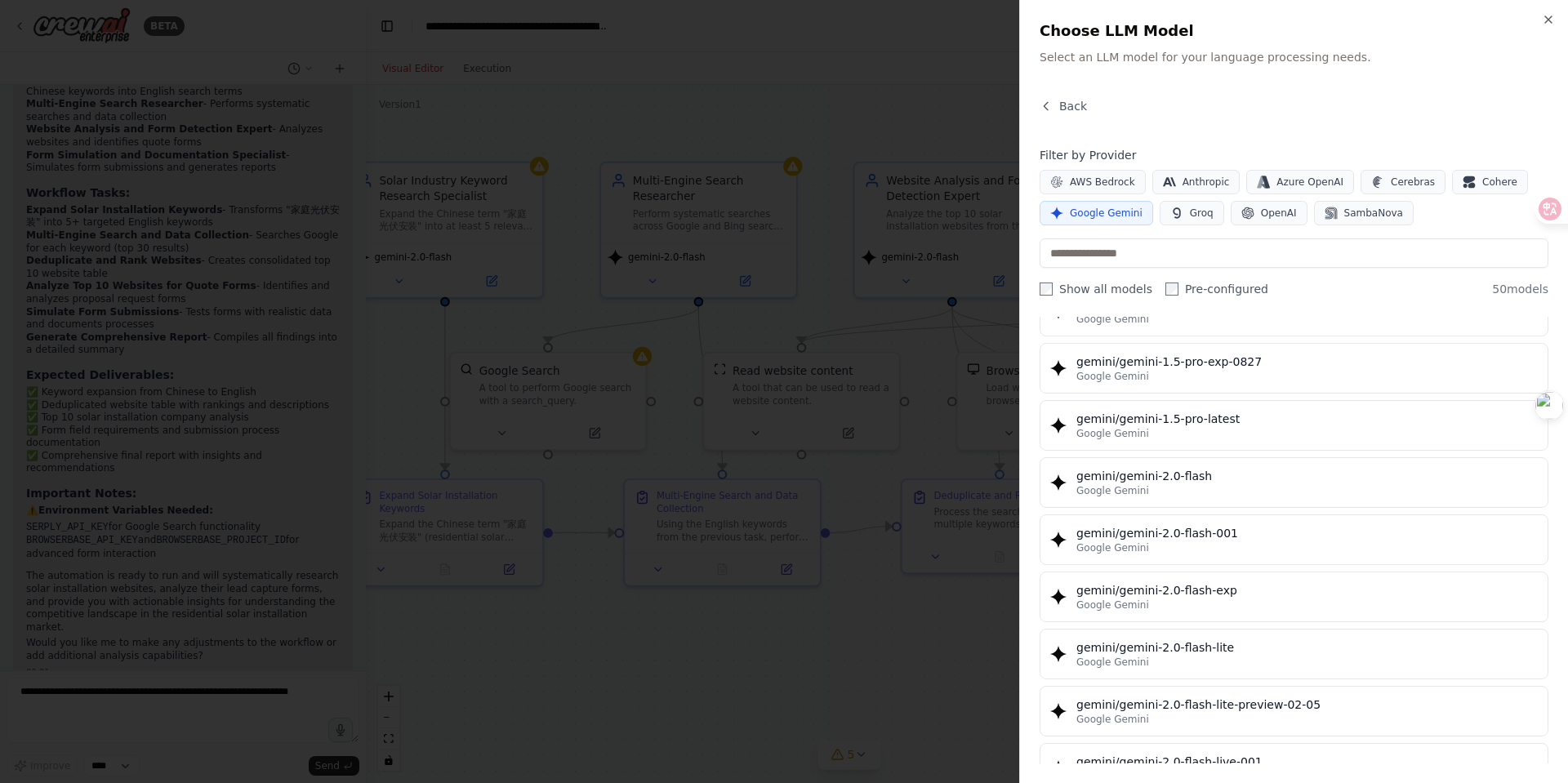
scroll to position [717, 0]
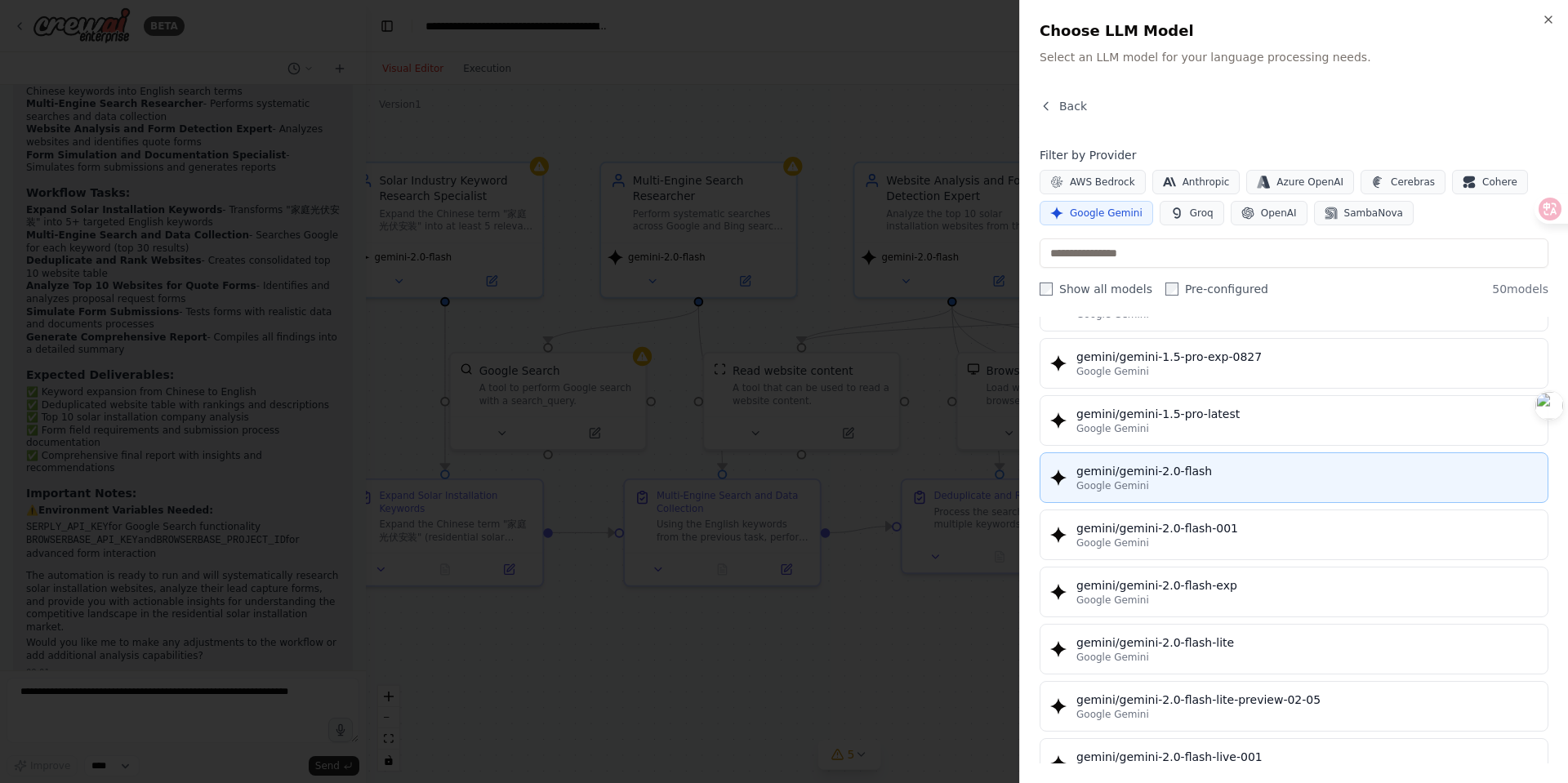
click at [1161, 480] on div "Google Gemini" at bounding box center [1307, 486] width 461 height 13
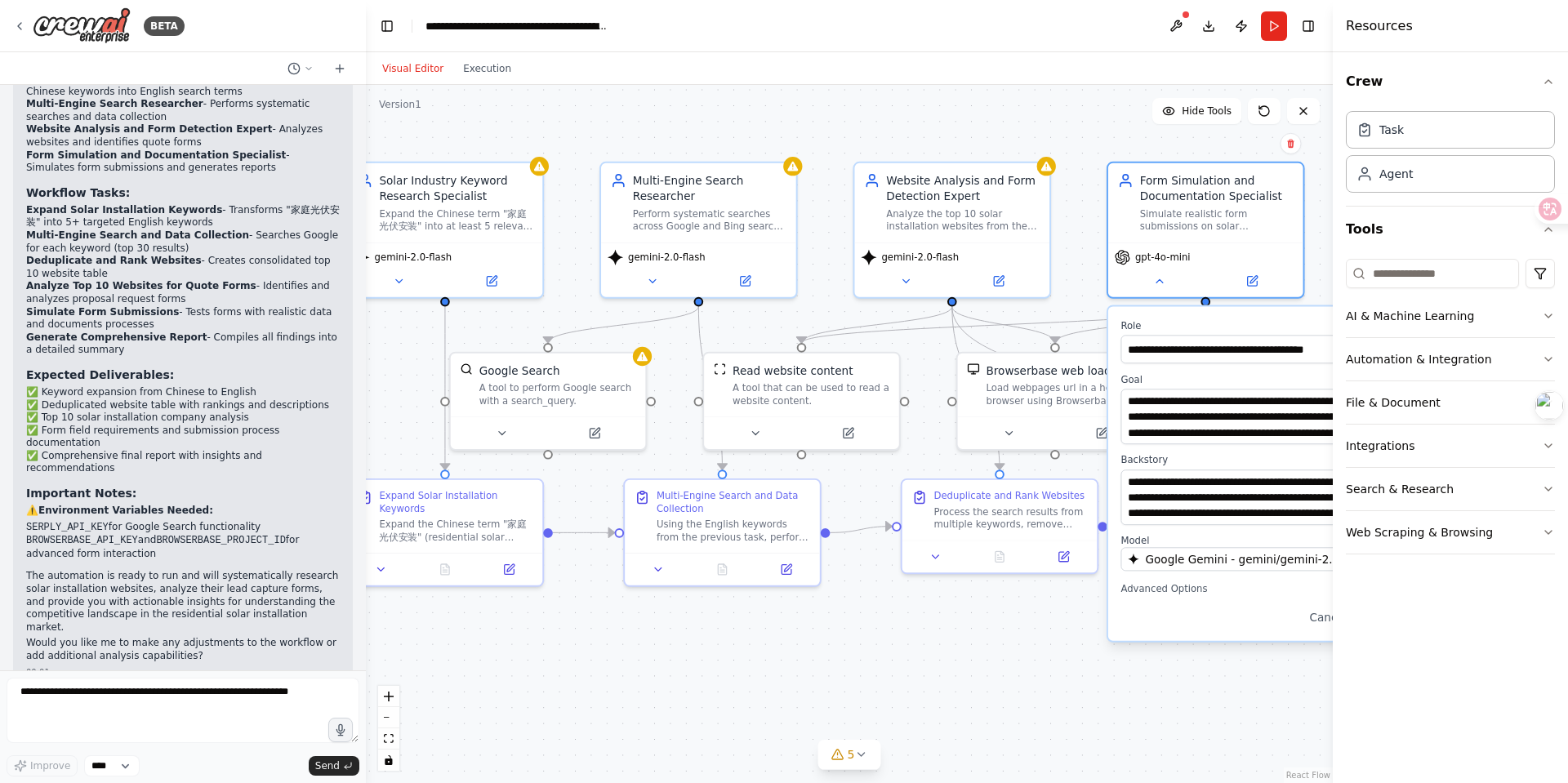
click at [1184, 612] on div "Cancel Save" at bounding box center [1264, 617] width 289 height 22
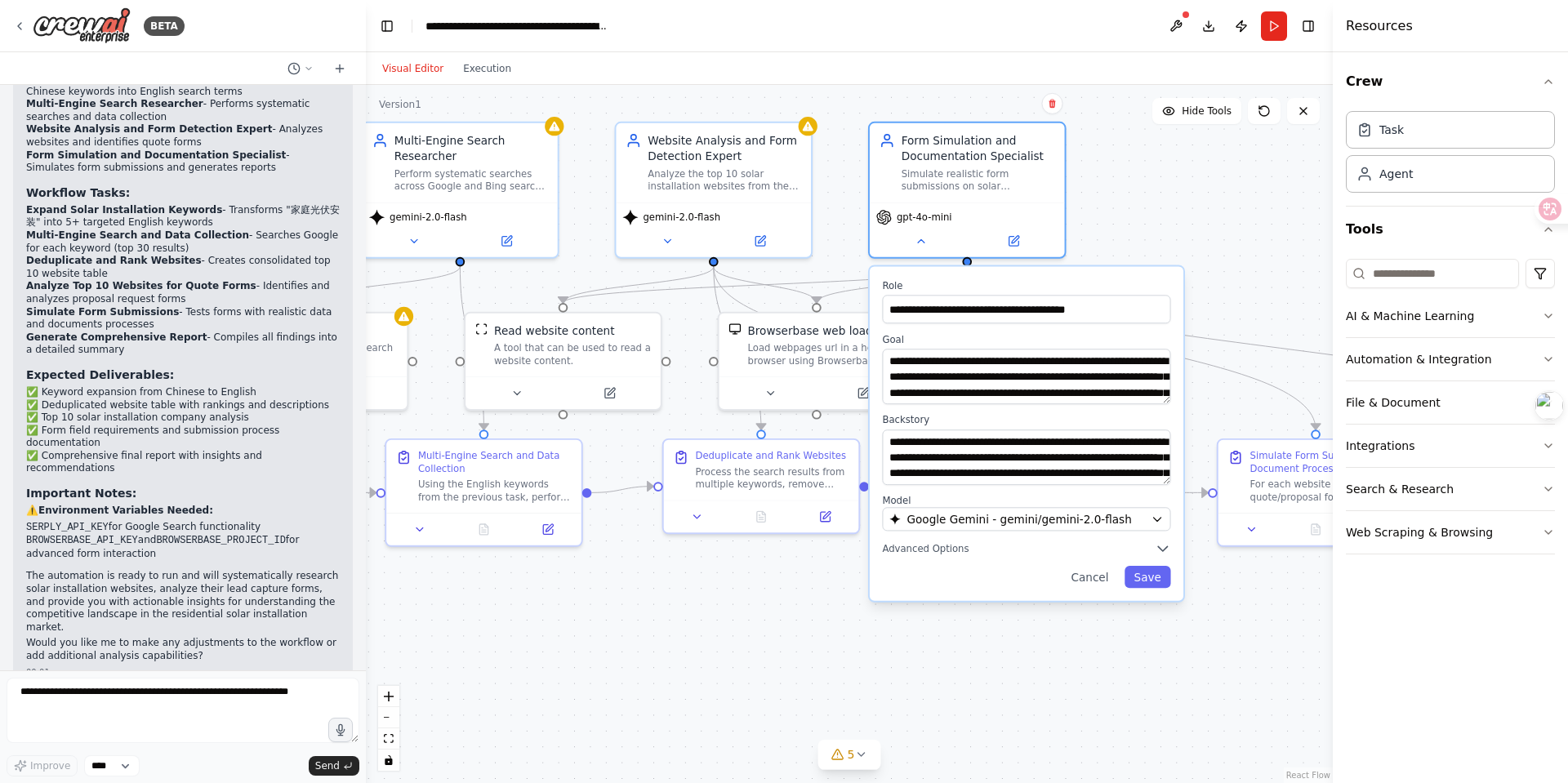
drag, startPoint x: 1047, startPoint y: 117, endPoint x: 809, endPoint y: 77, distance: 241.3
click at [809, 77] on div "Visual Editor Execution Version 1 Hide Tools .deletable-edge-delete-btn { width…" at bounding box center [850, 418] width 968 height 731
click at [1132, 575] on button "Save" at bounding box center [1148, 577] width 46 height 22
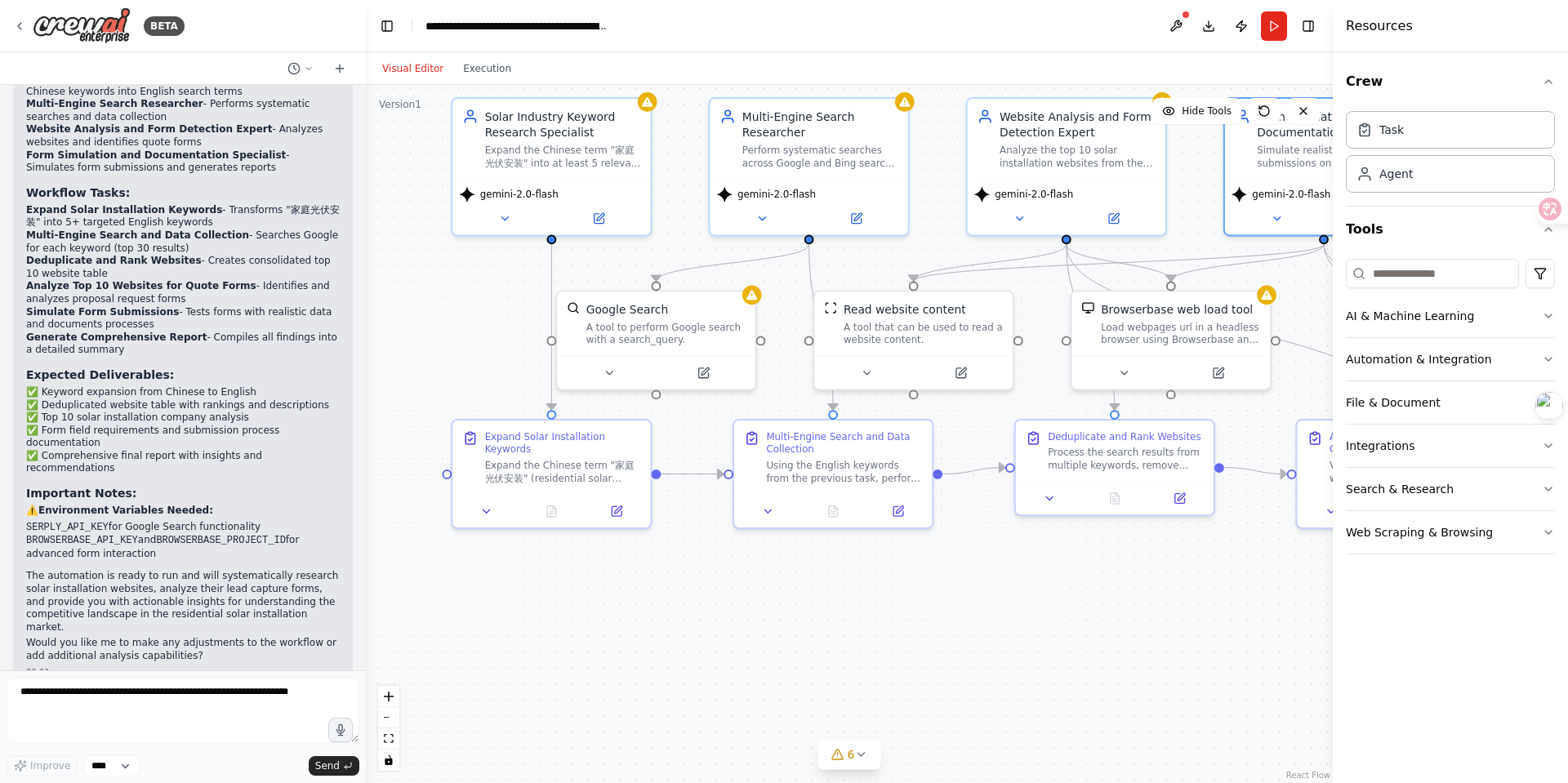
drag, startPoint x: 714, startPoint y: 630, endPoint x: 1068, endPoint y: 613, distance: 354.4
click at [1068, 613] on div ".deletable-edge-delete-btn { width: 20px; height: 20px; border: 0px solid #ffff…" at bounding box center [850, 434] width 968 height 699
click at [570, 461] on div "Expand the Chinese term "家庭光伏安装" (residential solar installation) into at least…" at bounding box center [563, 469] width 156 height 26
click at [695, 615] on div ".deletable-edge-delete-btn { width: 20px; height: 20px; border: 0px solid #ffff…" at bounding box center [850, 434] width 968 height 699
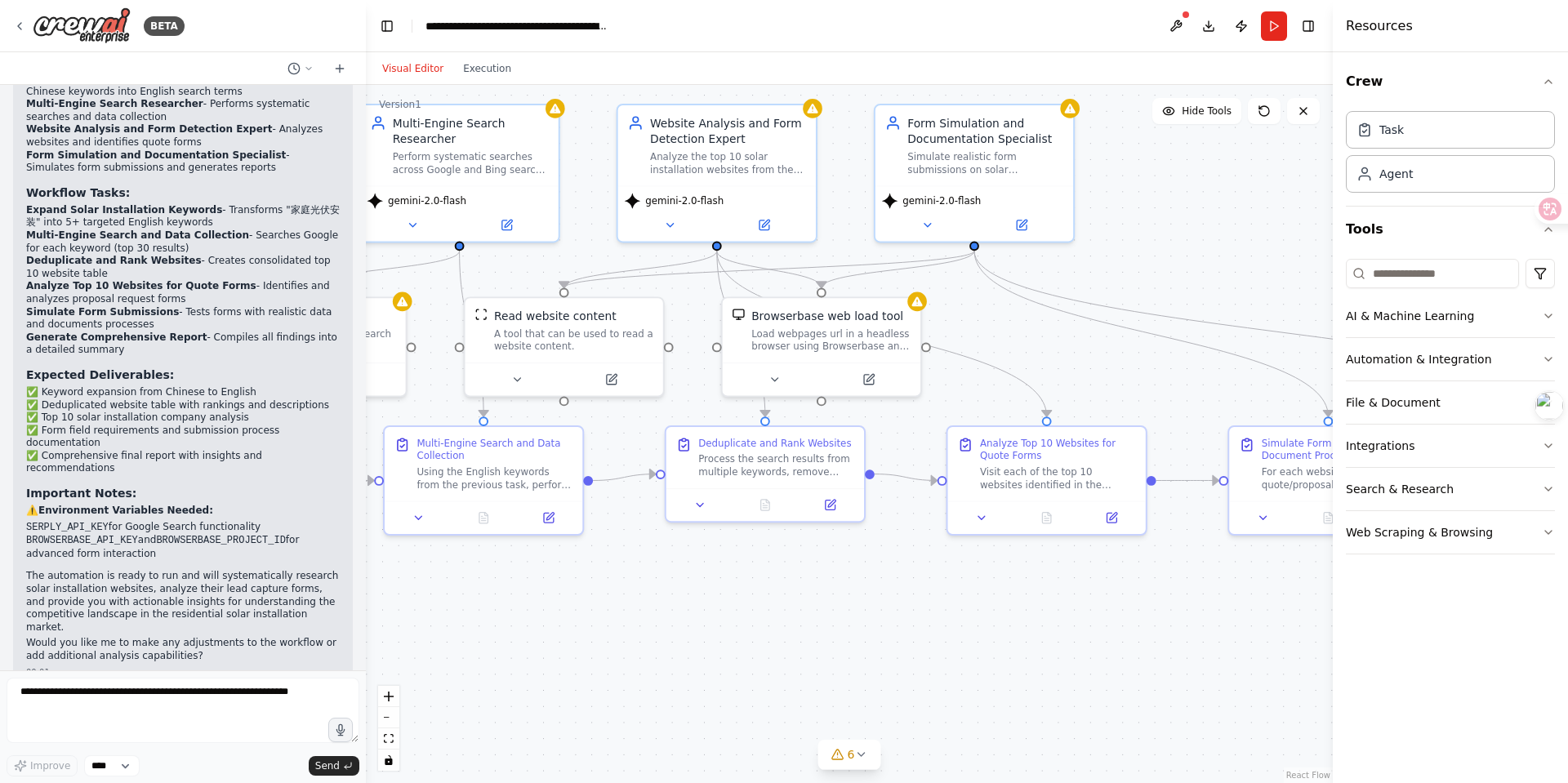
drag, startPoint x: 695, startPoint y: 615, endPoint x: 345, endPoint y: 622, distance: 350.1
click at [345, 622] on div "BETA 你需要拓展不少于 5 个围绕"家庭光伏安装"这个主题的关键词，并翻译为英文作为实际搜索的关键词 在在 google 和 bing 这两个搜索引擎搜索…" at bounding box center [784, 391] width 1568 height 783
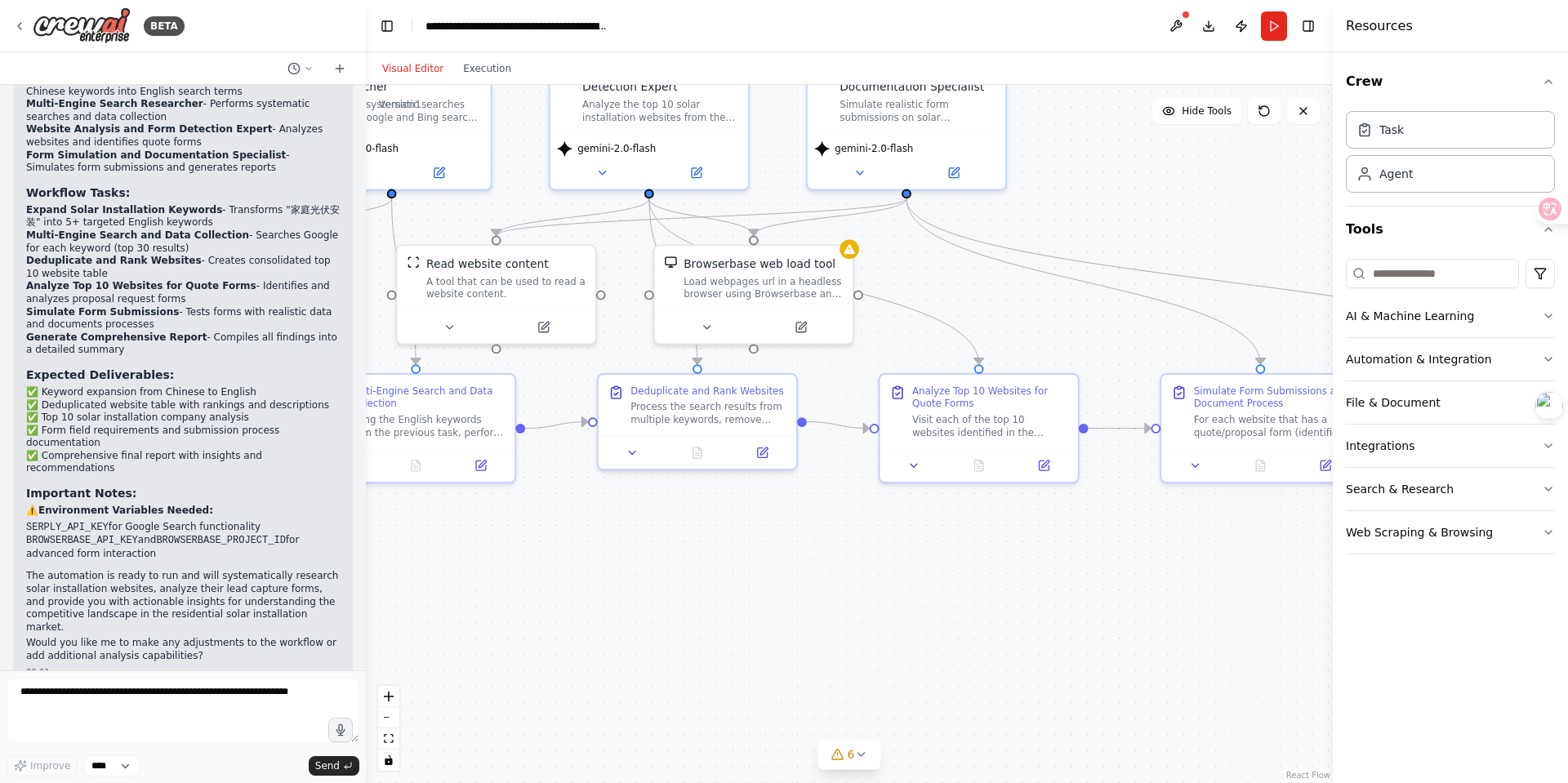
drag, startPoint x: 645, startPoint y: 618, endPoint x: 577, endPoint y: 566, distance: 85.6
click at [577, 566] on div ".deletable-edge-delete-btn { width: 20px; height: 20px; border: 0px solid #ffff…" at bounding box center [850, 434] width 968 height 699
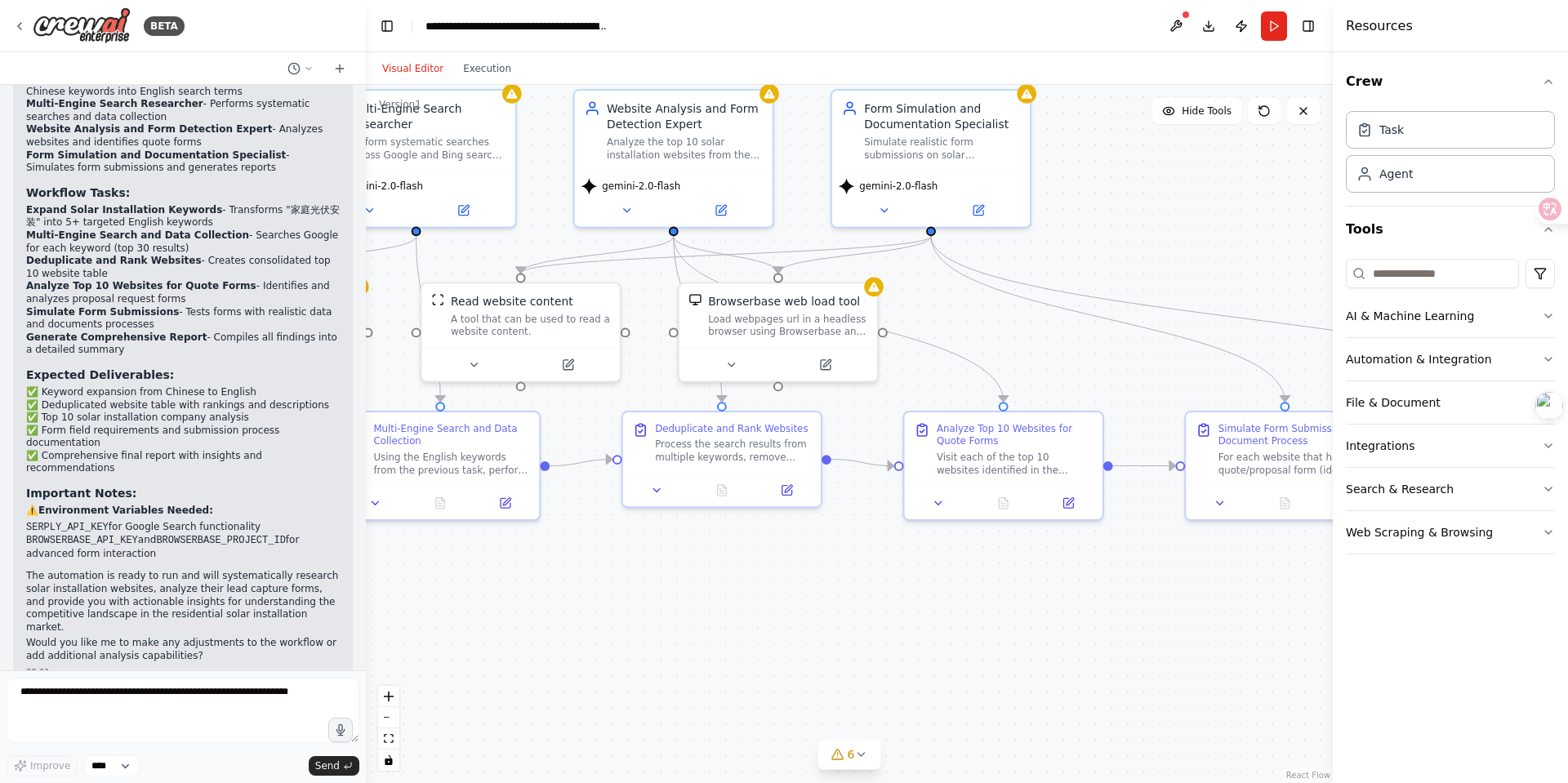
drag, startPoint x: 657, startPoint y: 495, endPoint x: 681, endPoint y: 532, distance: 44.1
click at [681, 532] on div ".deletable-edge-delete-btn { width: 20px; height: 20px; border: 0px solid #ffff…" at bounding box center [850, 434] width 968 height 699
click at [784, 330] on div "Load webpages url in a headless browser using Browserbase and return the conten…" at bounding box center [787, 322] width 160 height 26
click at [728, 360] on icon at bounding box center [731, 362] width 7 height 3
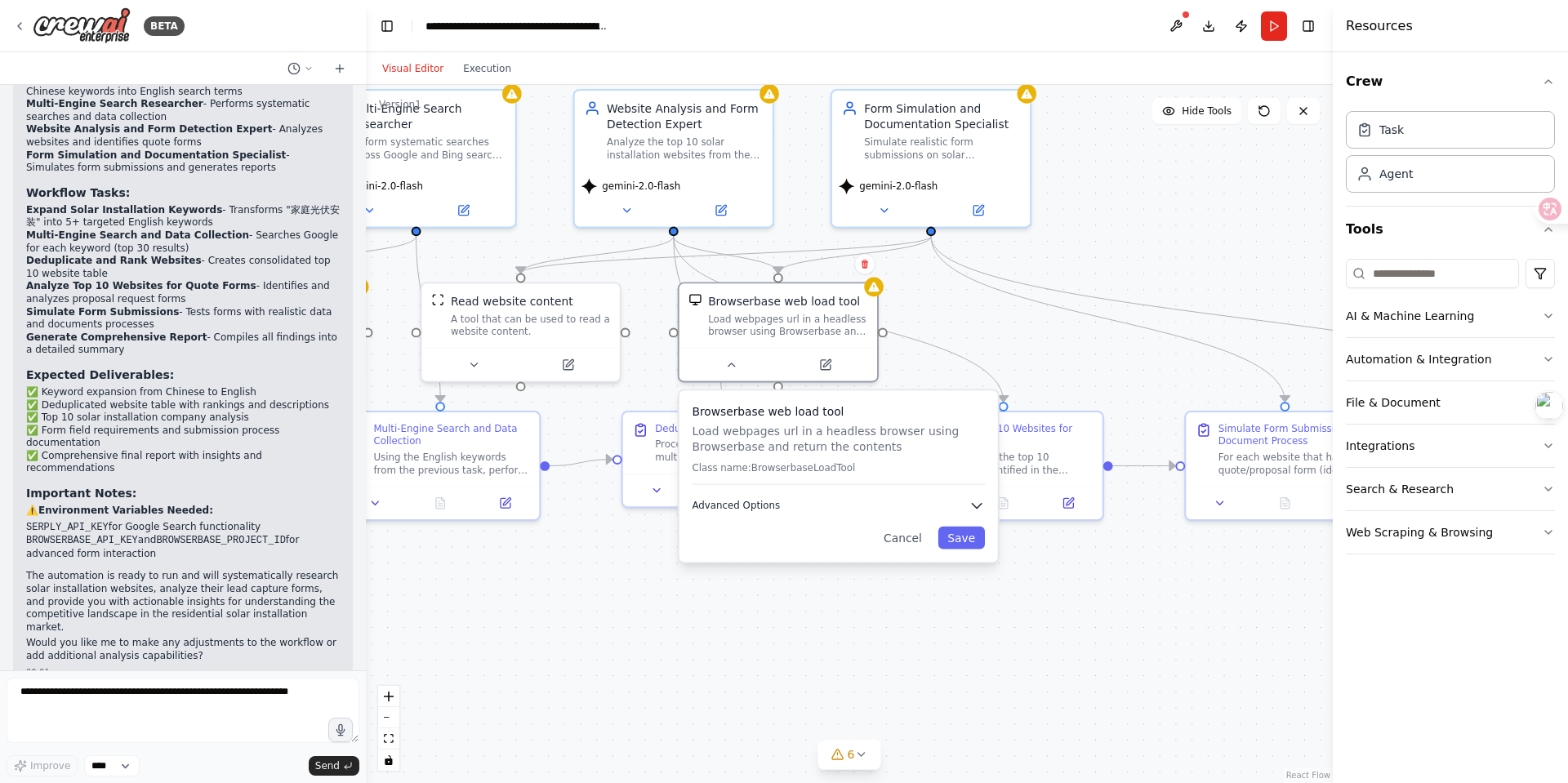
click at [756, 502] on span "Advanced Options" at bounding box center [736, 506] width 88 height 13
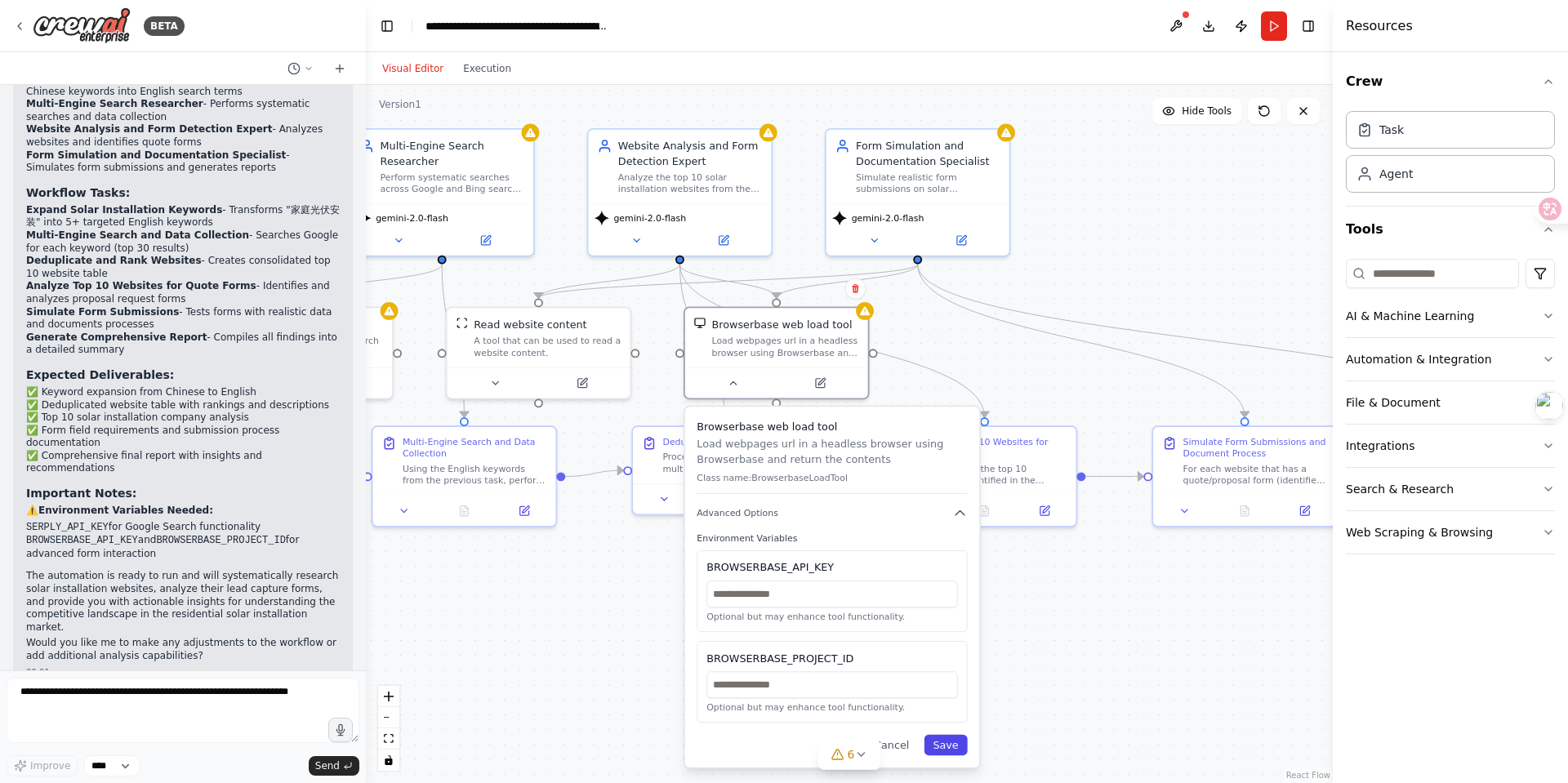
click at [932, 671] on button "Save" at bounding box center [946, 745] width 43 height 21
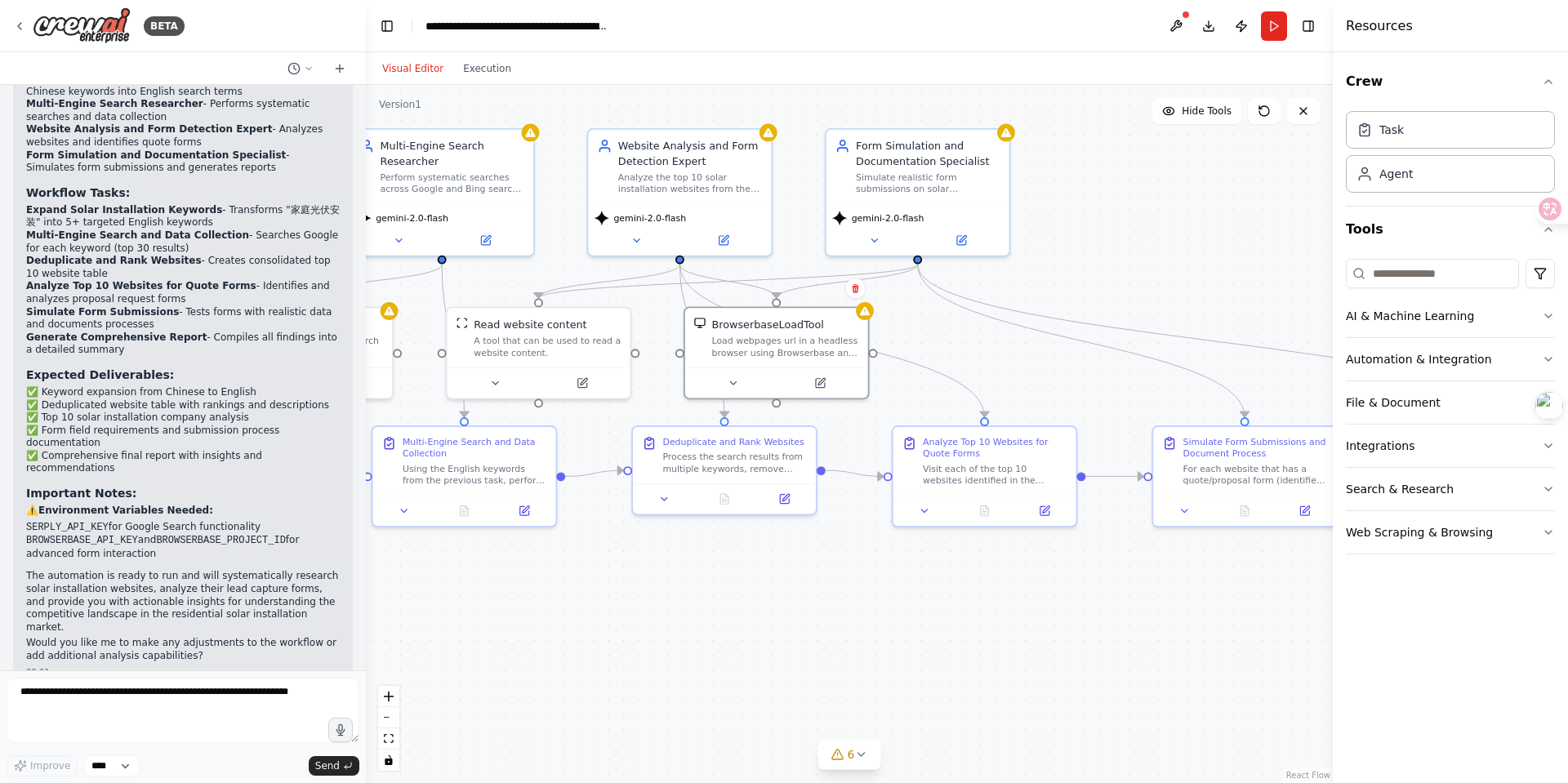
click at [616, 671] on div ".deletable-edge-delete-btn { width: 20px; height: 20px; border: 0px solid #ffff…" at bounding box center [850, 434] width 968 height 699
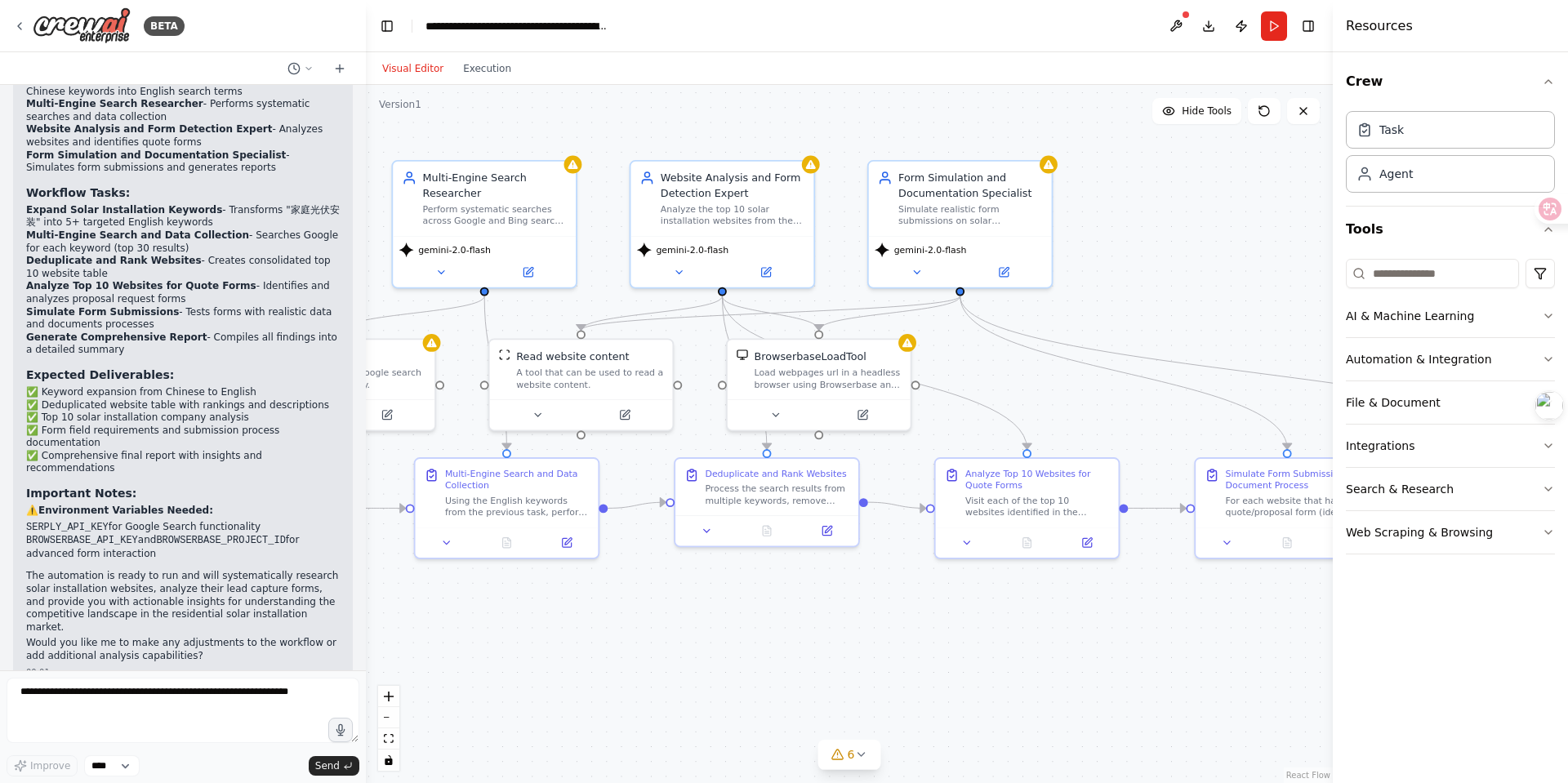
drag, startPoint x: 671, startPoint y: 638, endPoint x: 713, endPoint y: 671, distance: 53.4
click at [713, 671] on div ".deletable-edge-delete-btn { width: 20px; height: 20px; border: 0px solid #ffff…" at bounding box center [850, 434] width 968 height 699
click at [477, 247] on span "gemini-2.0-flash" at bounding box center [455, 246] width 73 height 12
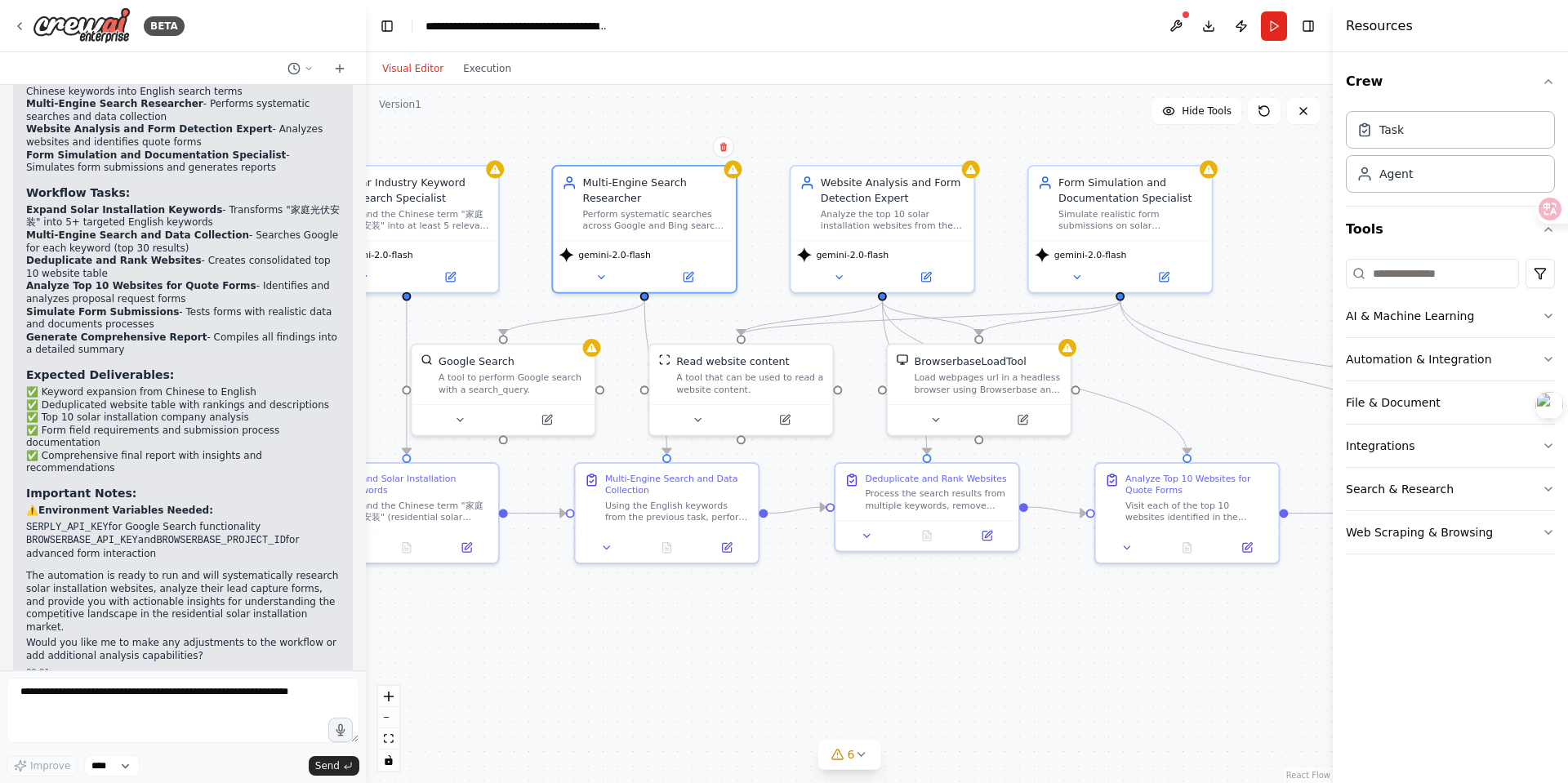
drag, startPoint x: 531, startPoint y: 603, endPoint x: 691, endPoint y: 608, distance: 160.1
click at [691, 608] on div ".deletable-edge-delete-btn { width: 20px; height: 20px; border: 0px solid #ffff…" at bounding box center [850, 434] width 968 height 699
click at [459, 416] on icon at bounding box center [459, 418] width 6 height 3
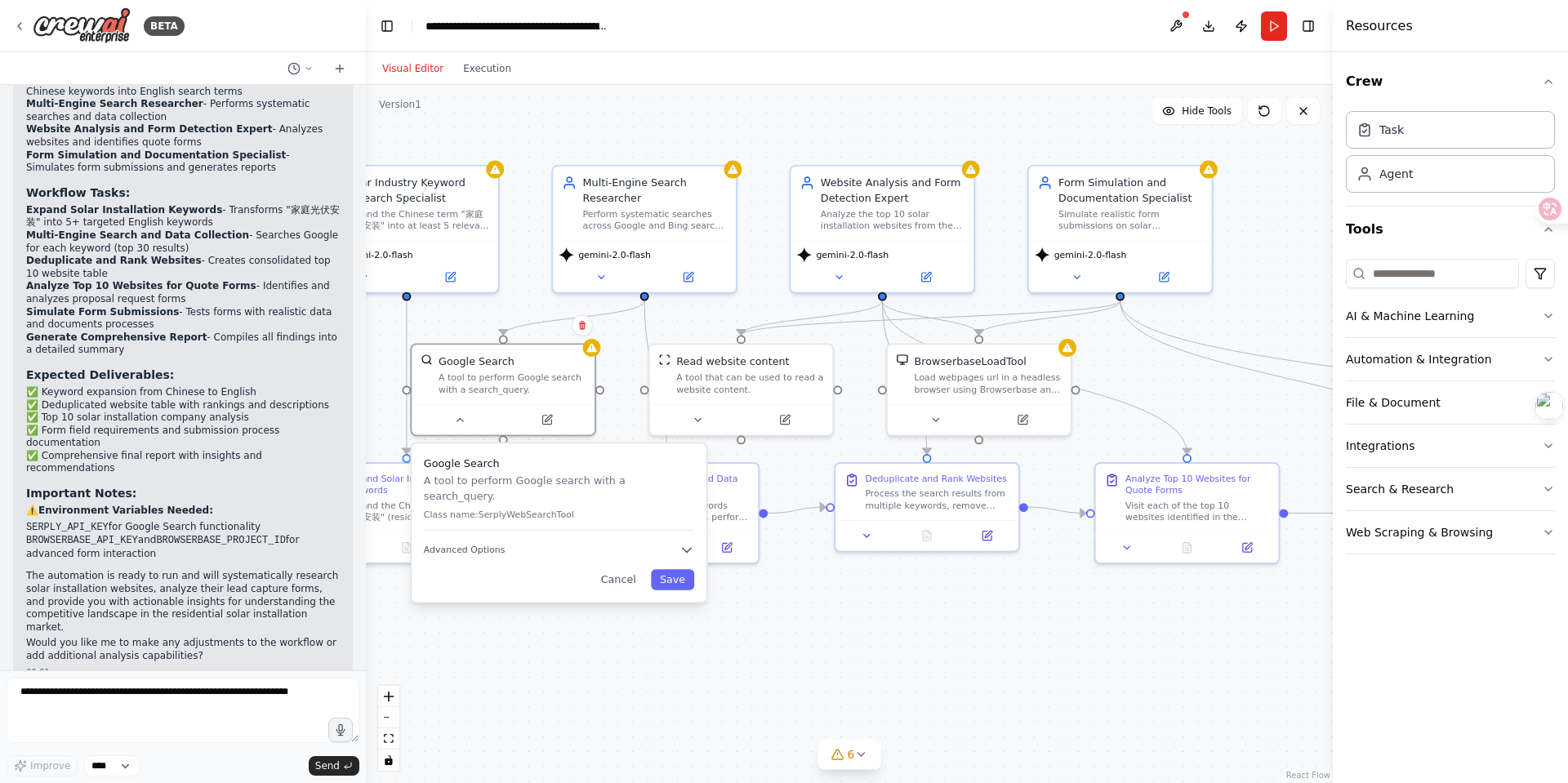
click at [494, 508] on p "Class name: SerplyWebSearchTool" at bounding box center [559, 514] width 270 height 12
click at [489, 544] on span "Advanced Options" at bounding box center [465, 550] width 82 height 12
click at [551, 628] on input "text" at bounding box center [560, 631] width 251 height 27
drag, startPoint x: 575, startPoint y: 504, endPoint x: 582, endPoint y: 499, distance: 8.6
click at [582, 508] on p "Class name: SerplyWebSearchTool" at bounding box center [566, 514] width 270 height 12
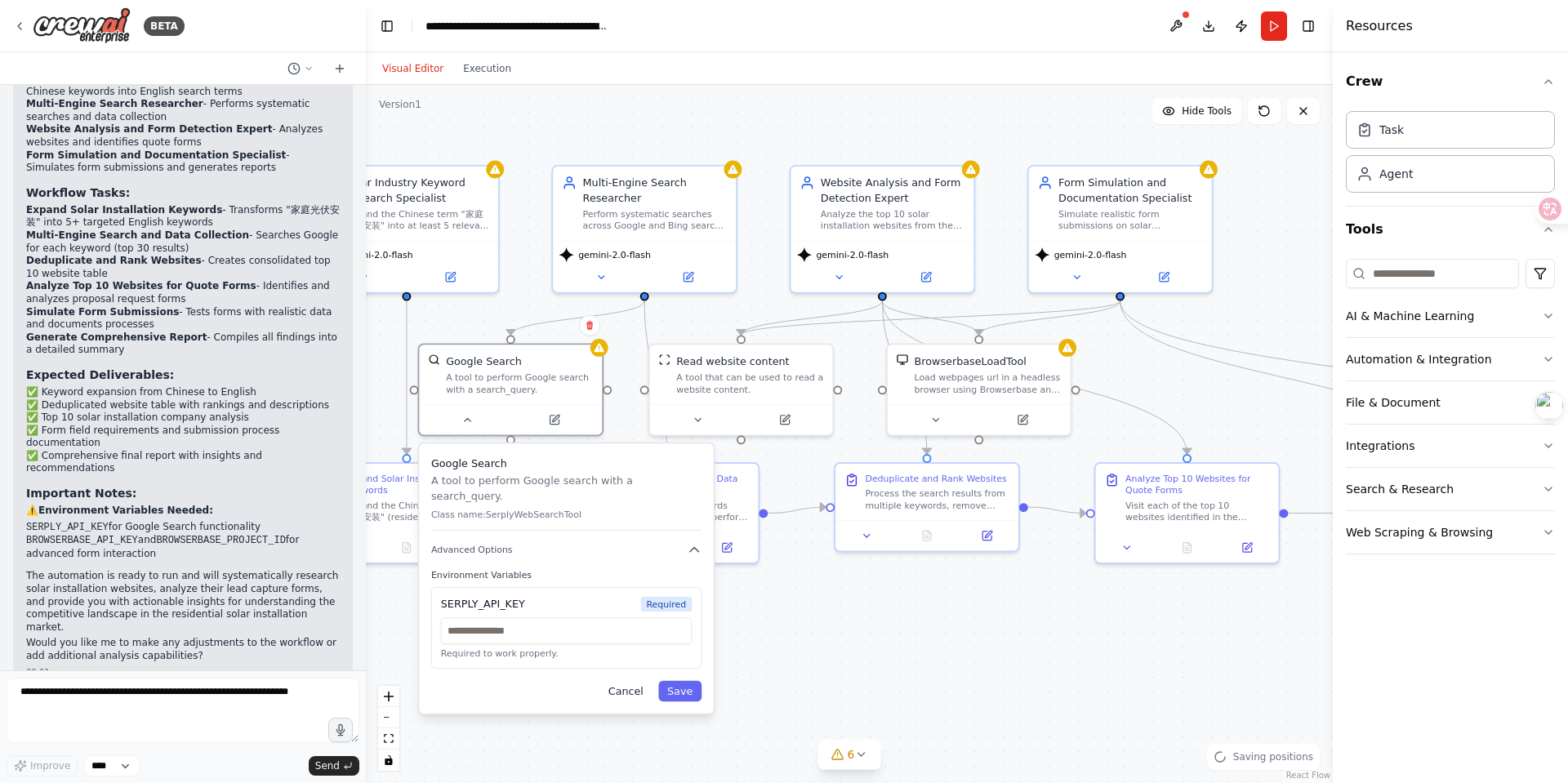
click at [627, 671] on button "Cancel" at bounding box center [626, 691] width 53 height 21
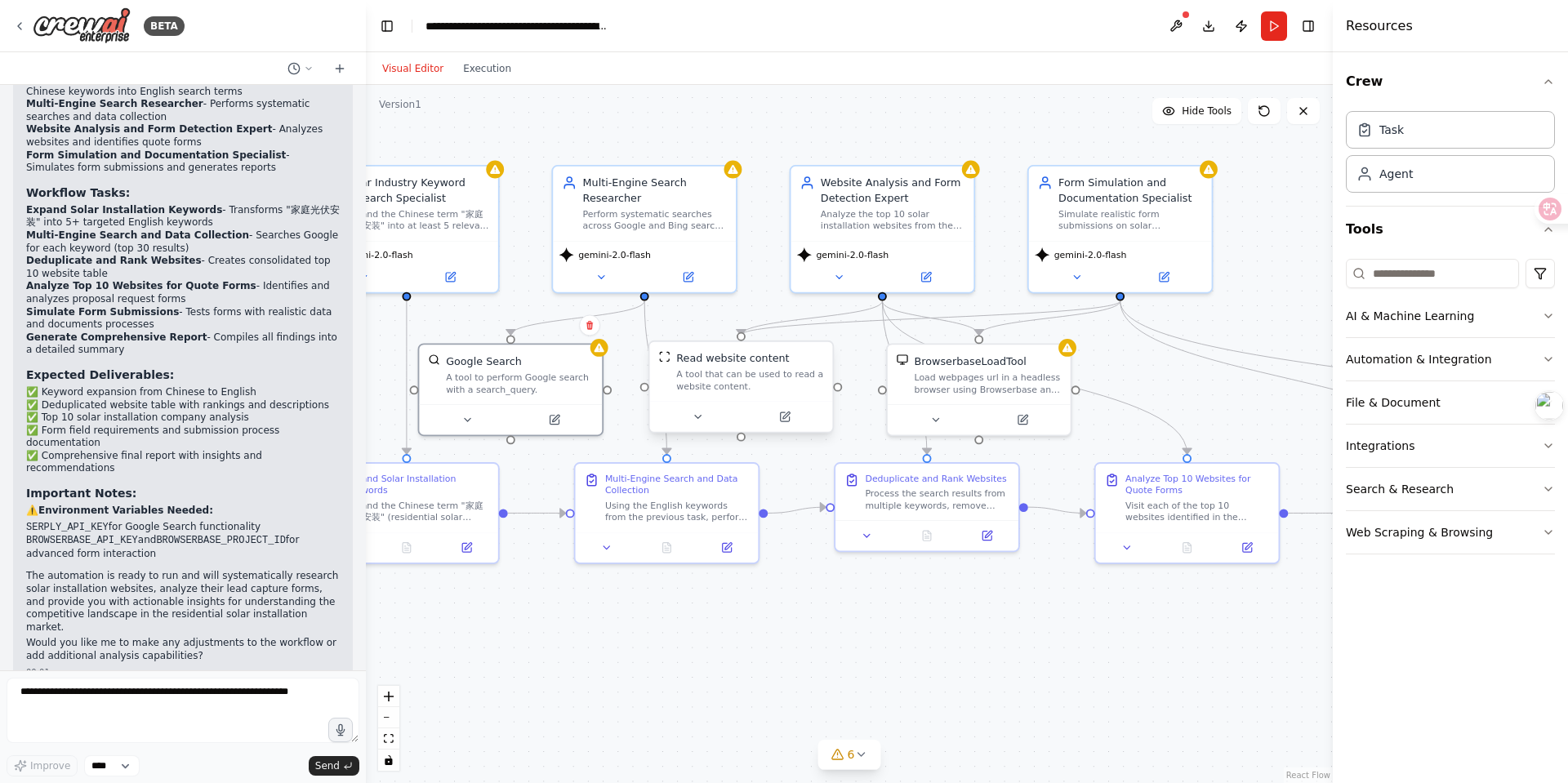
click at [709, 373] on div "A tool that can be used to read a website content." at bounding box center [750, 380] width 147 height 24
click at [696, 415] on icon at bounding box center [698, 417] width 12 height 12
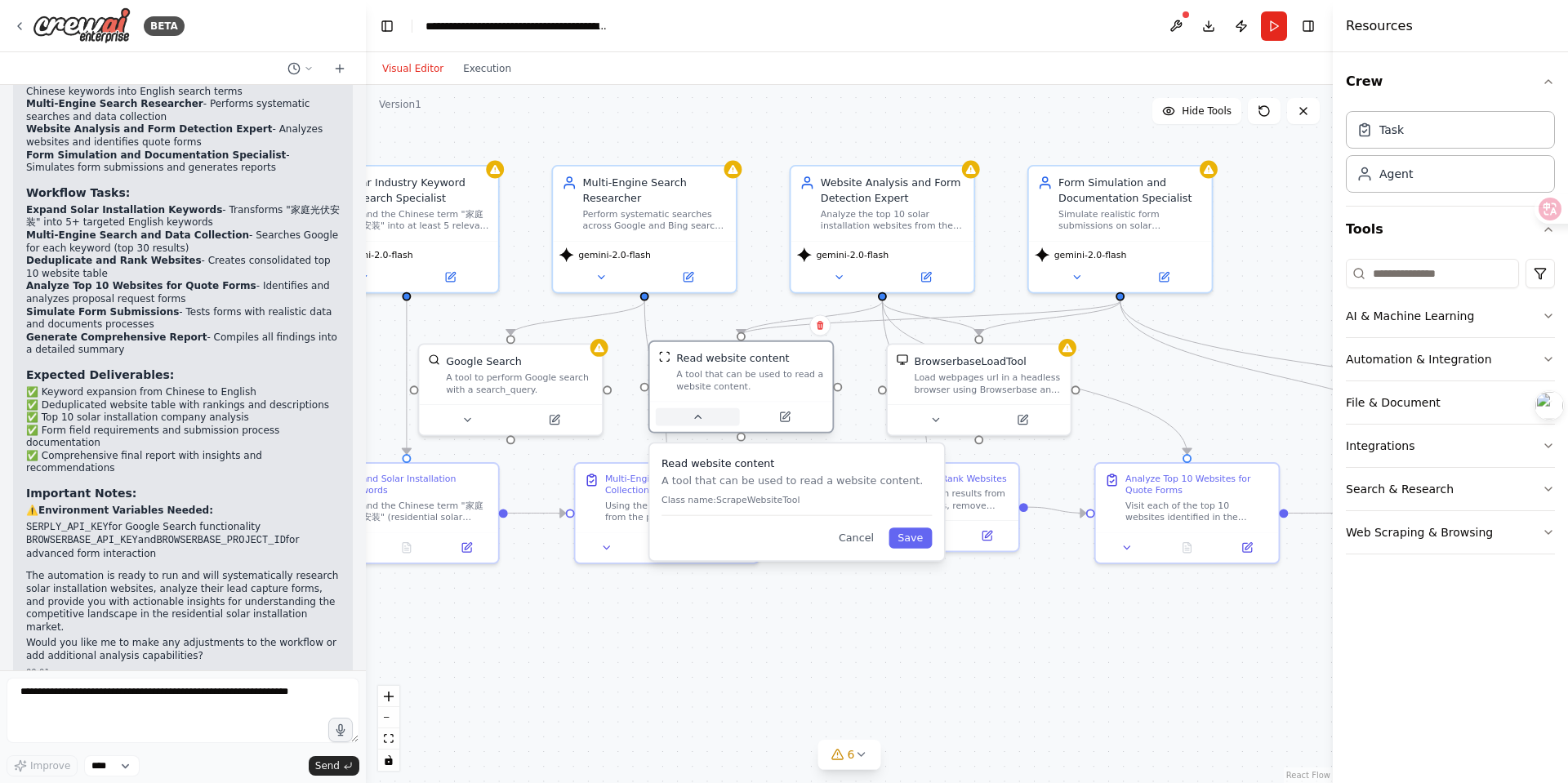
click at [696, 415] on icon at bounding box center [698, 417] width 12 height 12
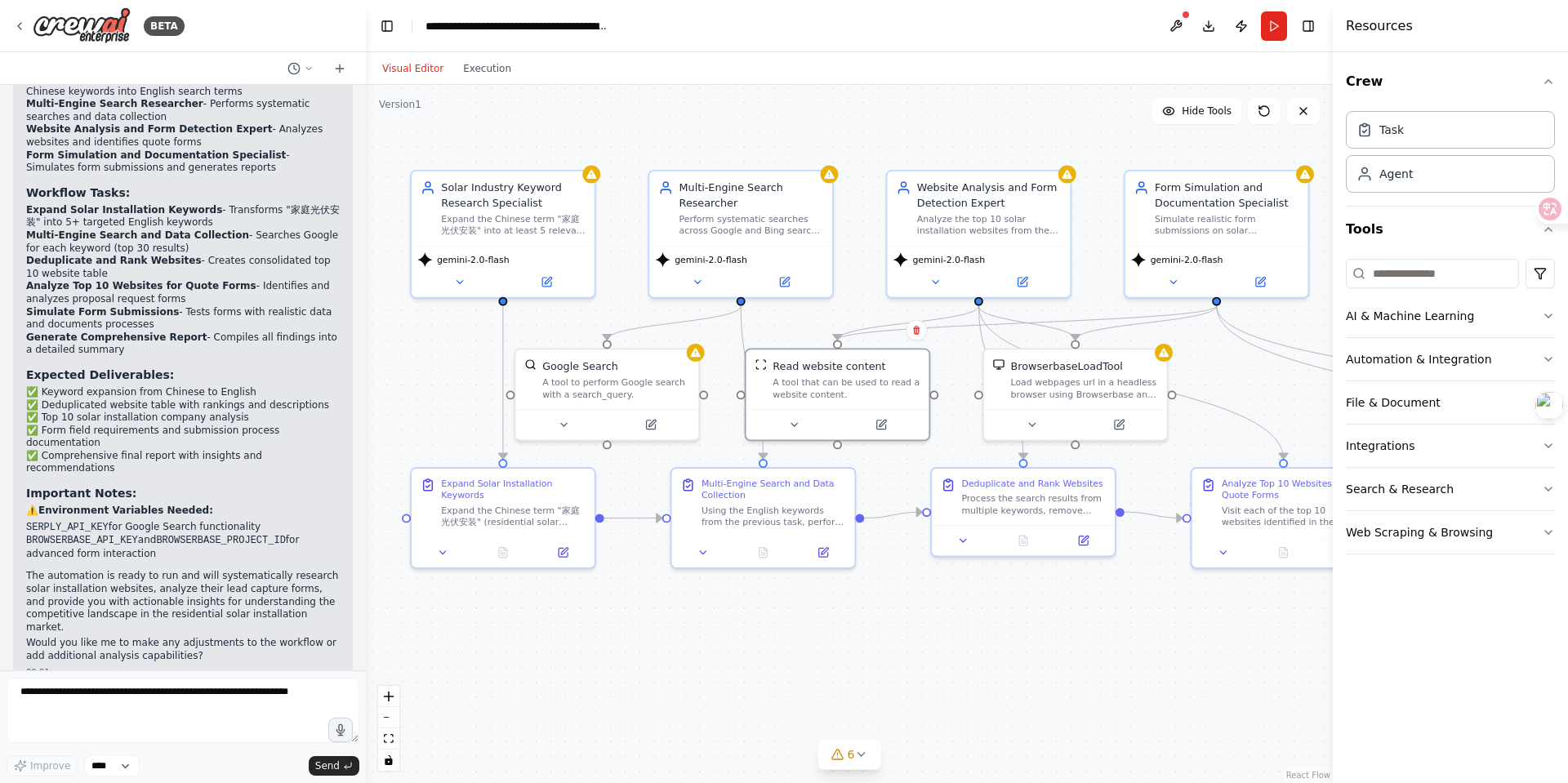
drag, startPoint x: 509, startPoint y: 633, endPoint x: 605, endPoint y: 637, distance: 96.1
click at [605, 637] on div ".deletable-edge-delete-btn { width: 20px; height: 20px; border: 0px solid #ffff…" at bounding box center [850, 434] width 968 height 699
click at [696, 348] on icon at bounding box center [696, 350] width 10 height 9
click at [624, 376] on div "A tool to perform Google search with a search_query." at bounding box center [616, 384] width 147 height 24
click at [566, 423] on icon at bounding box center [564, 422] width 12 height 12
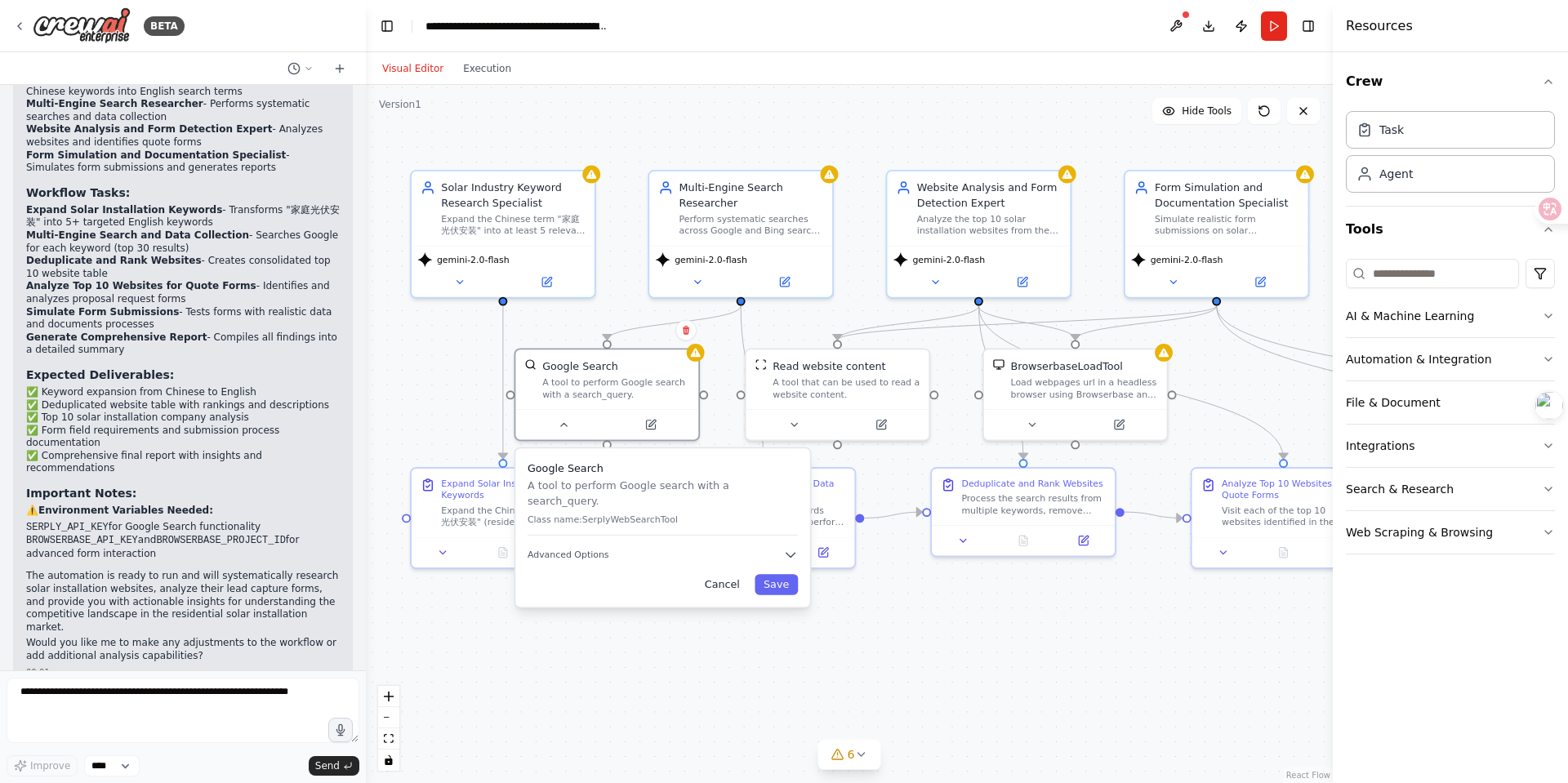
click at [737, 574] on button "Cancel" at bounding box center [723, 584] width 53 height 21
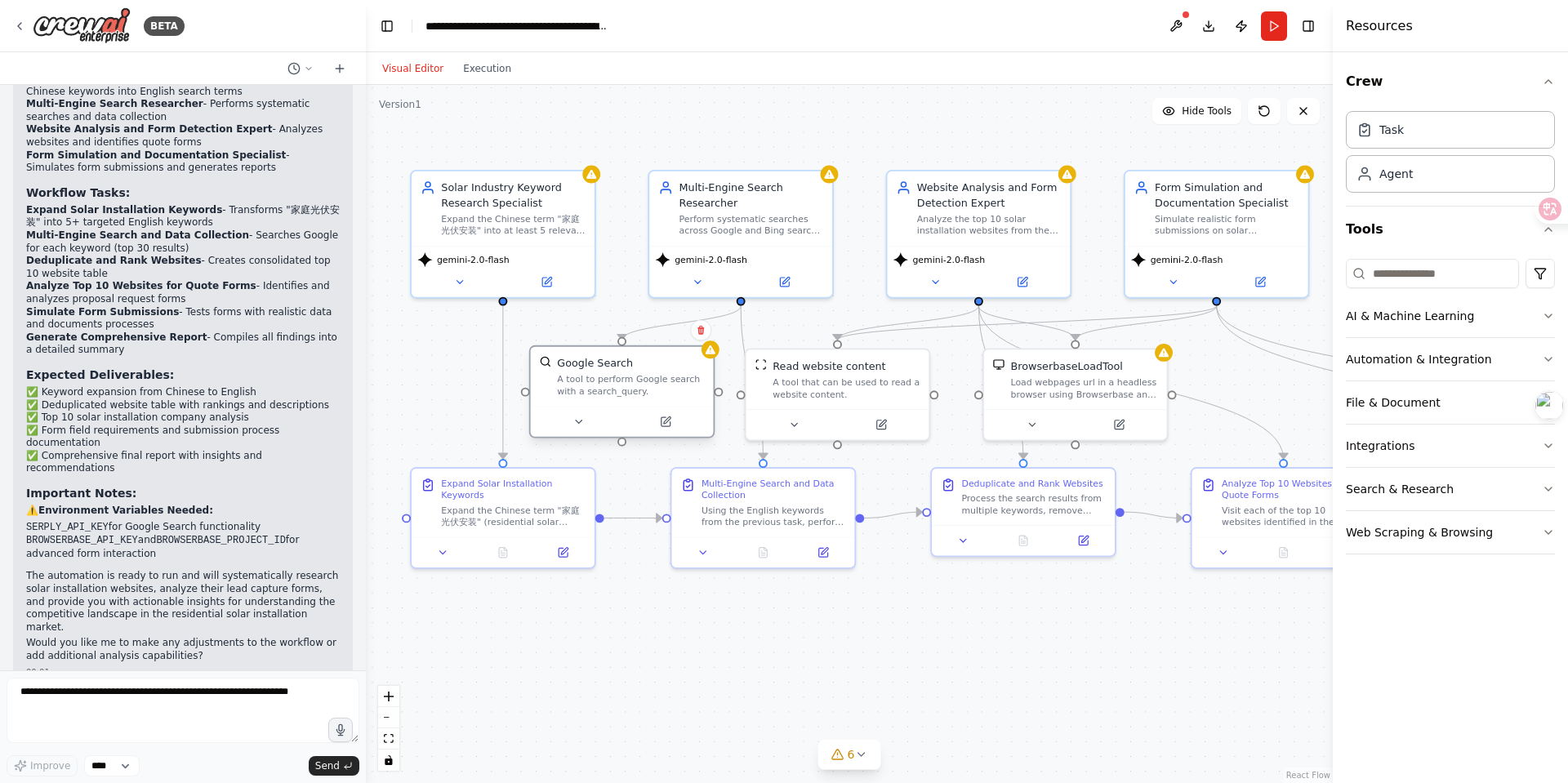
drag, startPoint x: 560, startPoint y: 362, endPoint x: 579, endPoint y: 359, distance: 19.2
click at [579, 359] on div "Google Search" at bounding box center [595, 364] width 76 height 15
click at [619, 403] on div "Google Search A tool to perform Google search with a search_query." at bounding box center [622, 377] width 183 height 60
click at [587, 416] on button at bounding box center [579, 423] width 84 height 18
click at [667, 423] on icon at bounding box center [665, 422] width 9 height 9
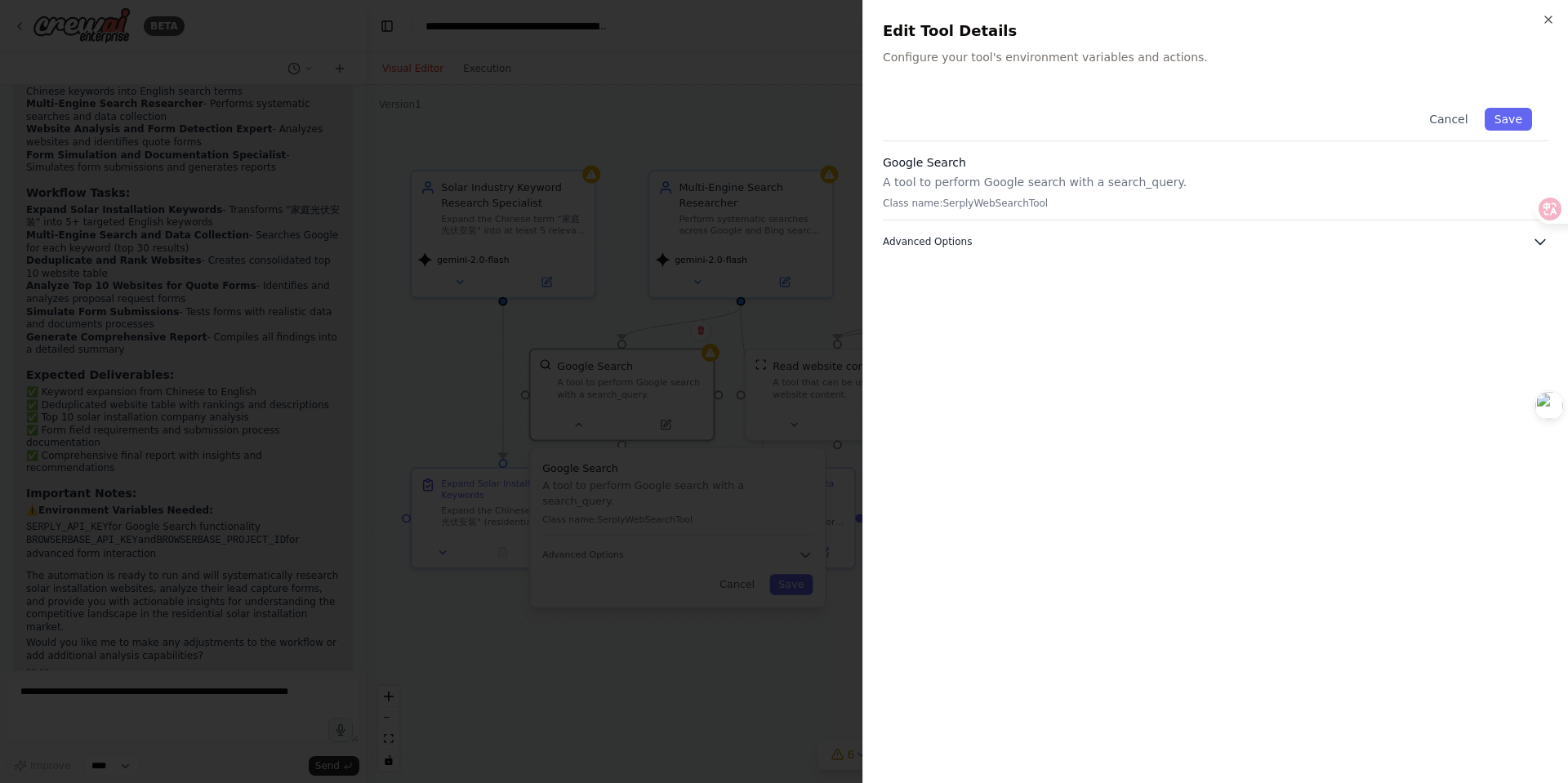
click at [1235, 237] on icon "button" at bounding box center [1541, 241] width 17 height 17
drag, startPoint x: 944, startPoint y: 206, endPoint x: 1038, endPoint y: 203, distance: 94.0
click at [1038, 203] on p "Class name: SerplyWebSearchTool" at bounding box center [1216, 203] width 666 height 13
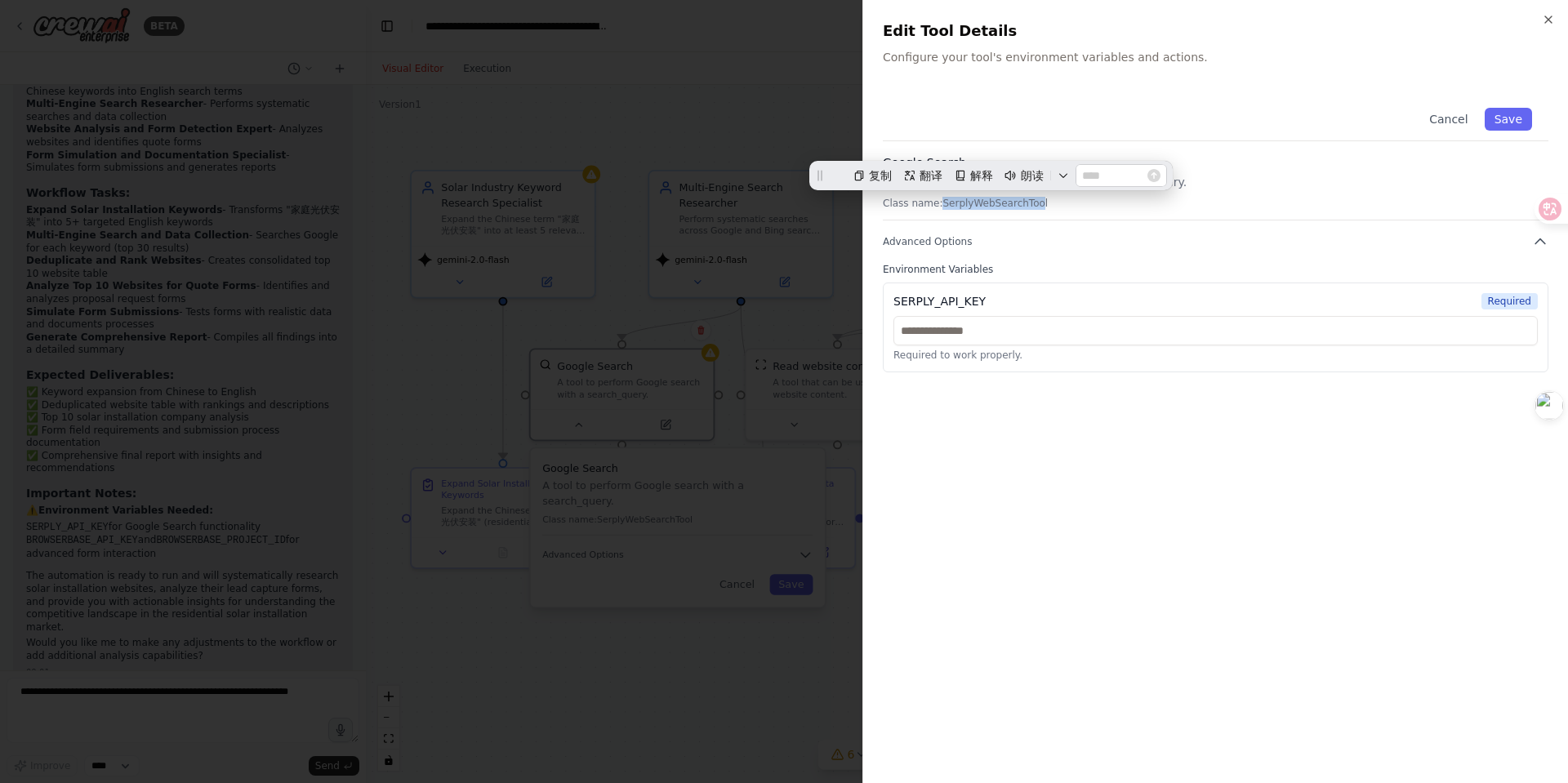
scroll to position [0, 0]
click at [871, 179] on div "Close Edit Tool Details Configure your tool's environment variables and actions…" at bounding box center [1215, 391] width 705 height 783
click at [1085, 206] on p "Class name: SerplyWebSearchTool" at bounding box center [1216, 203] width 666 height 13
drag, startPoint x: 944, startPoint y: 203, endPoint x: 1059, endPoint y: 203, distance: 115.0
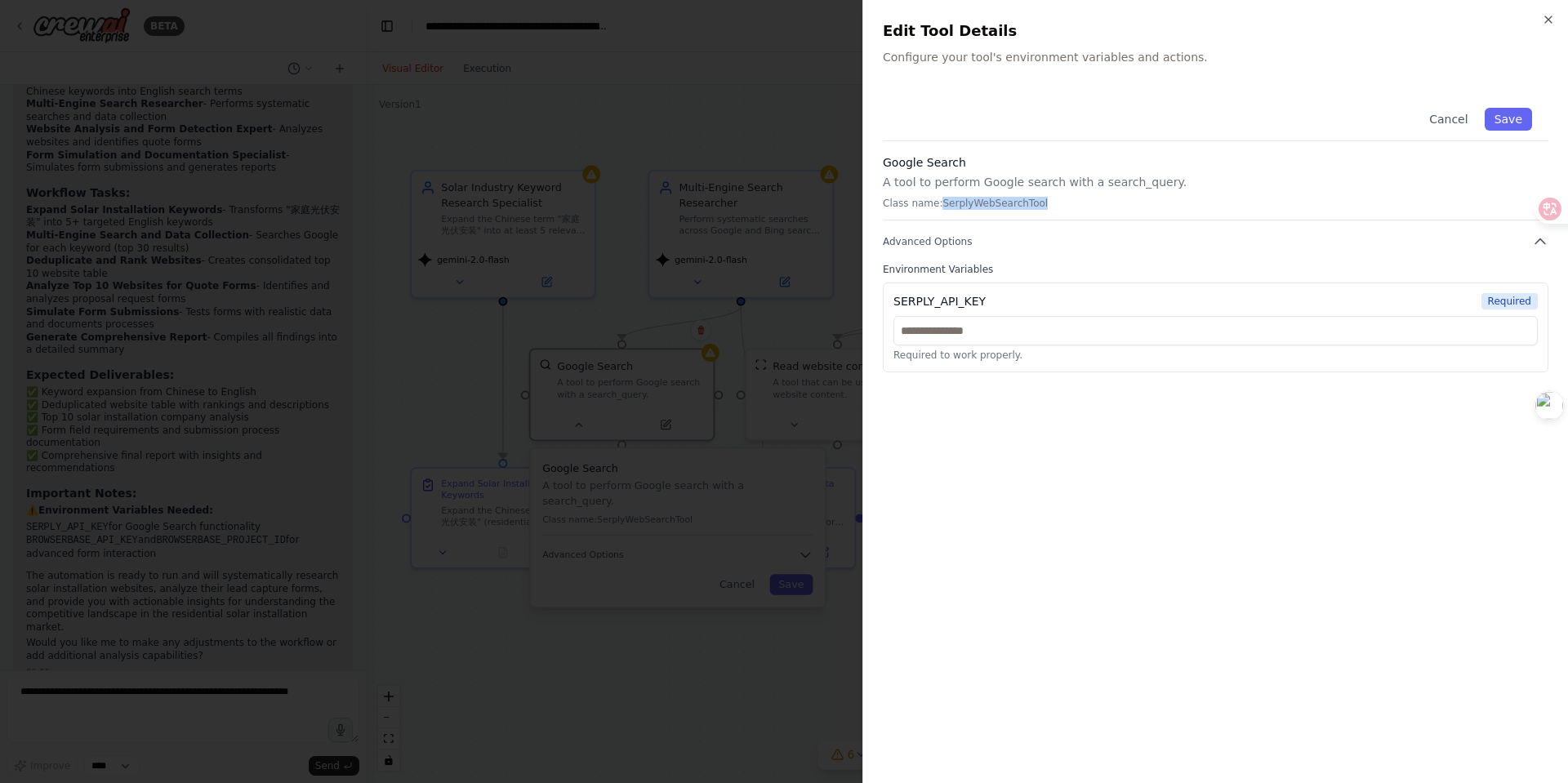
click at [1059, 203] on p "Class name: SerplyWebSearchTool" at bounding box center [1216, 203] width 666 height 13
copy p "SerplyWebSearchTool"
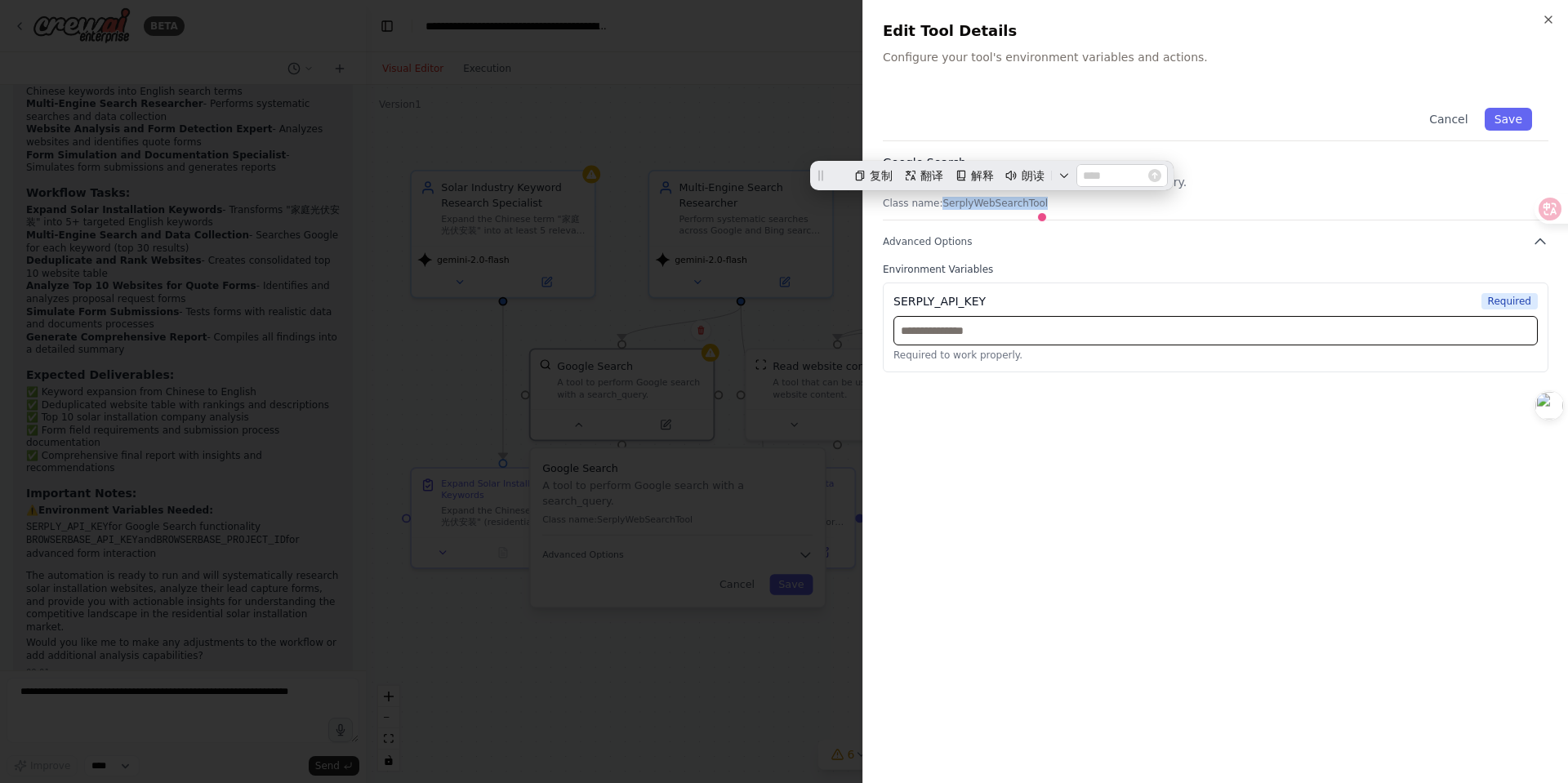
click at [927, 333] on input "text" at bounding box center [1216, 331] width 644 height 30
paste input "**********"
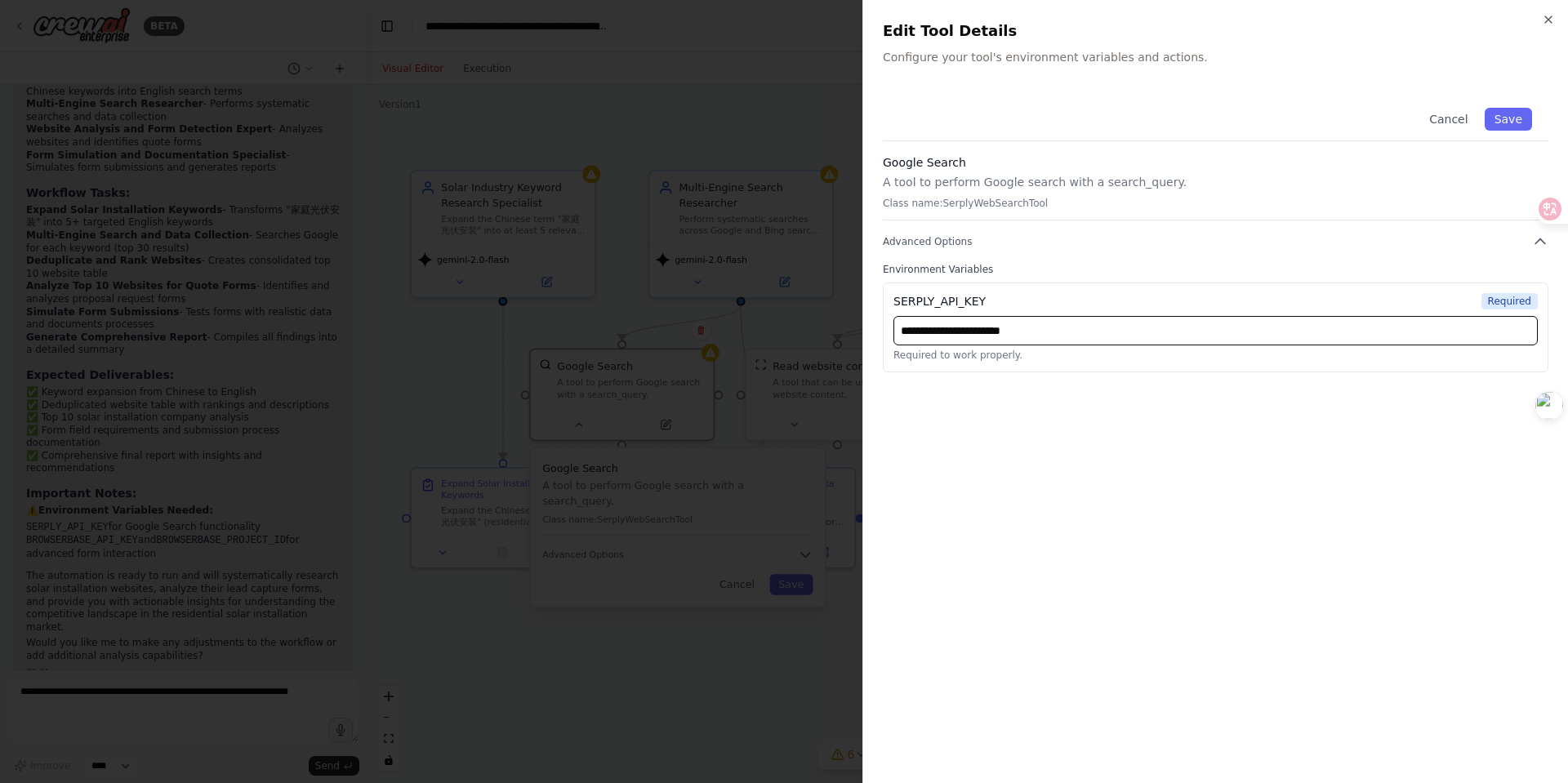
type input "**********"
click at [1235, 300] on span "Required" at bounding box center [1510, 302] width 56 height 17
click at [1235, 114] on button "Save" at bounding box center [1508, 119] width 47 height 23
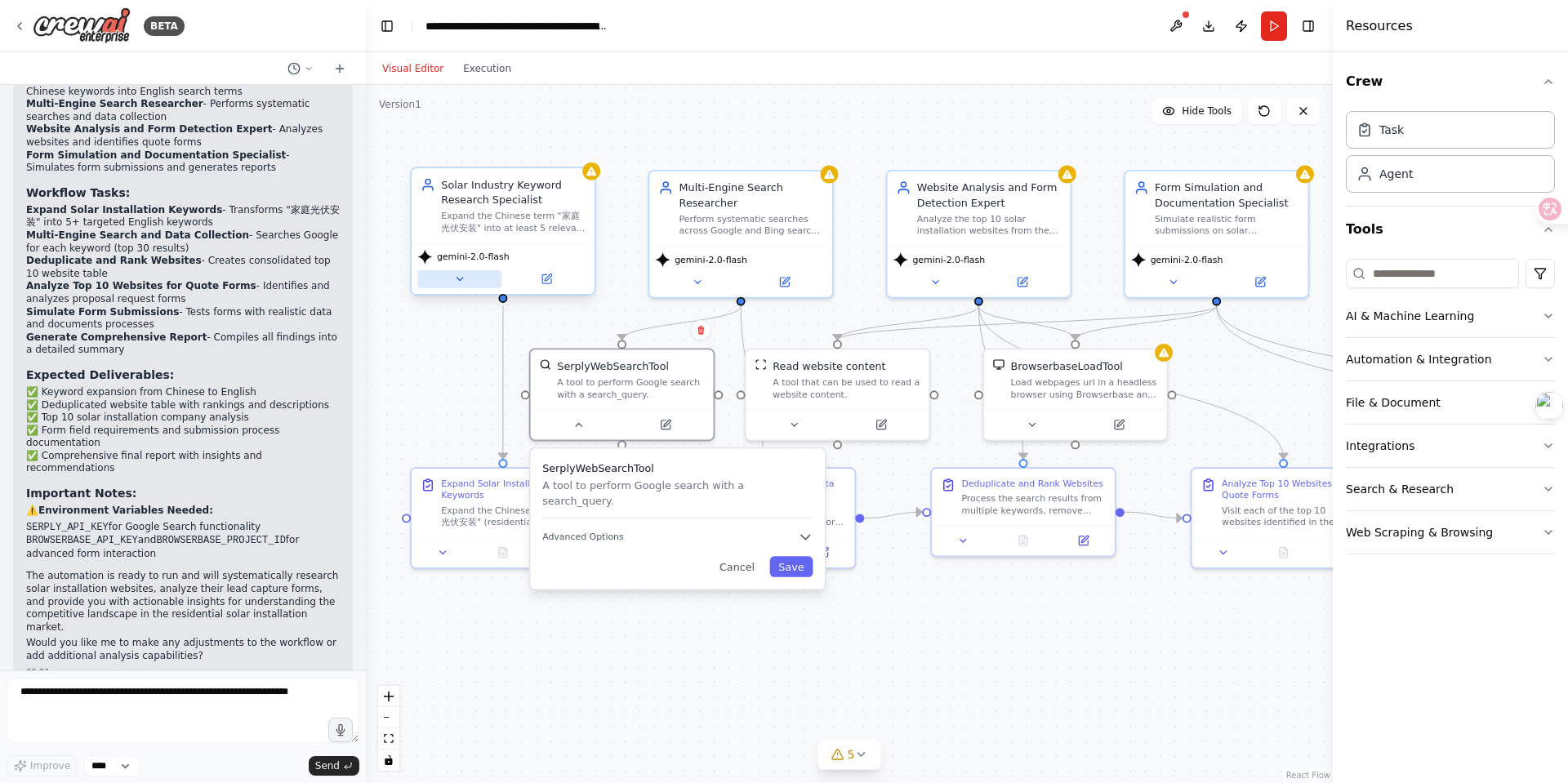
click at [460, 279] on icon at bounding box center [459, 279] width 6 height 3
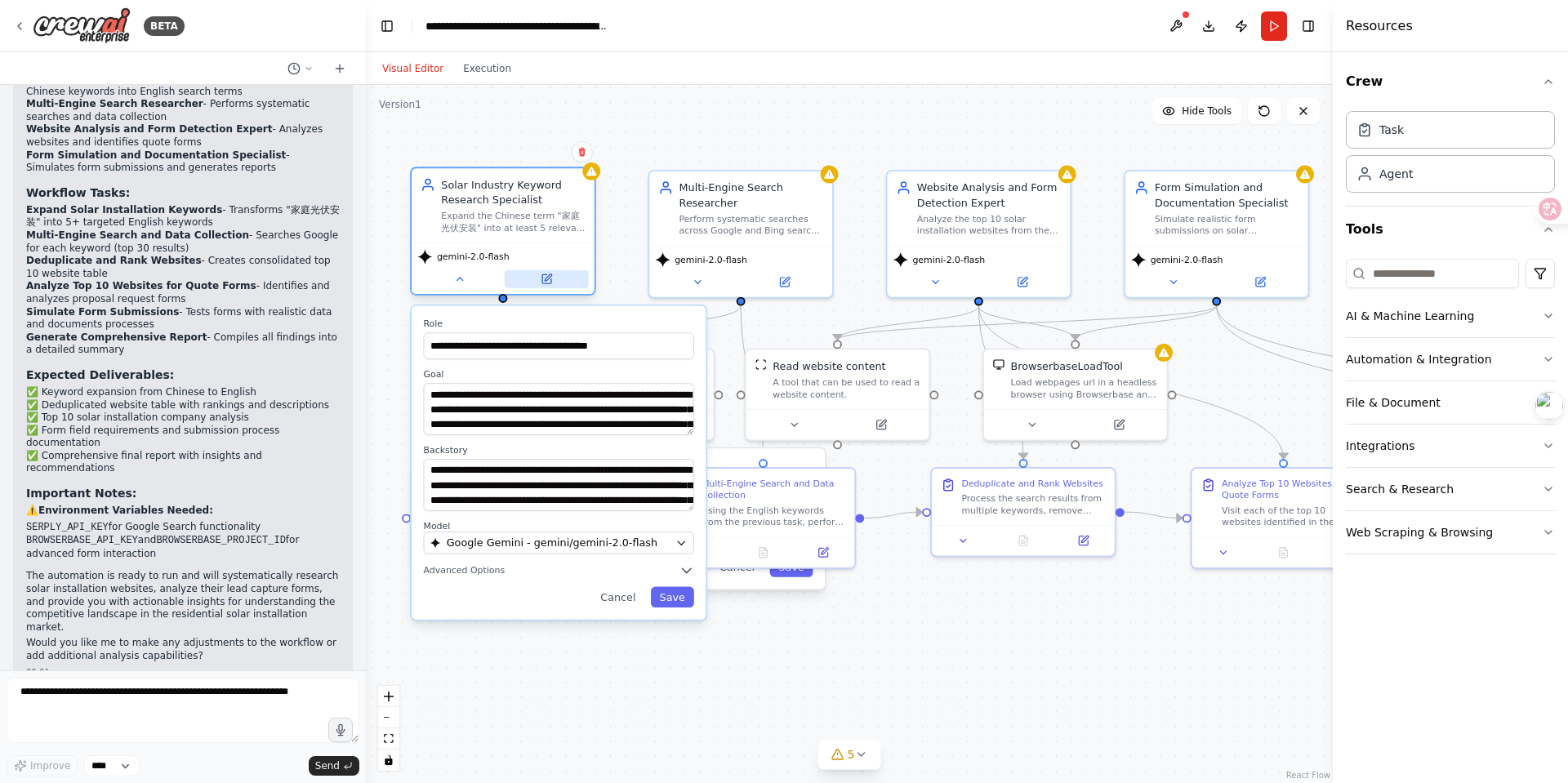
click at [557, 279] on button at bounding box center [547, 279] width 84 height 18
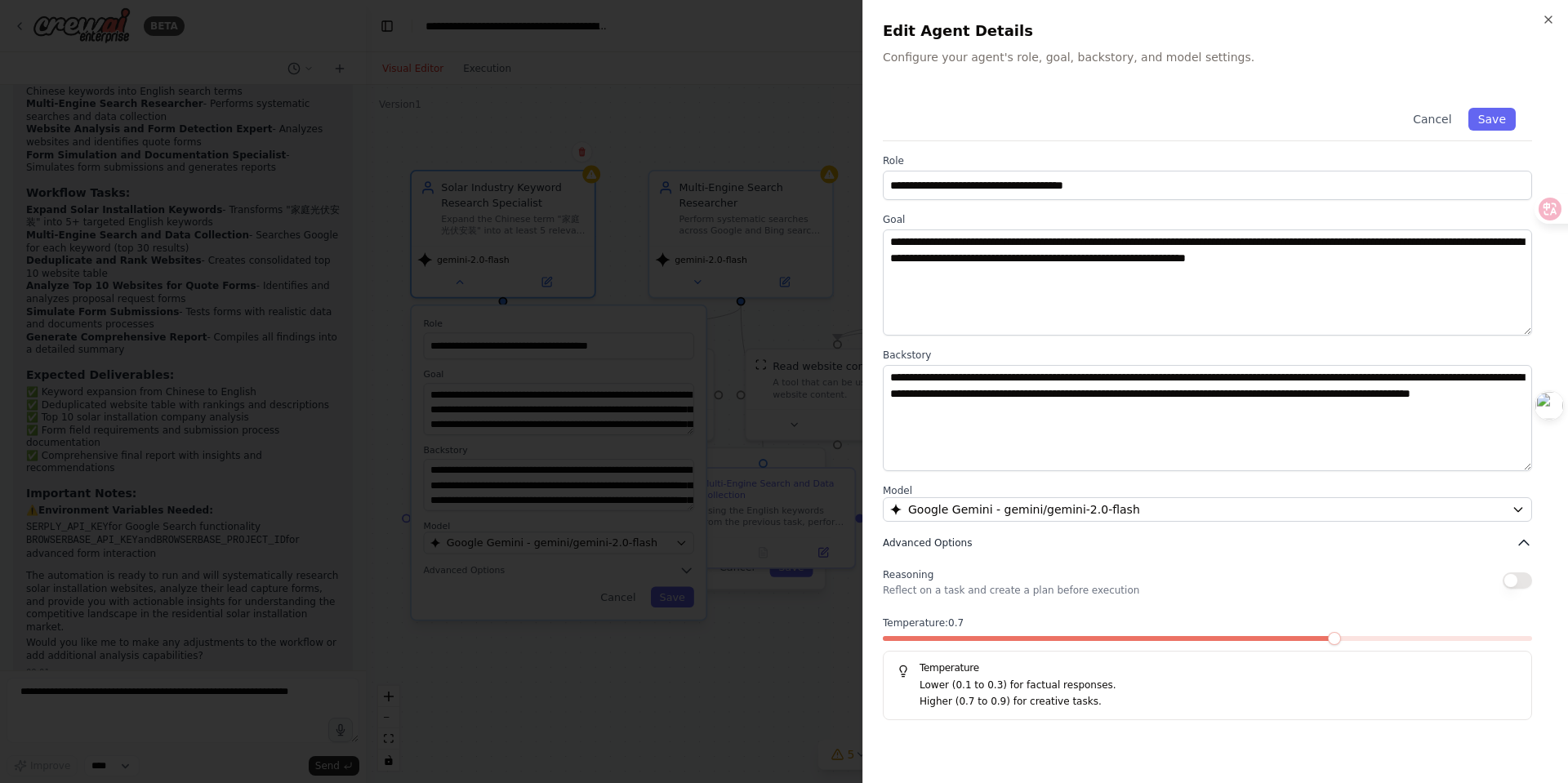
click at [1235, 544] on icon "button" at bounding box center [1524, 543] width 17 height 17
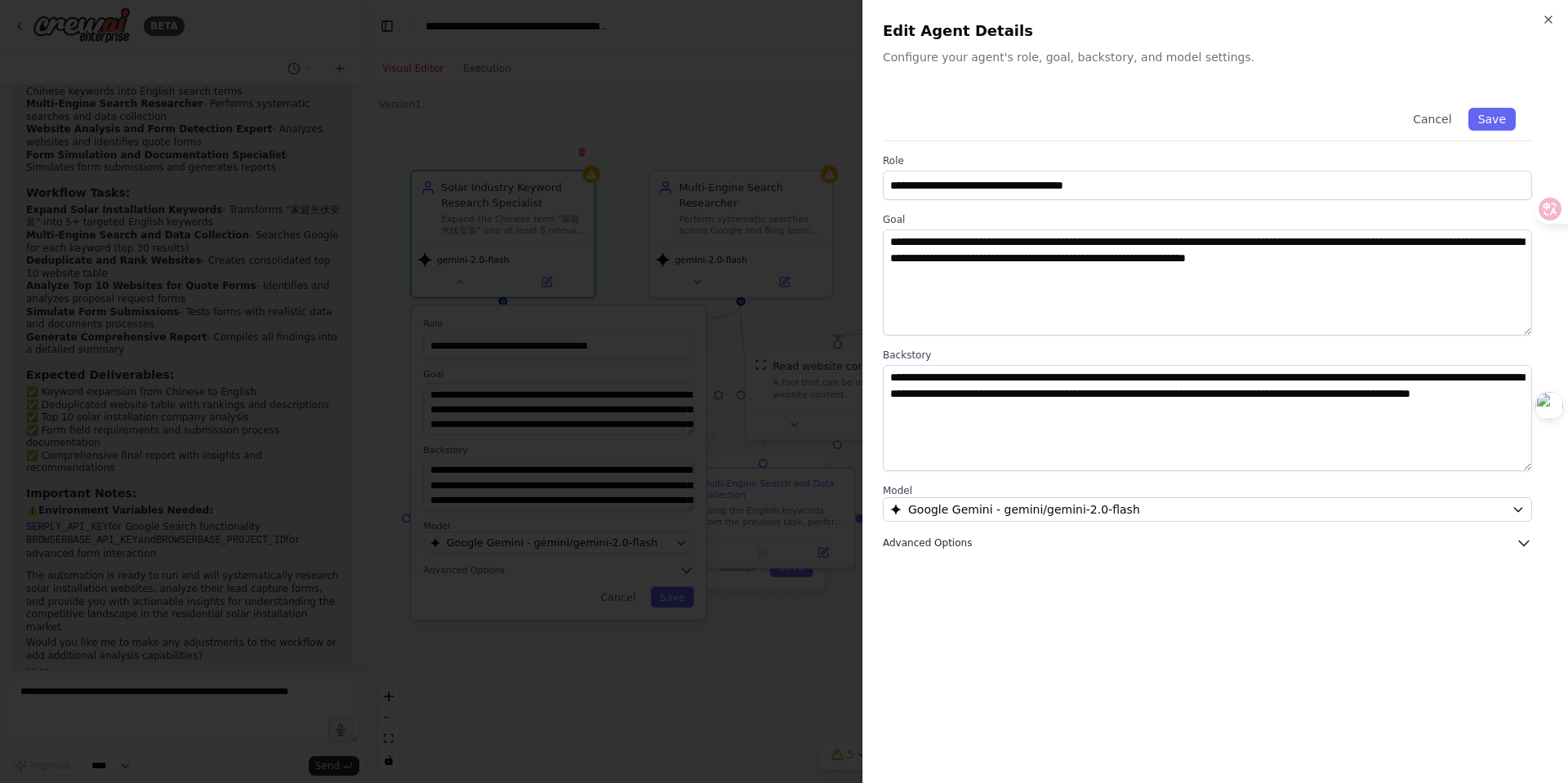
click at [1235, 536] on icon "button" at bounding box center [1524, 543] width 17 height 17
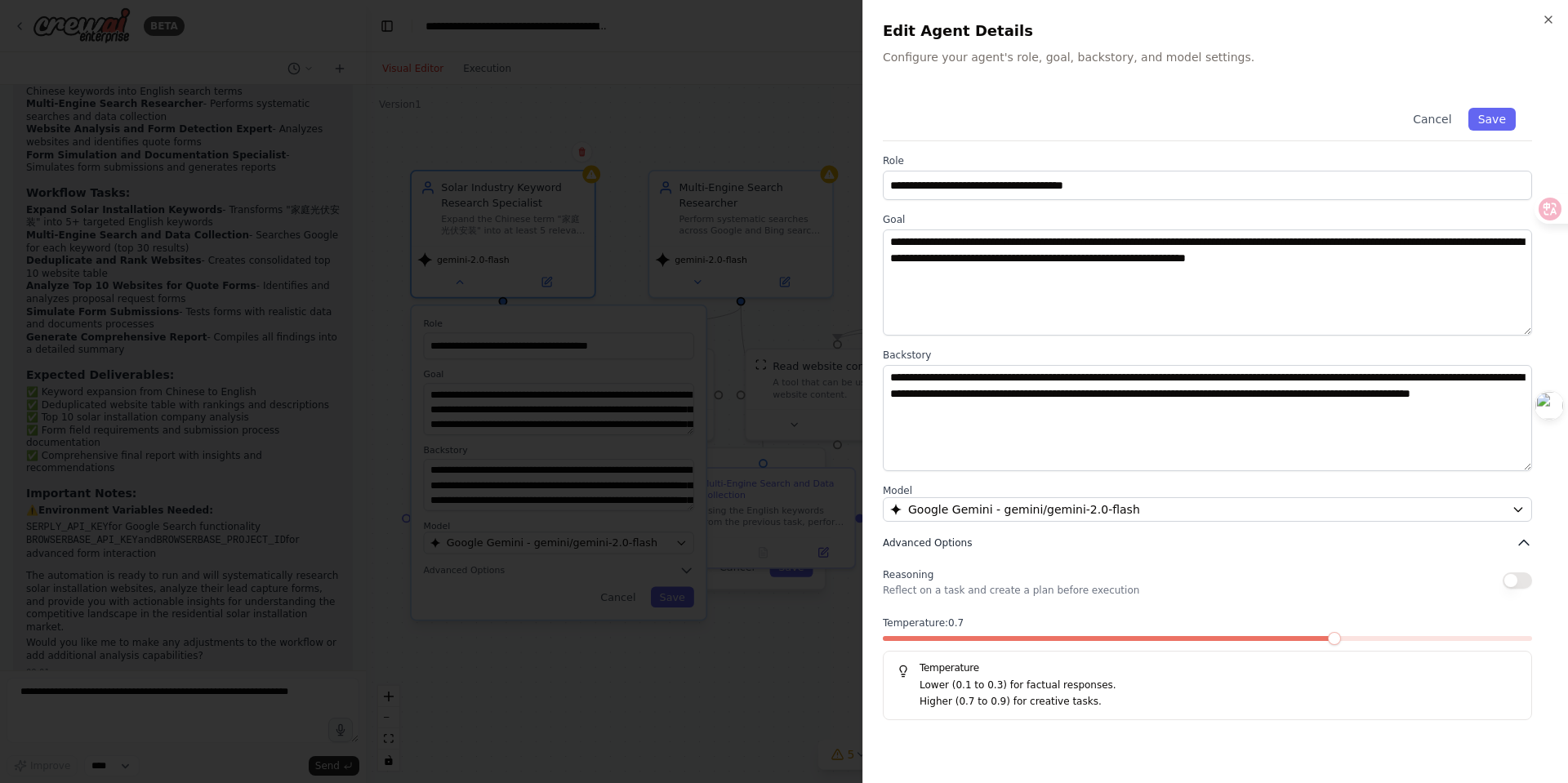
click at [1235, 536] on icon "button" at bounding box center [1524, 543] width 17 height 17
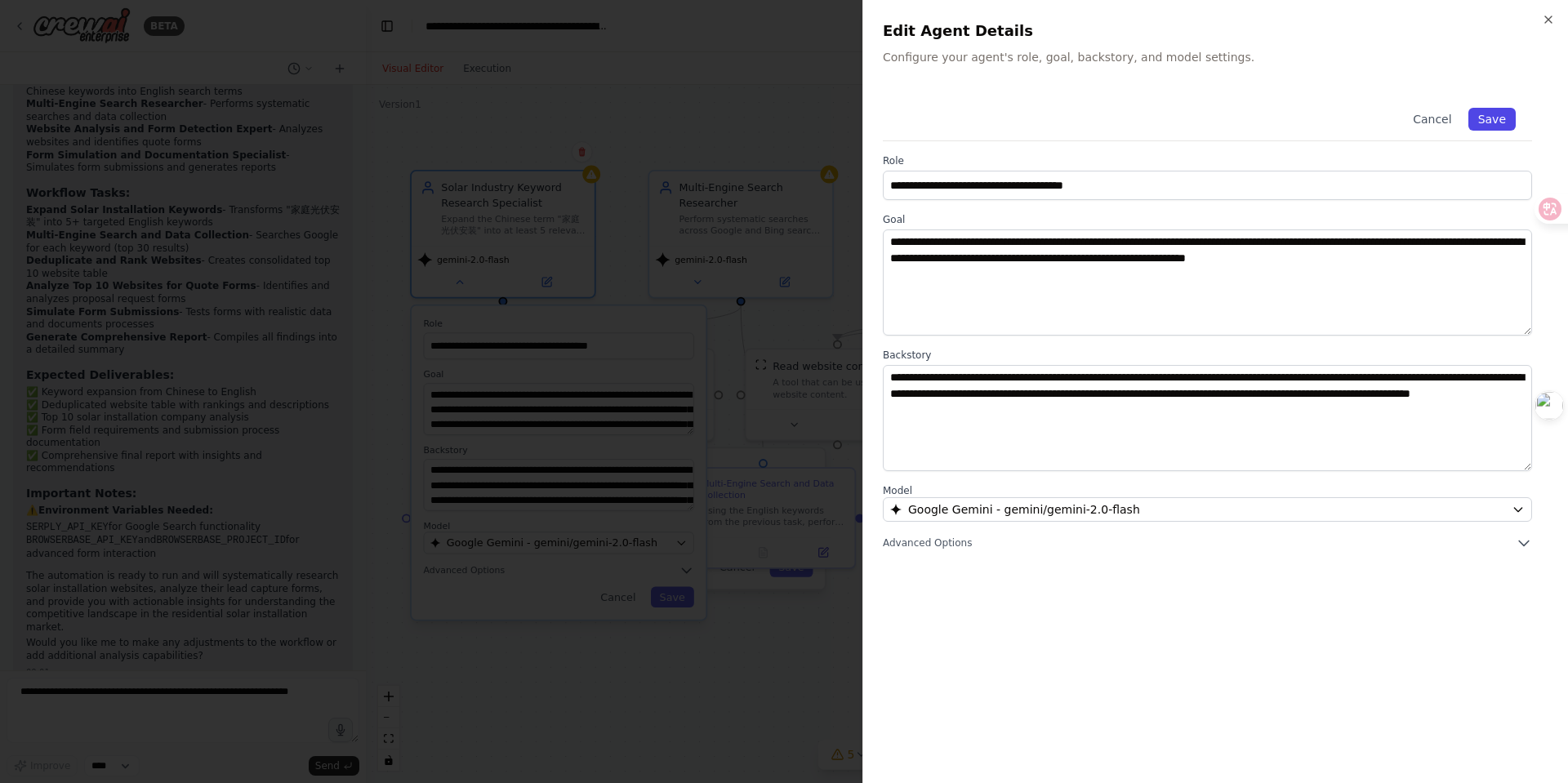
click at [1235, 115] on button "Save" at bounding box center [1492, 119] width 47 height 23
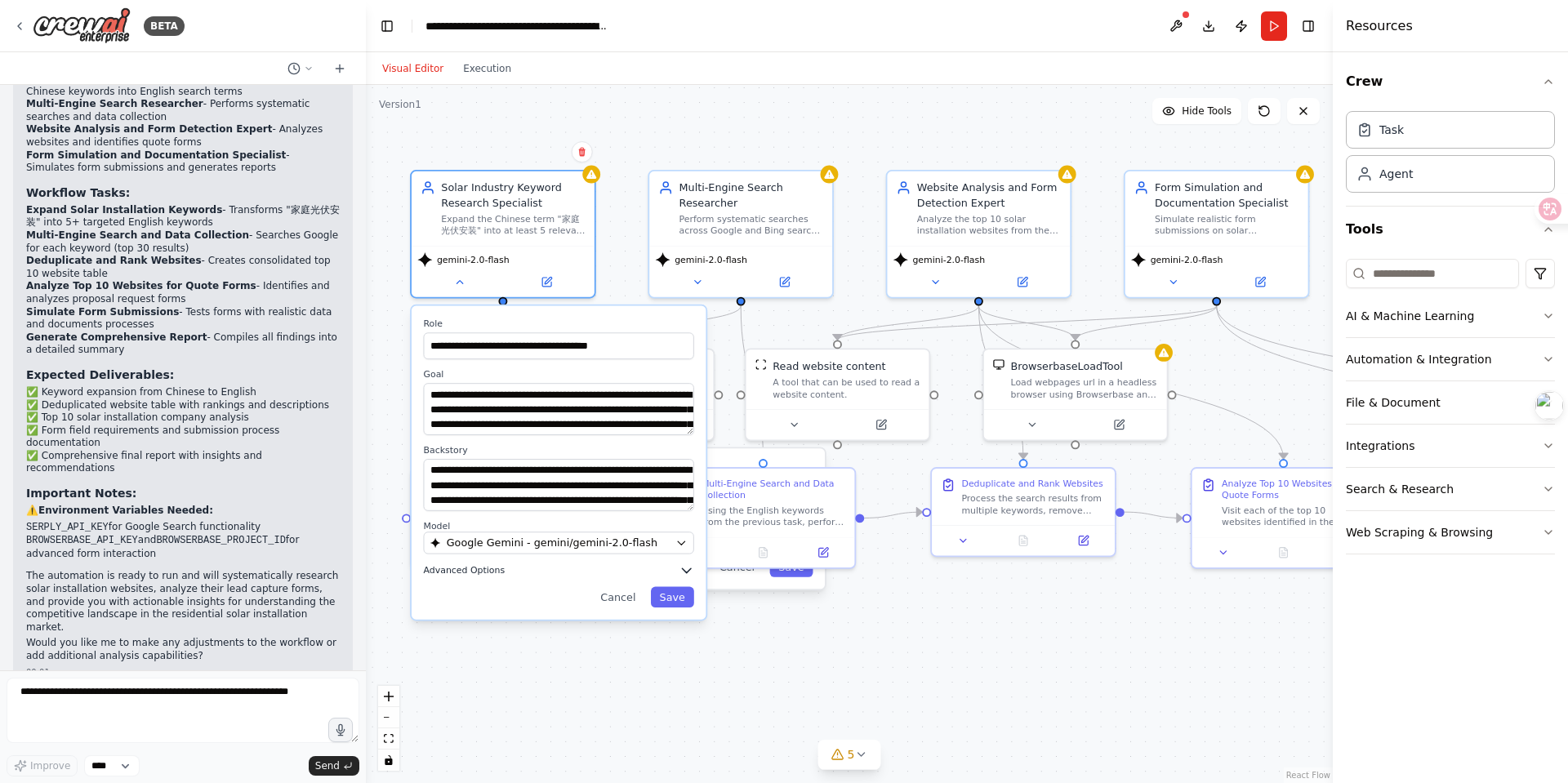
click at [504, 573] on button "Advanced Options" at bounding box center [559, 571] width 270 height 15
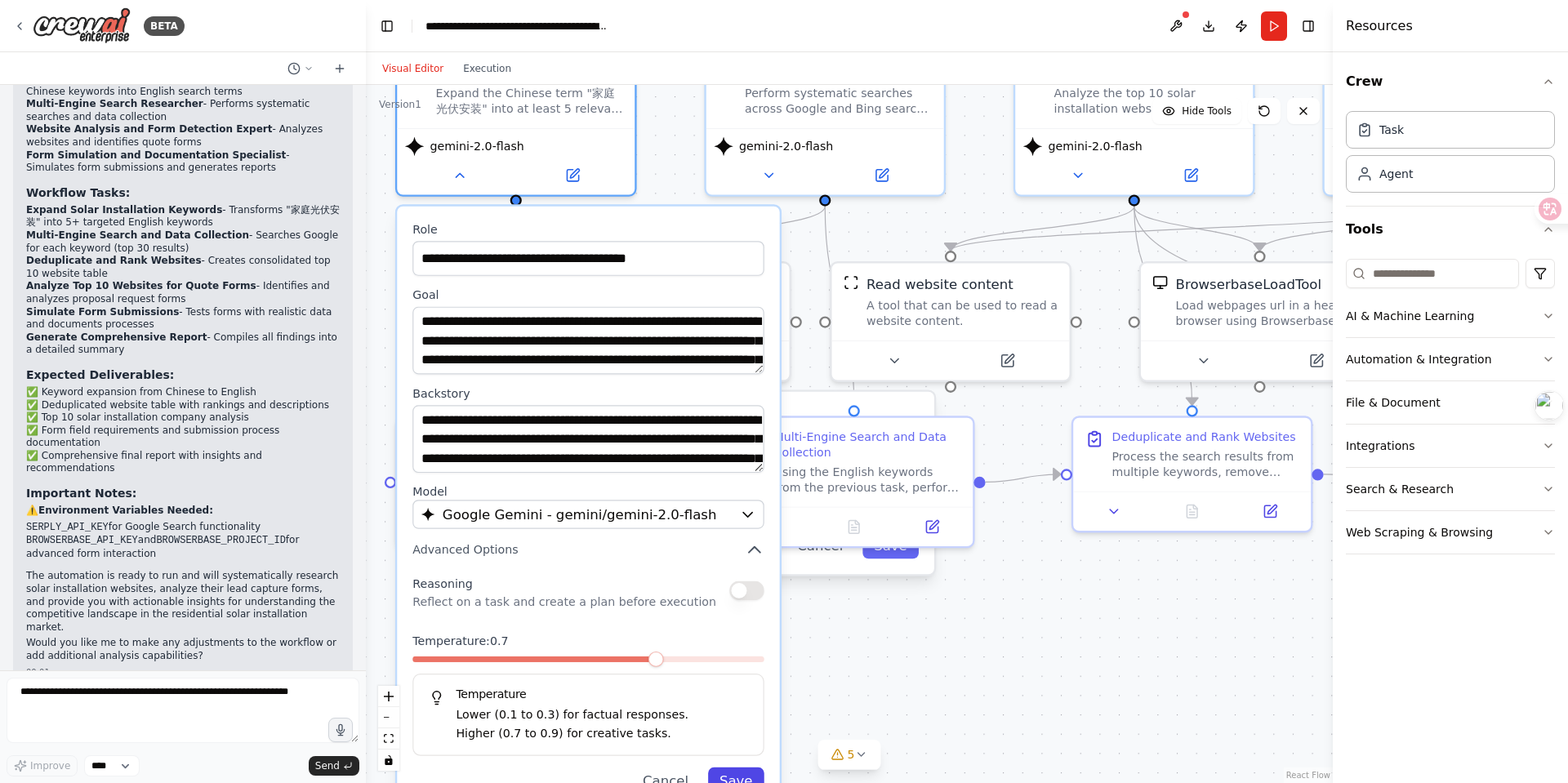
click at [734, 671] on button "Save" at bounding box center [736, 781] width 56 height 27
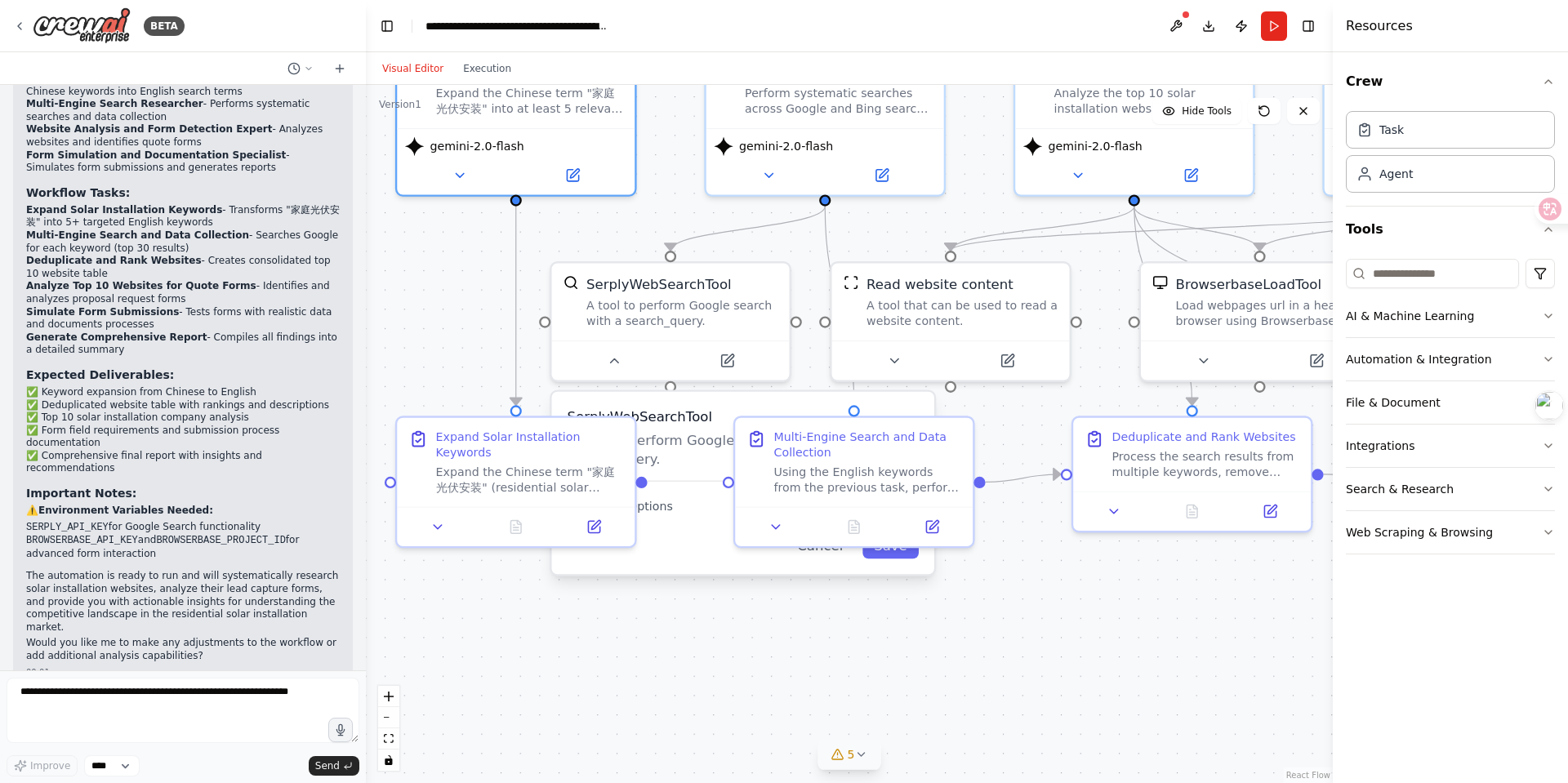
click at [849, 671] on span "5" at bounding box center [851, 755] width 7 height 17
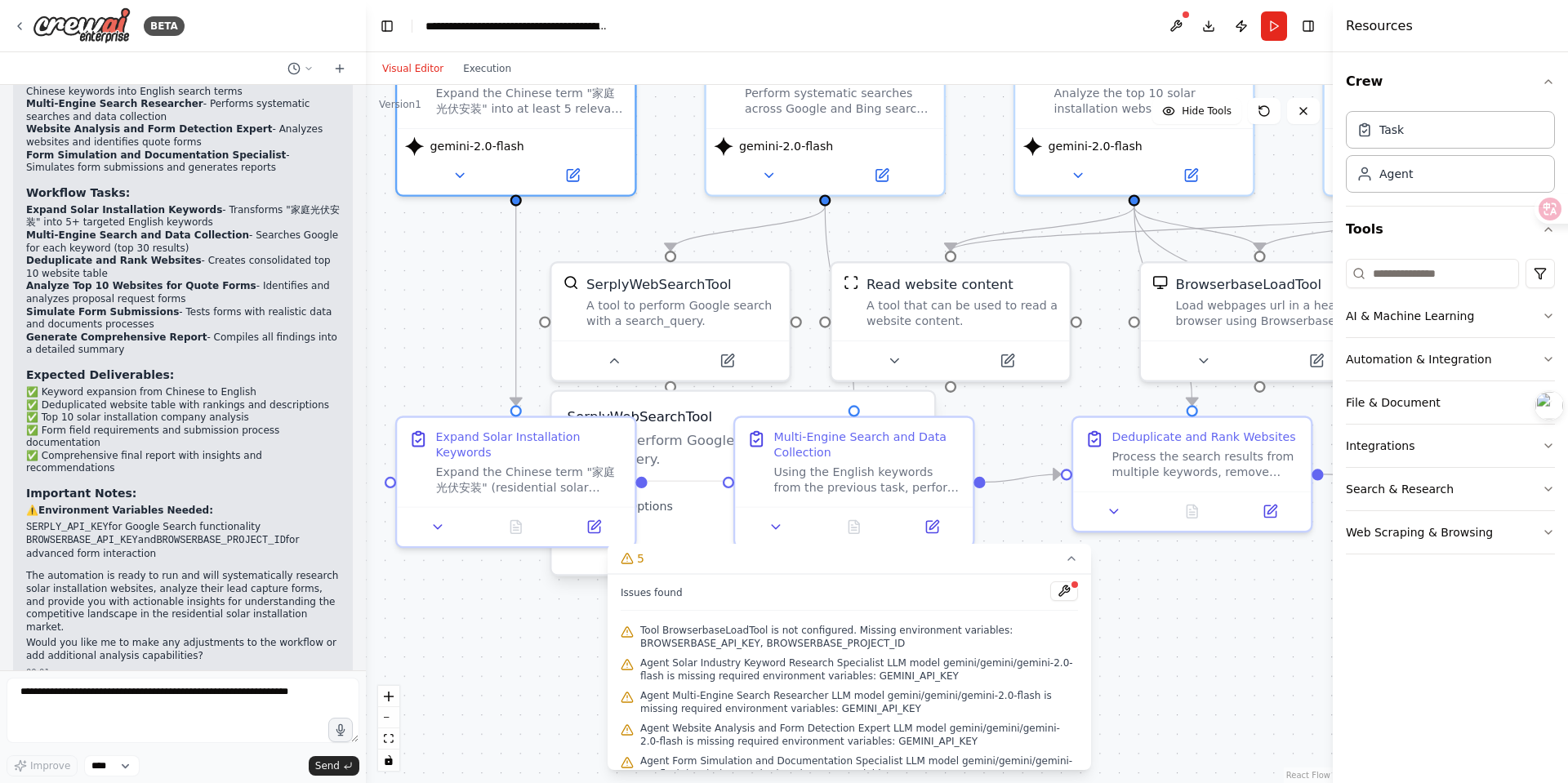
click at [559, 642] on div ".deletable-edge-delete-btn { width: 20px; height: 20px; border: 0px solid #ffff…" at bounding box center [850, 434] width 968 height 699
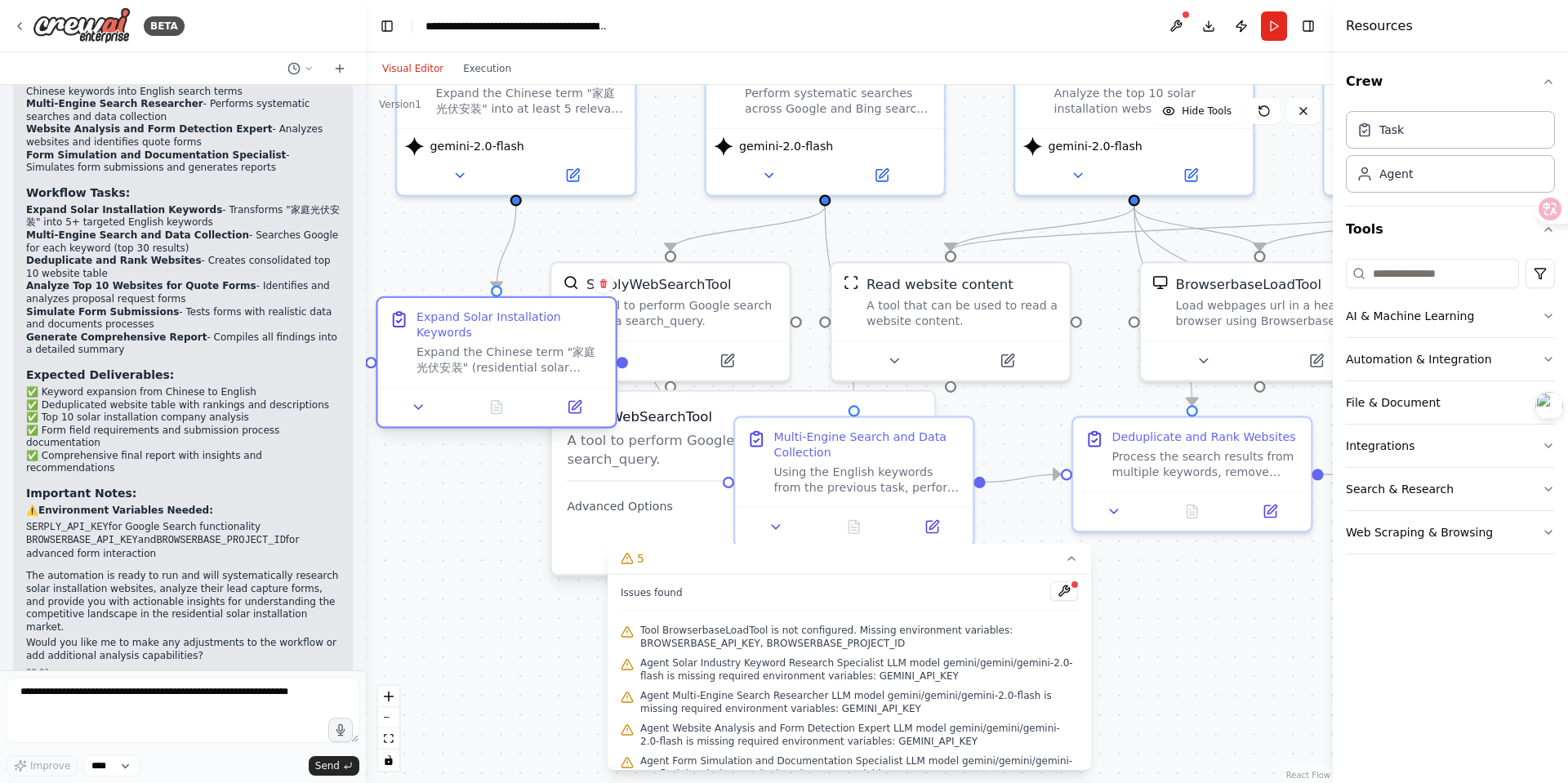
drag, startPoint x: 441, startPoint y: 444, endPoint x: 431, endPoint y: 329, distance: 115.4
click at [431, 329] on div "Expand Solar Installation Keywords" at bounding box center [510, 325] width 187 height 31
click at [1053, 585] on button at bounding box center [1064, 591] width 28 height 20
click at [1055, 589] on body "BETA 你需要拓展不少于 5 个围绕"家庭光伏安装"这个主题的关键词，并翻译为英文作为实际搜索的关键词 在在 google 和 bing 这两个搜索引擎搜索…" at bounding box center [784, 391] width 1568 height 783
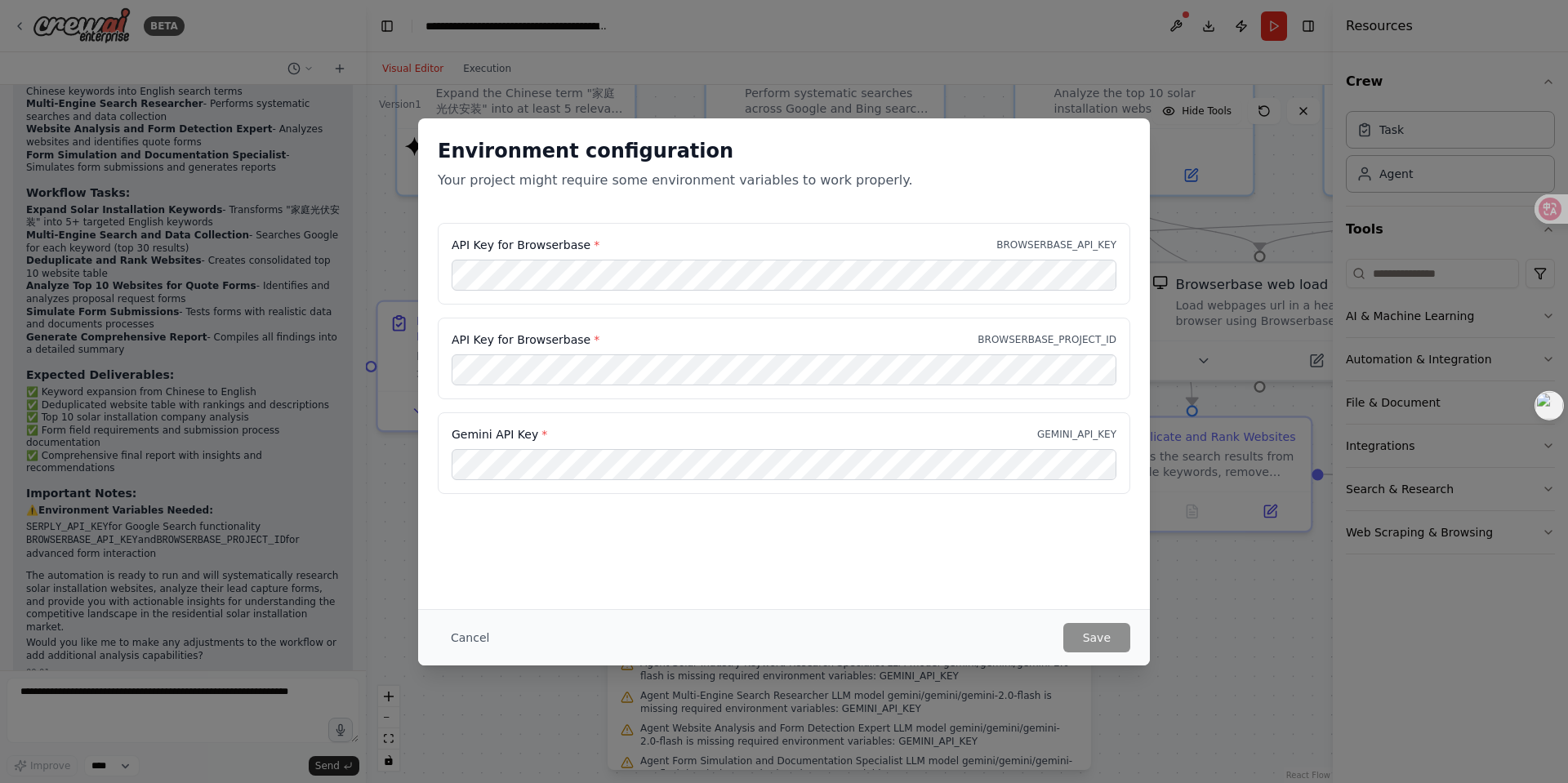
click at [932, 499] on div "API Key for Browserbase * BROWSERBASE_API_KEY API Key for Browserbase * BROWSER…" at bounding box center [784, 369] width 732 height 291
drag, startPoint x: 509, startPoint y: 337, endPoint x: 582, endPoint y: 339, distance: 73.0
click at [582, 339] on label "API Key for Browserbase *" at bounding box center [525, 340] width 148 height 17
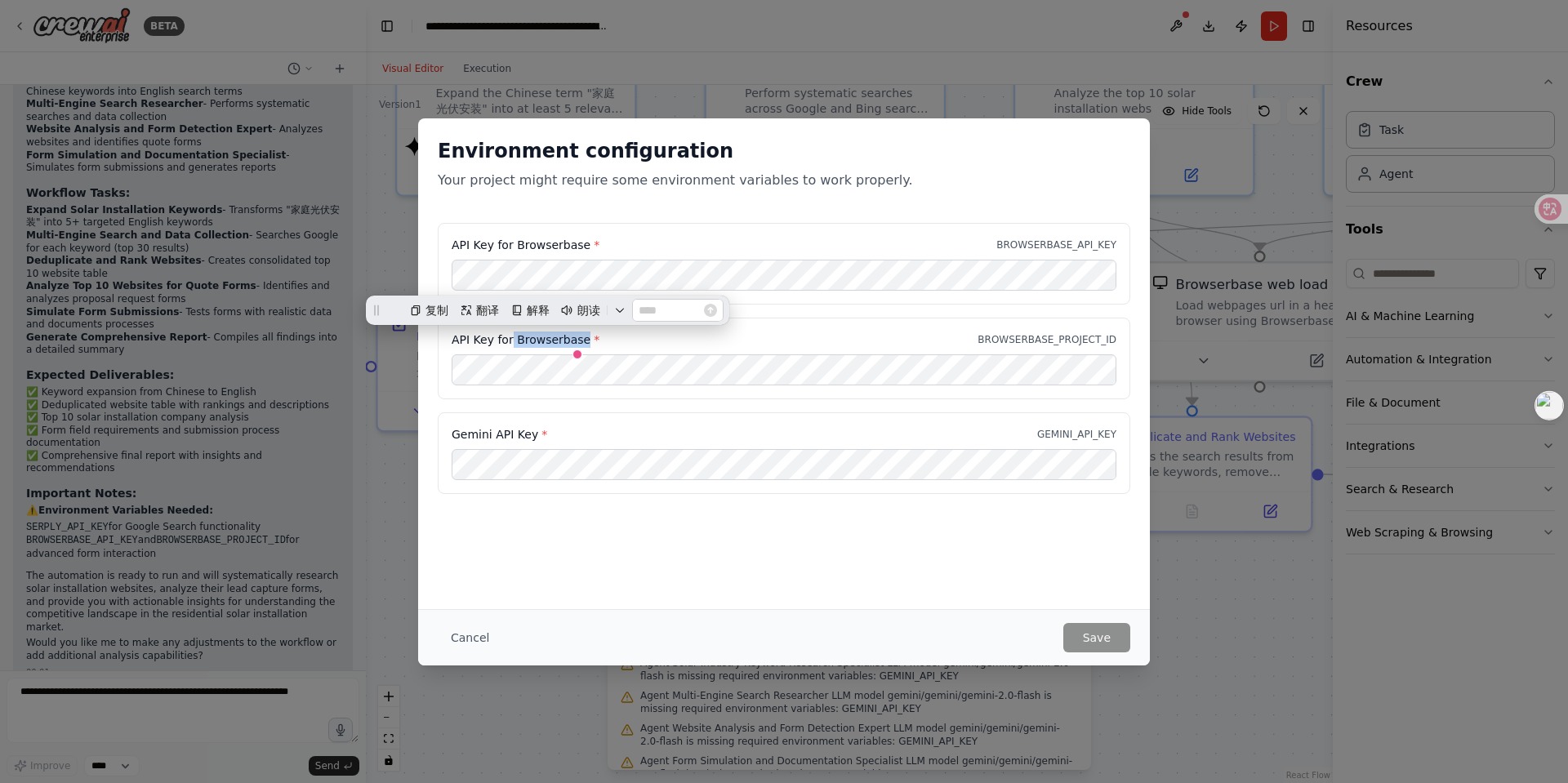
copy label "Browserbase"
click at [466, 637] on button "Cancel" at bounding box center [470, 638] width 65 height 30
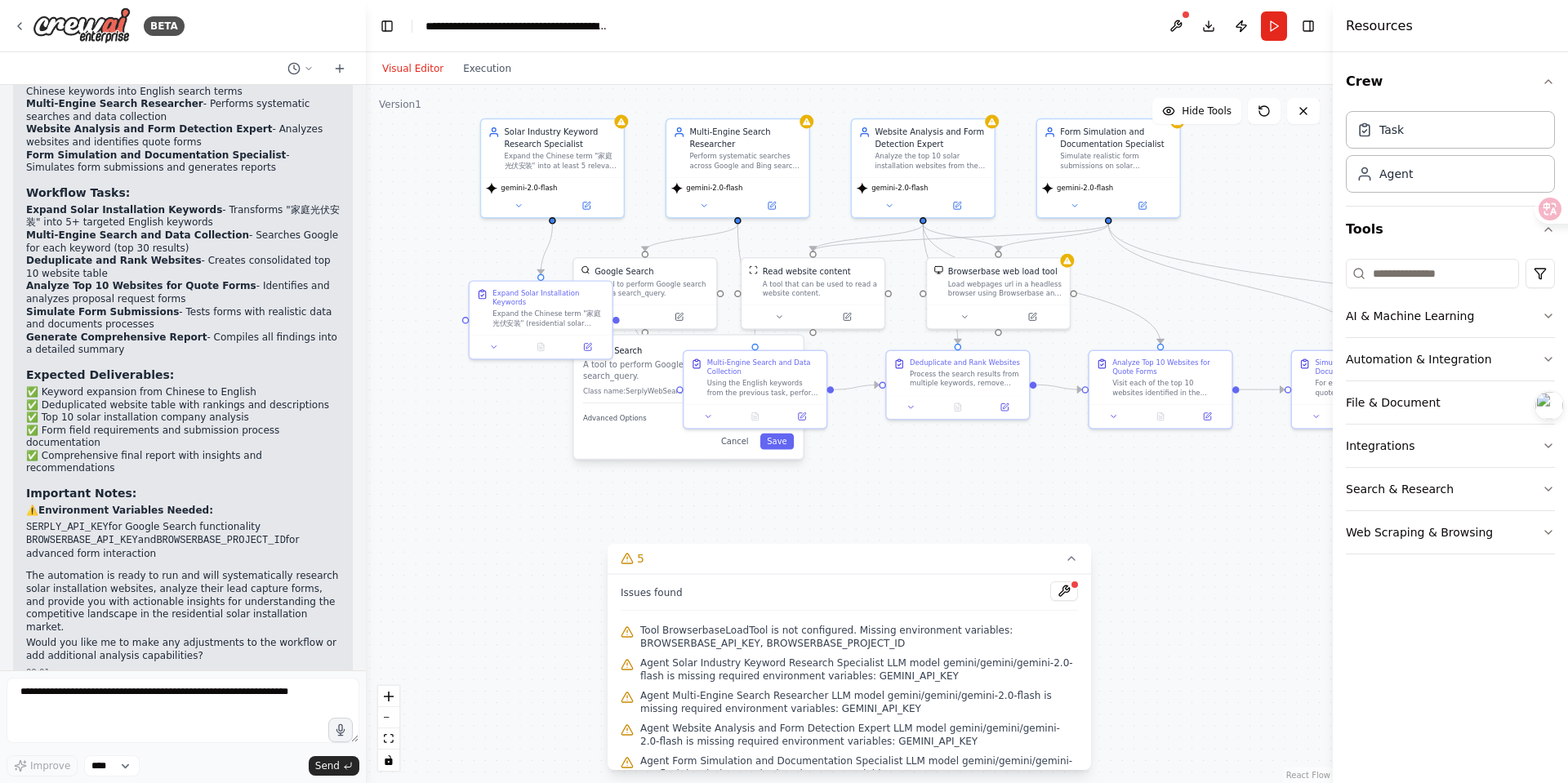
drag, startPoint x: 1250, startPoint y: 574, endPoint x: 1034, endPoint y: 490, distance: 231.8
click at [1047, 504] on div ".deletable-edge-delete-btn { width: 20px; height: 20px; border: 0px solid #ffff…" at bounding box center [850, 434] width 968 height 699
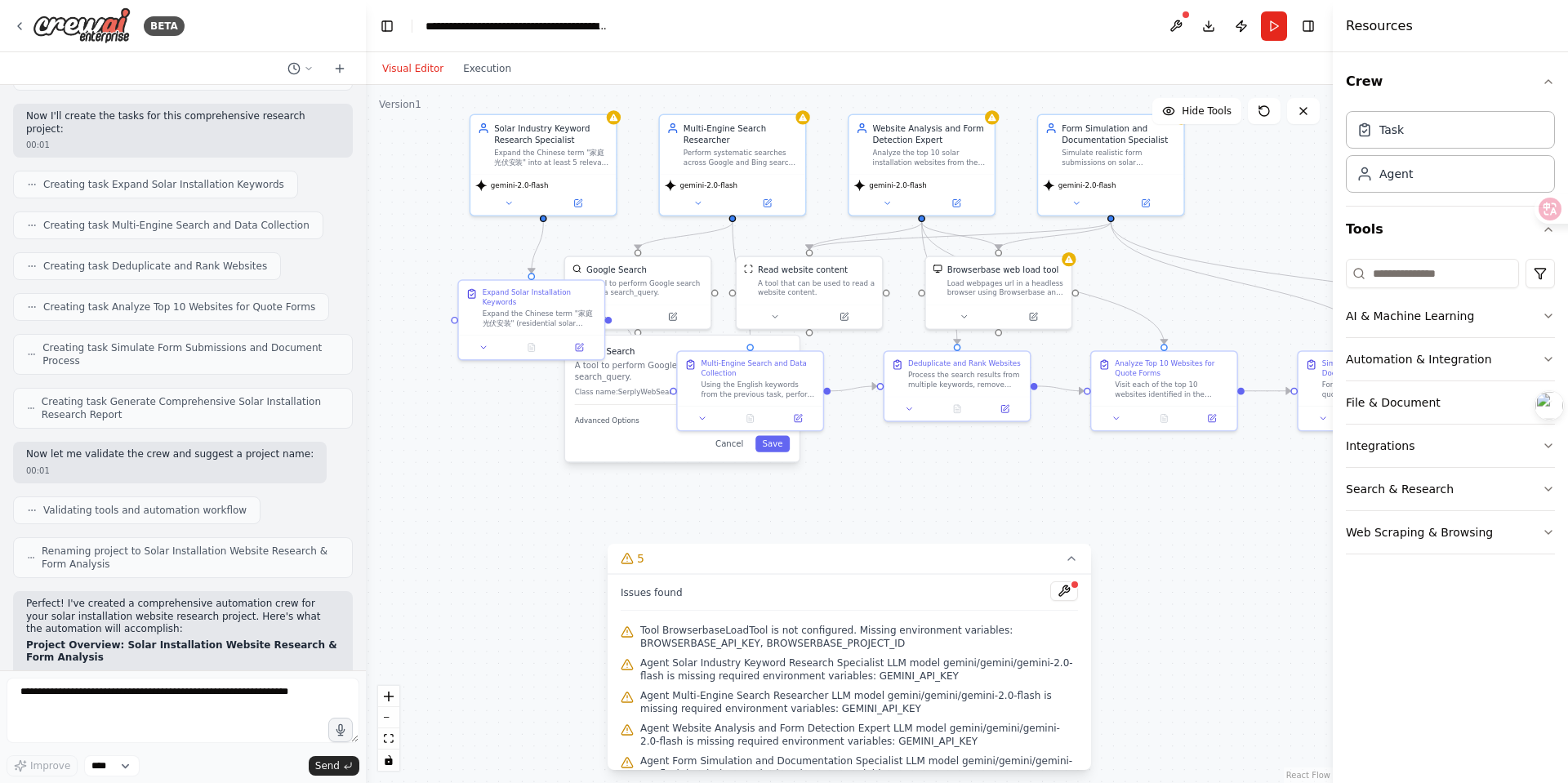
scroll to position [1363, 0]
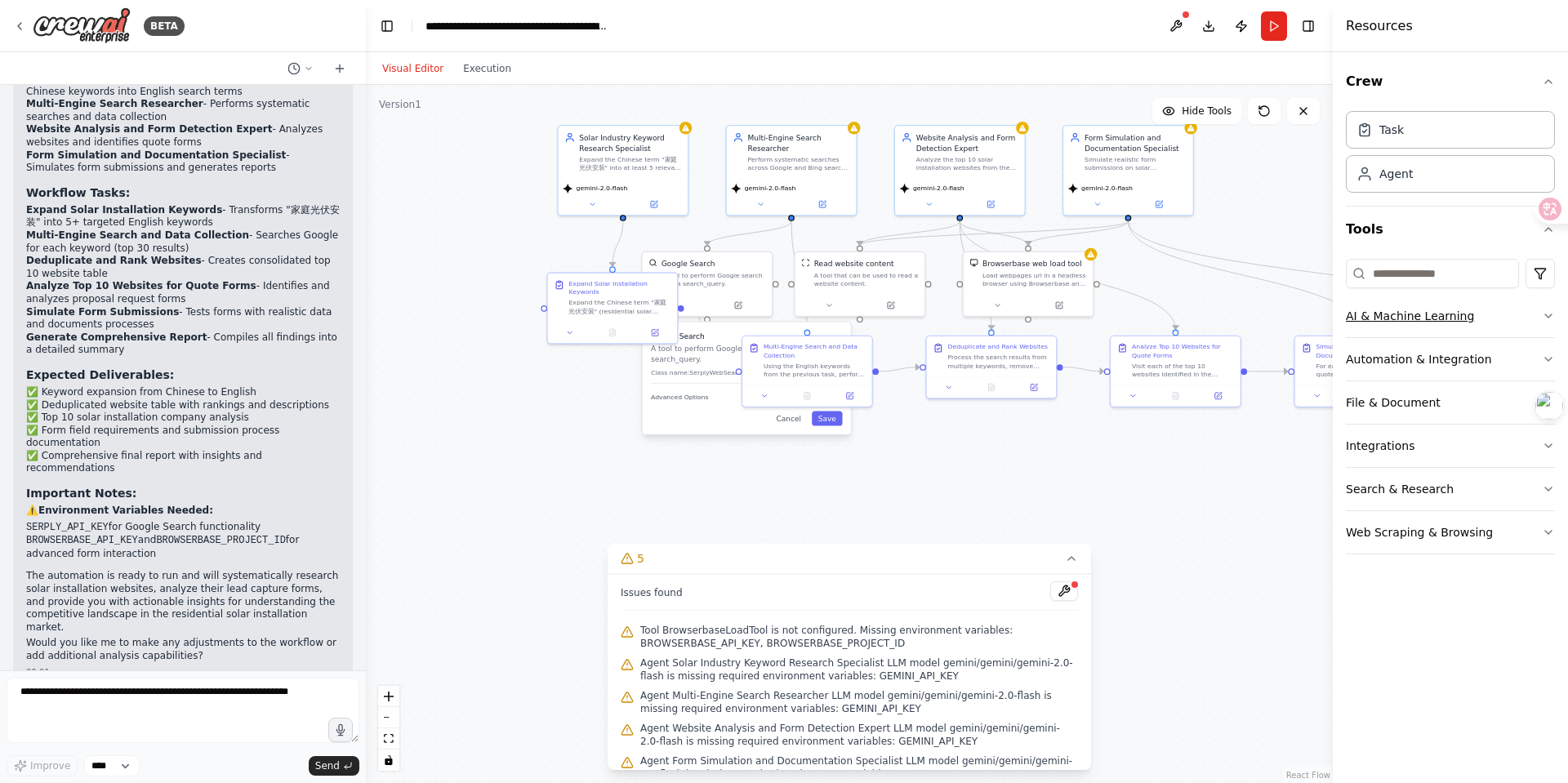
click at [1235, 307] on button "AI & Machine Learning" at bounding box center [1451, 316] width 209 height 42
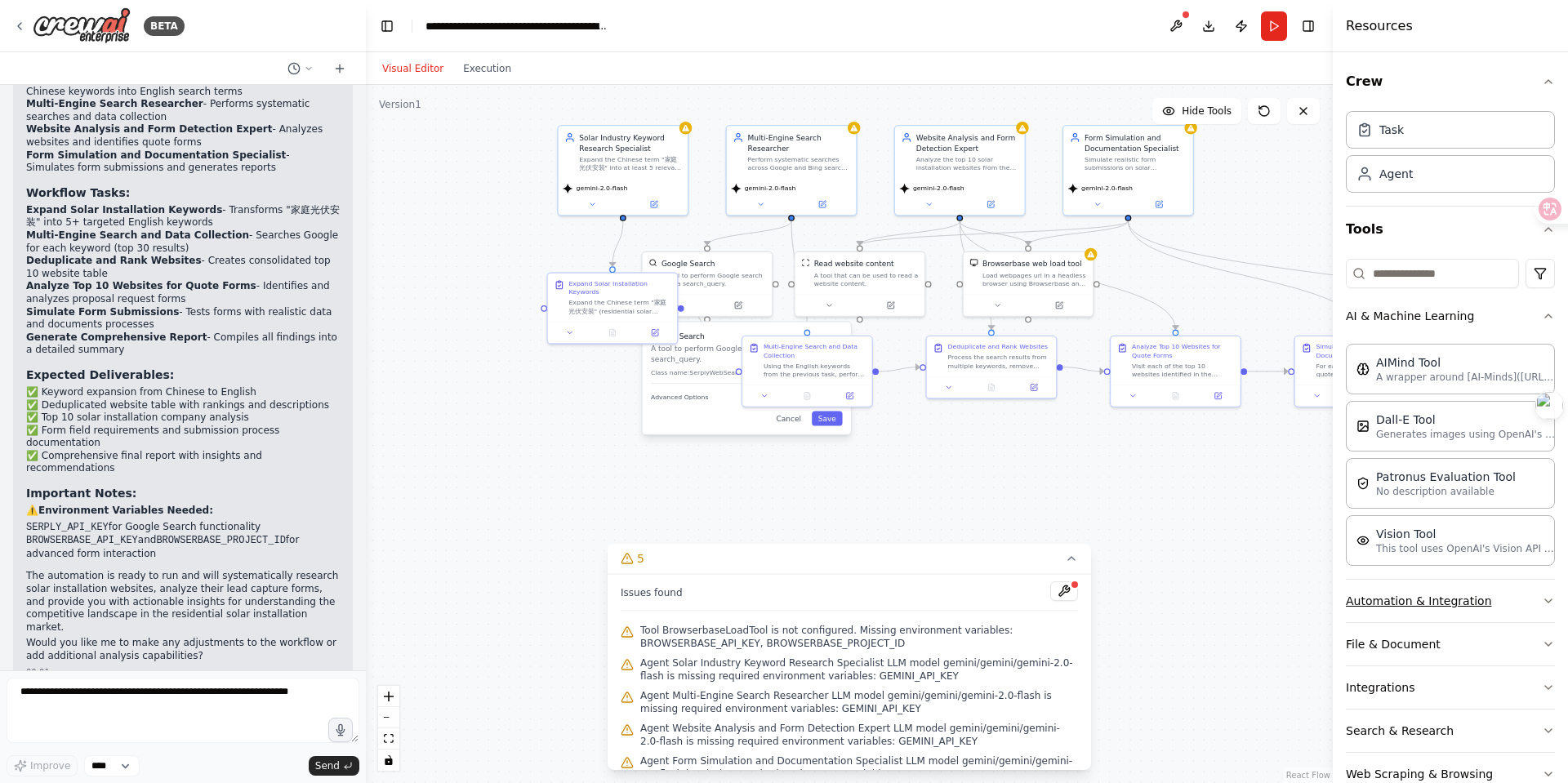
click at [1235, 595] on button "Automation & Integration" at bounding box center [1451, 600] width 209 height 42
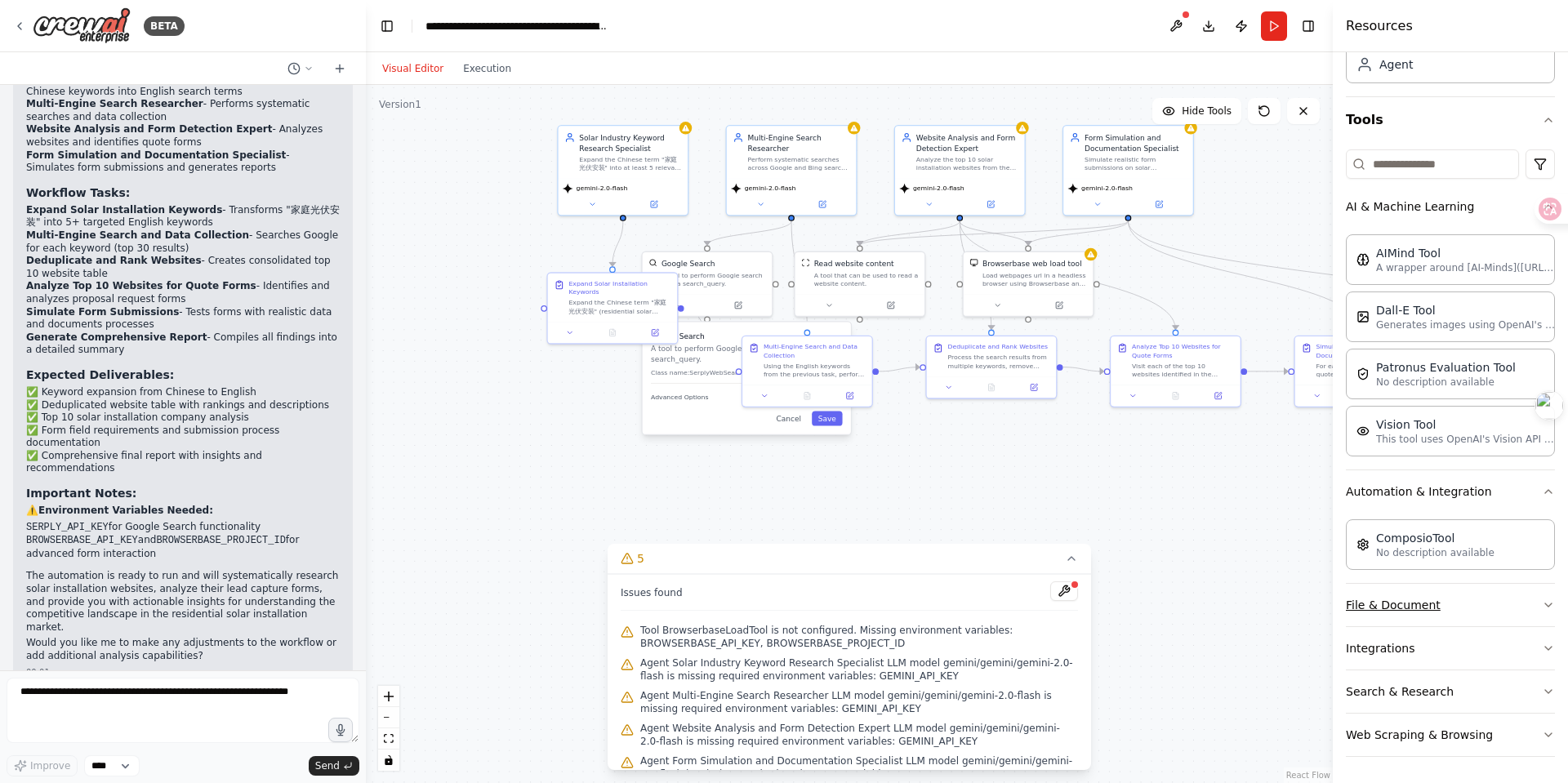
click at [1235, 606] on button "File & Document" at bounding box center [1451, 604] width 209 height 42
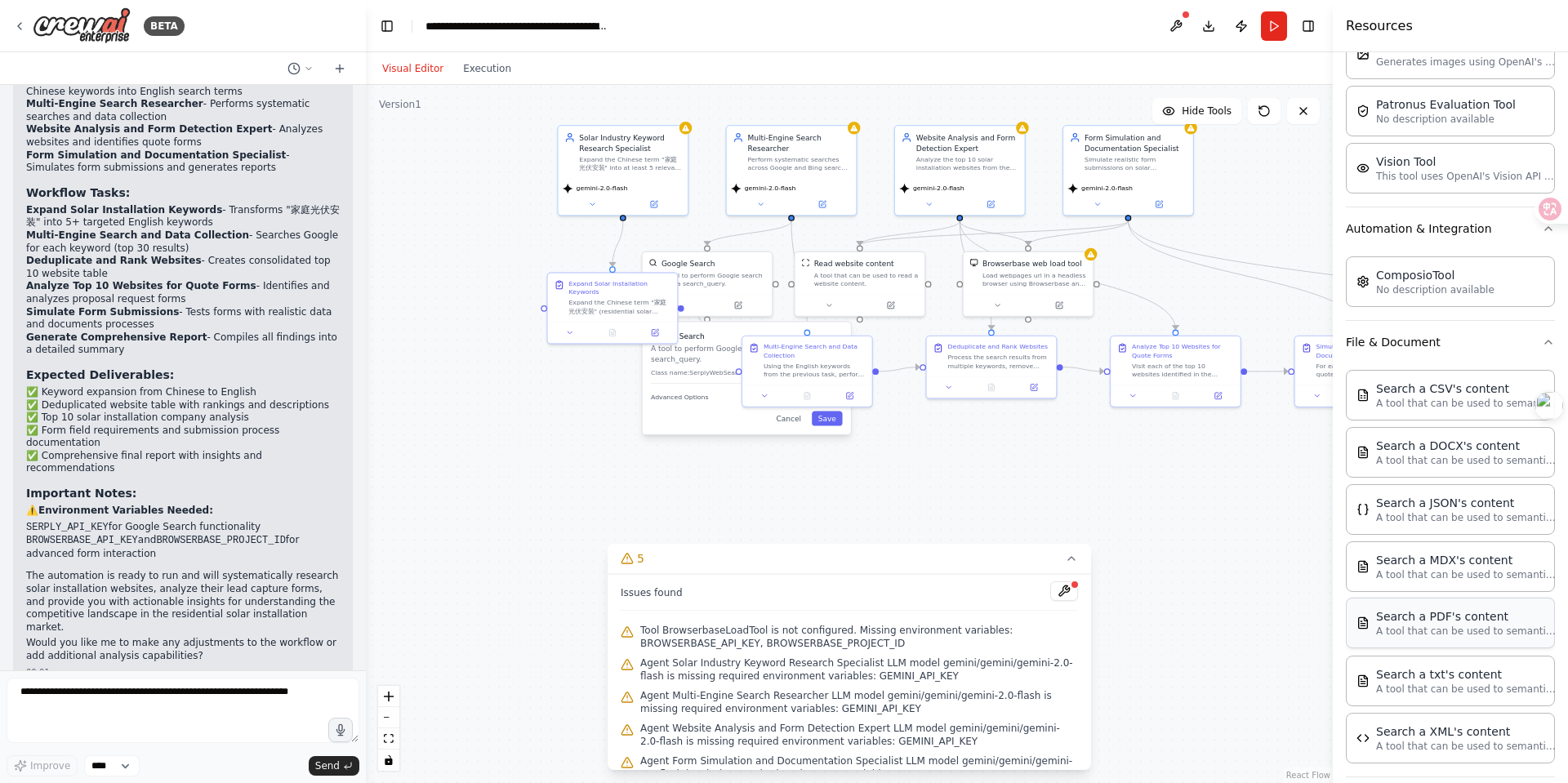
scroll to position [523, 0]
